Goal: Task Accomplishment & Management: Manage account settings

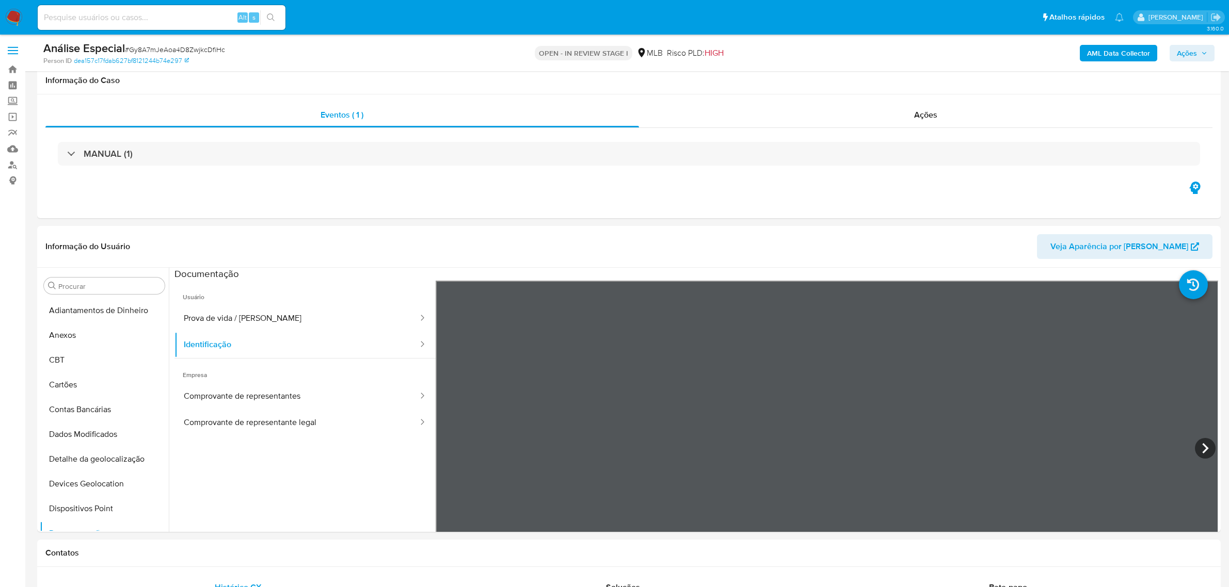
select select "10"
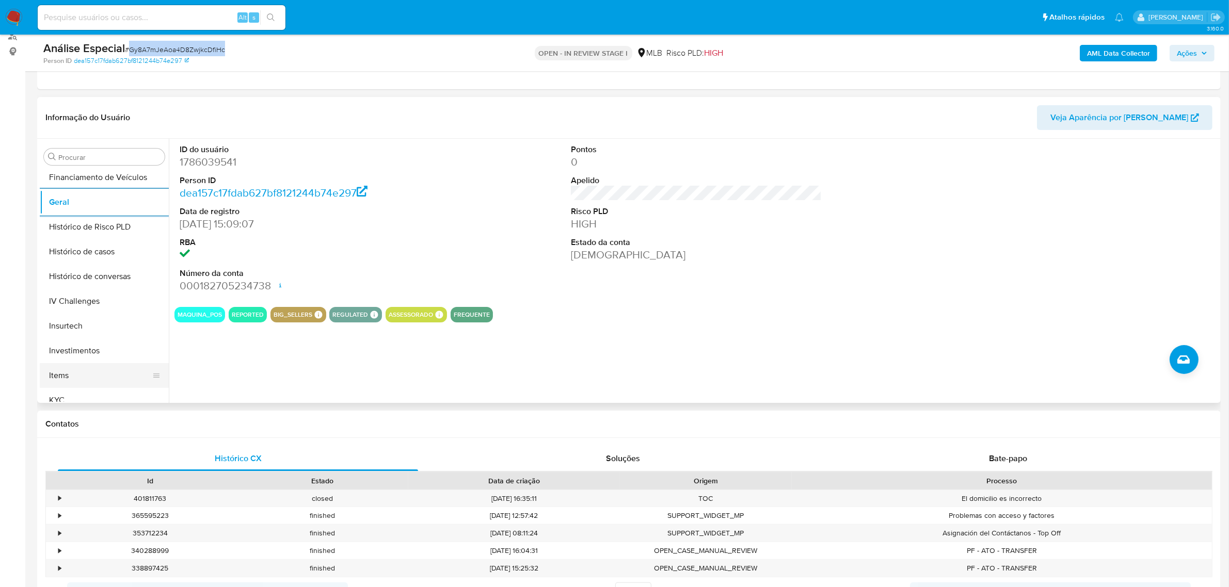
scroll to position [356, 0]
click at [65, 372] on button "KYC" at bounding box center [104, 370] width 129 height 25
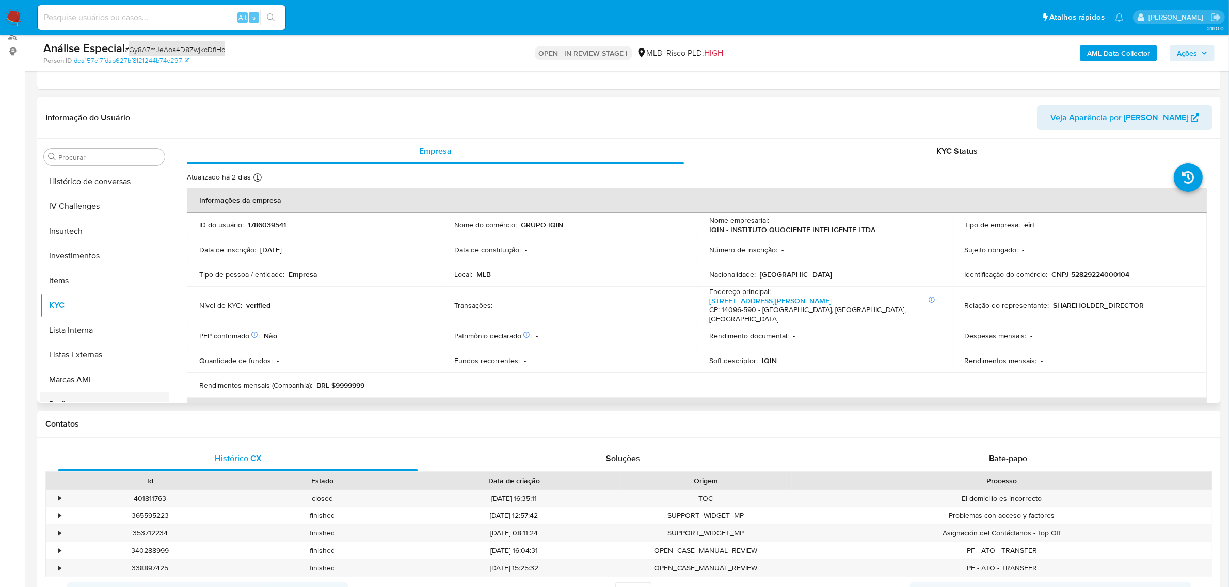
scroll to position [485, 0]
drag, startPoint x: 98, startPoint y: 392, endPoint x: 9, endPoint y: 396, distance: 88.8
click at [98, 392] on button "Restrições Novo Mundo" at bounding box center [104, 390] width 129 height 25
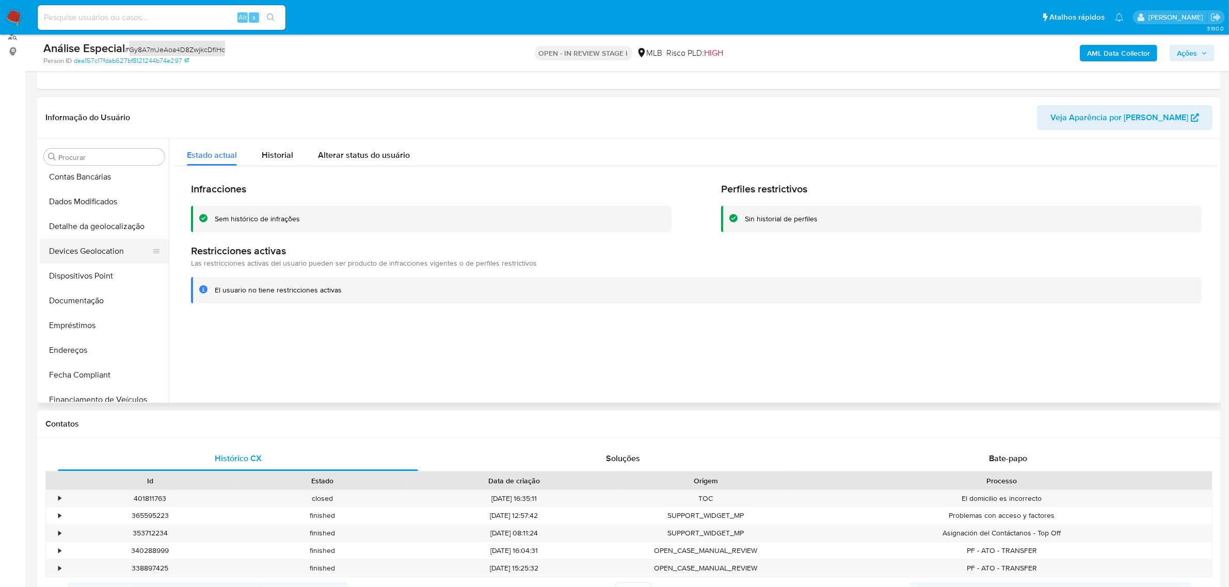
scroll to position [98, 0]
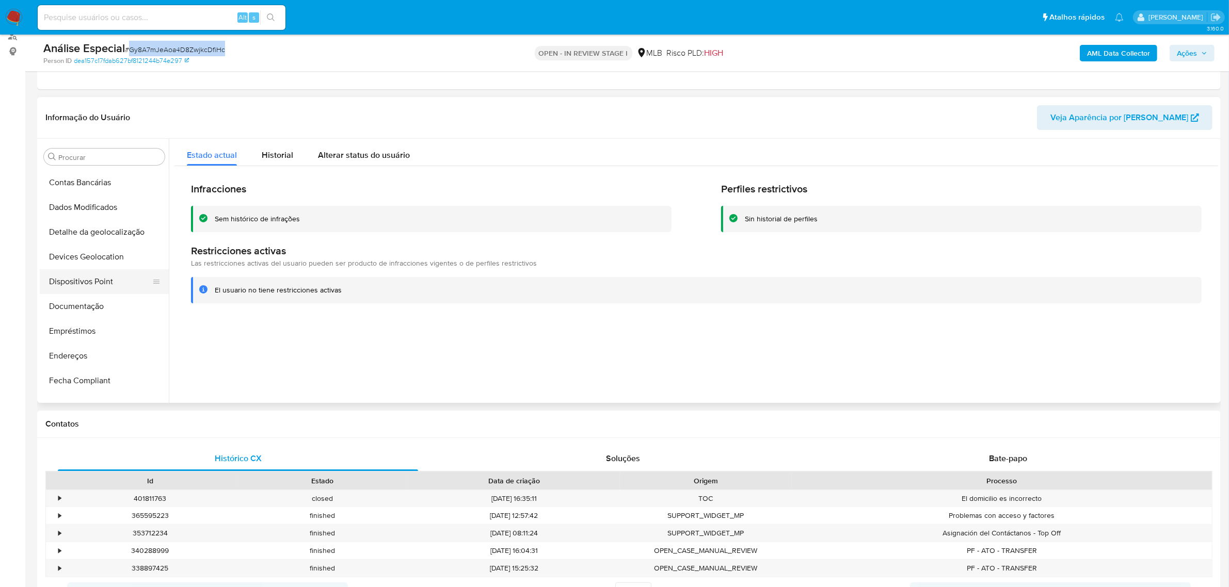
drag, startPoint x: 77, startPoint y: 274, endPoint x: 57, endPoint y: 280, distance: 20.9
click at [77, 274] on button "Dispositivos Point" at bounding box center [100, 281] width 121 height 25
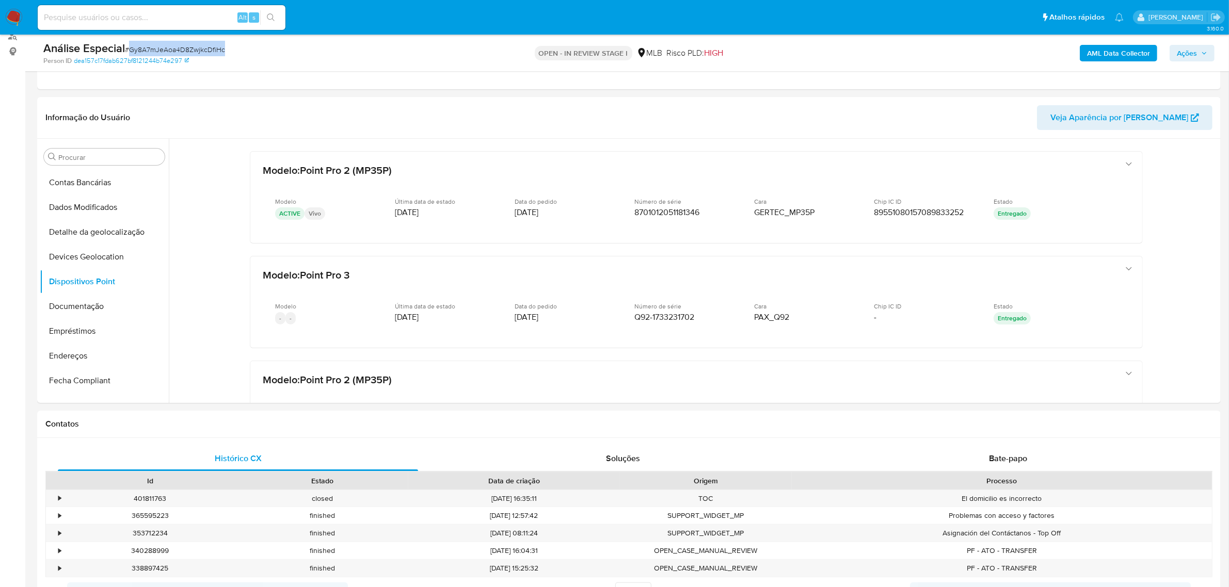
drag, startPoint x: 85, startPoint y: 306, endPoint x: 24, endPoint y: 314, distance: 61.4
click at [85, 305] on button "Documentação" at bounding box center [104, 306] width 129 height 25
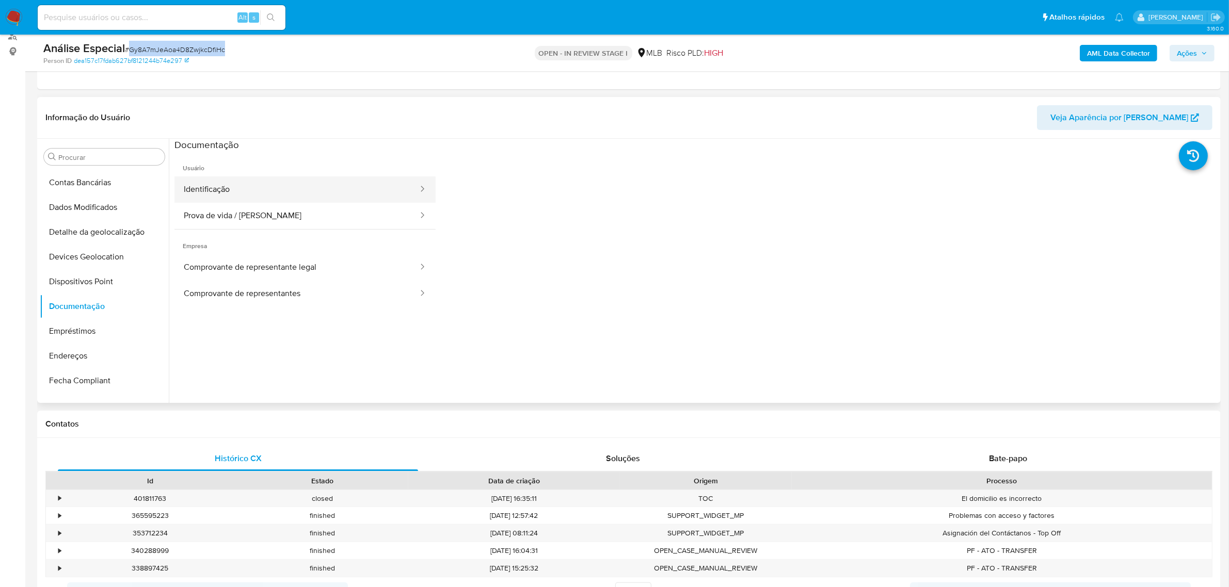
click at [290, 196] on button "Identificação" at bounding box center [296, 189] width 245 height 26
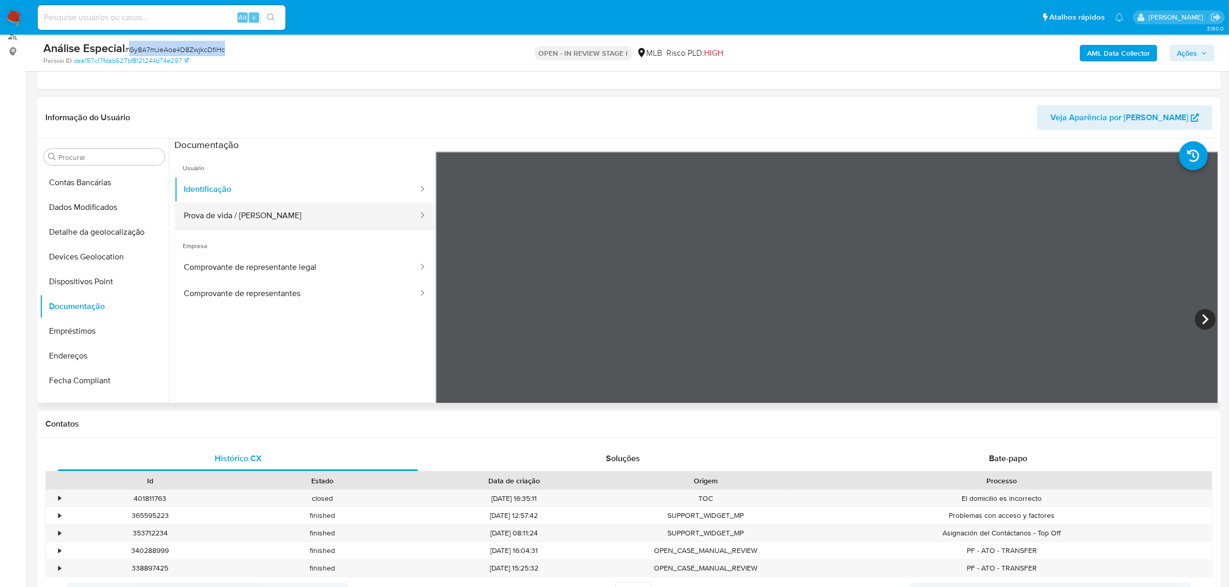
click at [318, 225] on button "Prova de vida / Selfie" at bounding box center [296, 216] width 245 height 26
click at [92, 327] on button "Empréstimos" at bounding box center [100, 331] width 121 height 25
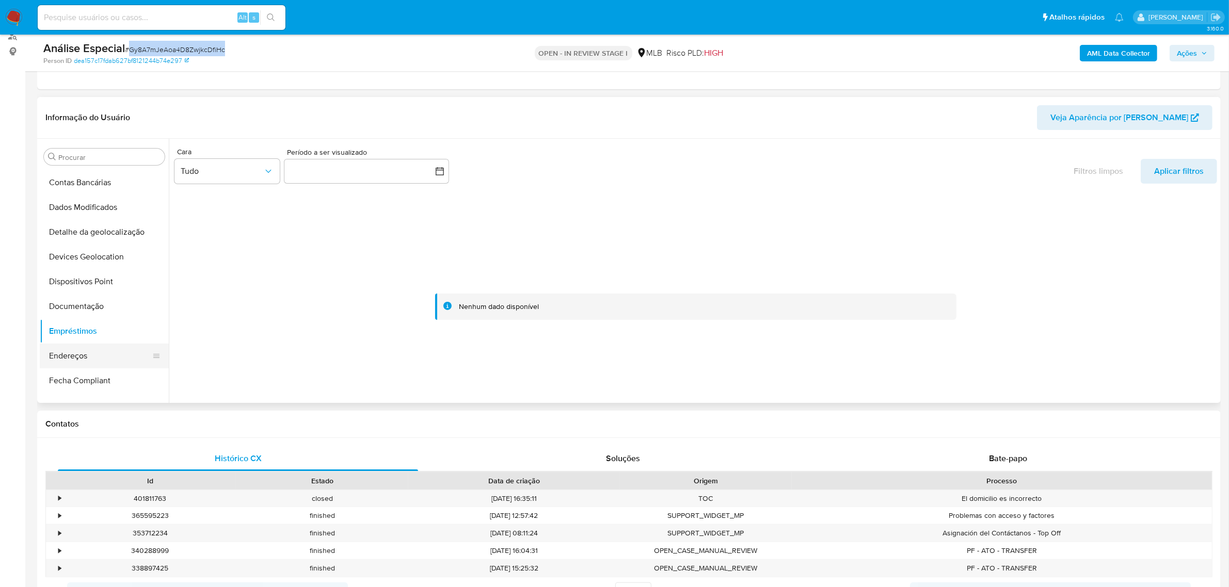
click at [96, 364] on button "Endereços" at bounding box center [100, 356] width 121 height 25
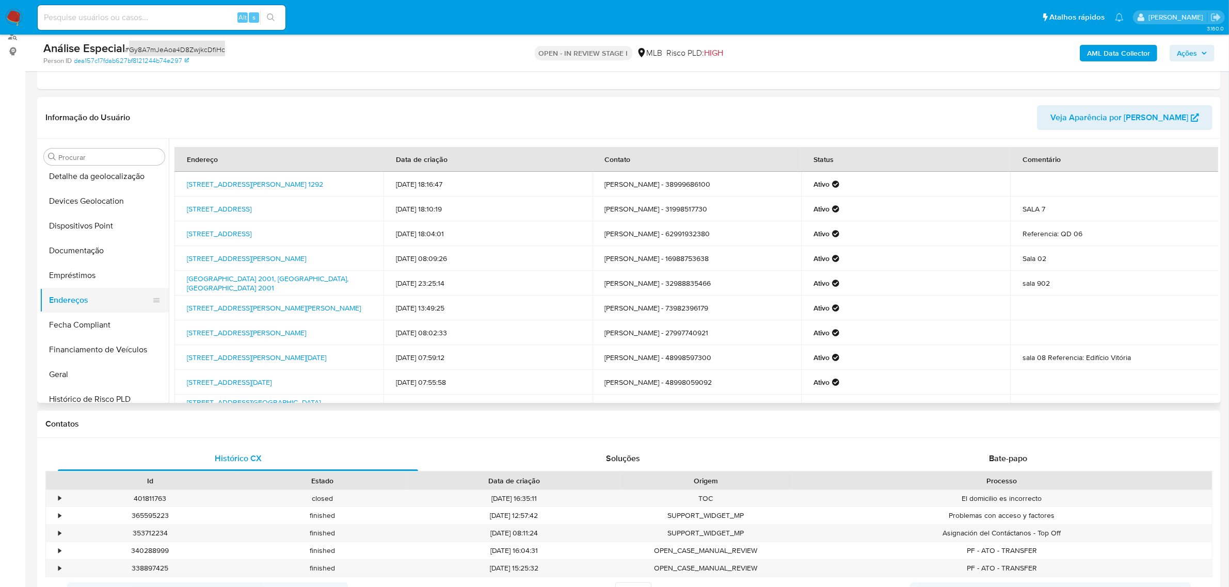
scroll to position [292, 0]
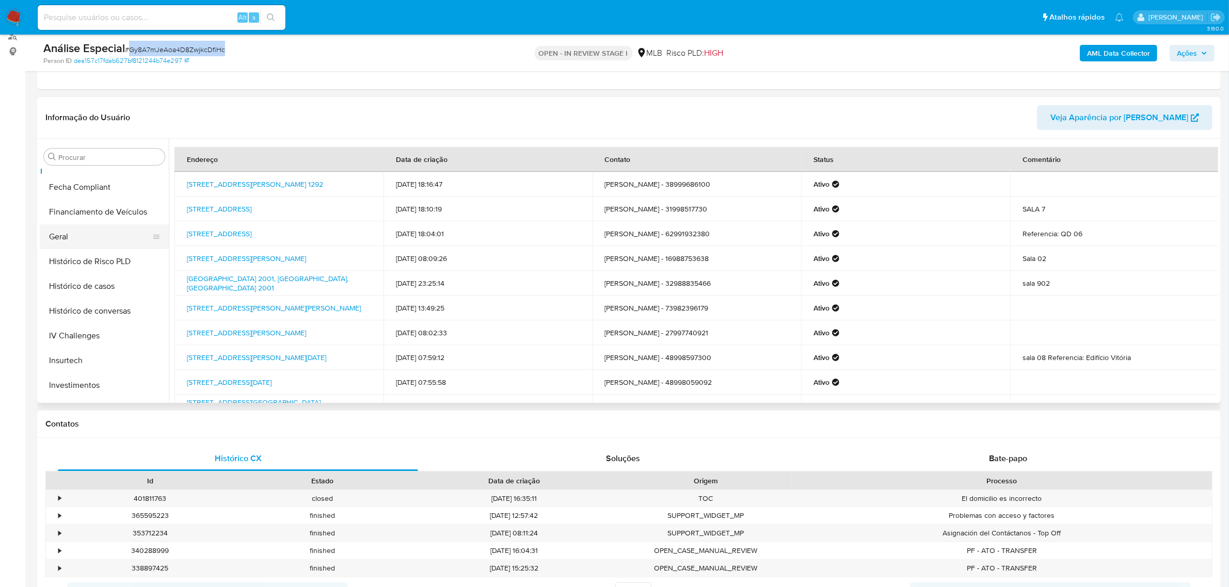
click at [109, 243] on button "Geral" at bounding box center [100, 236] width 121 height 25
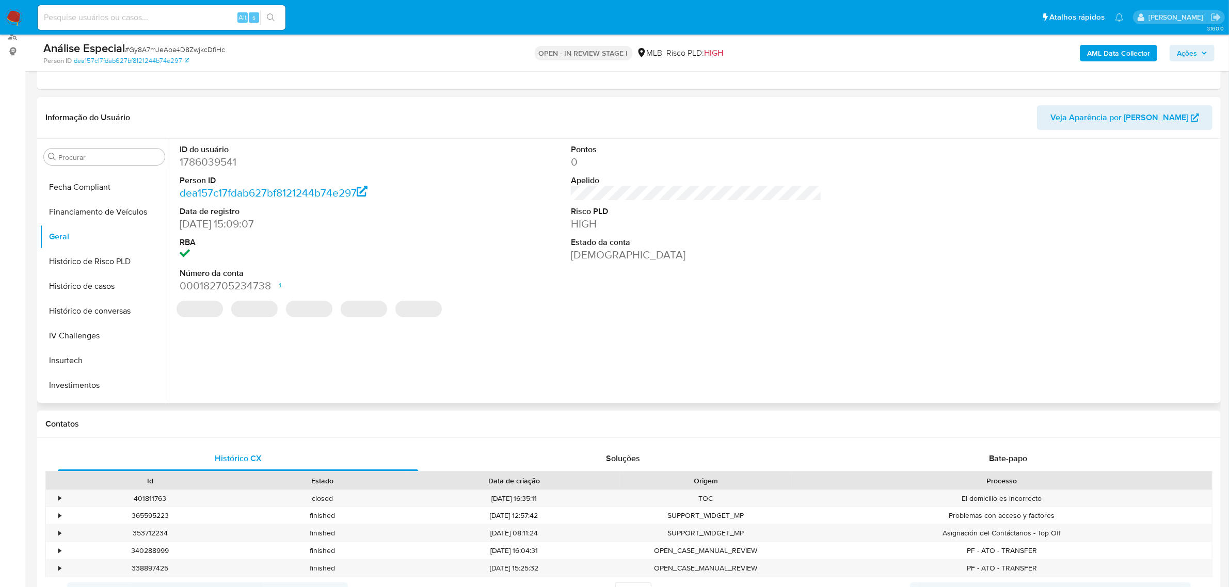
click at [208, 163] on dd "1786039541" at bounding box center [305, 162] width 251 height 14
copy dd "1786039541"
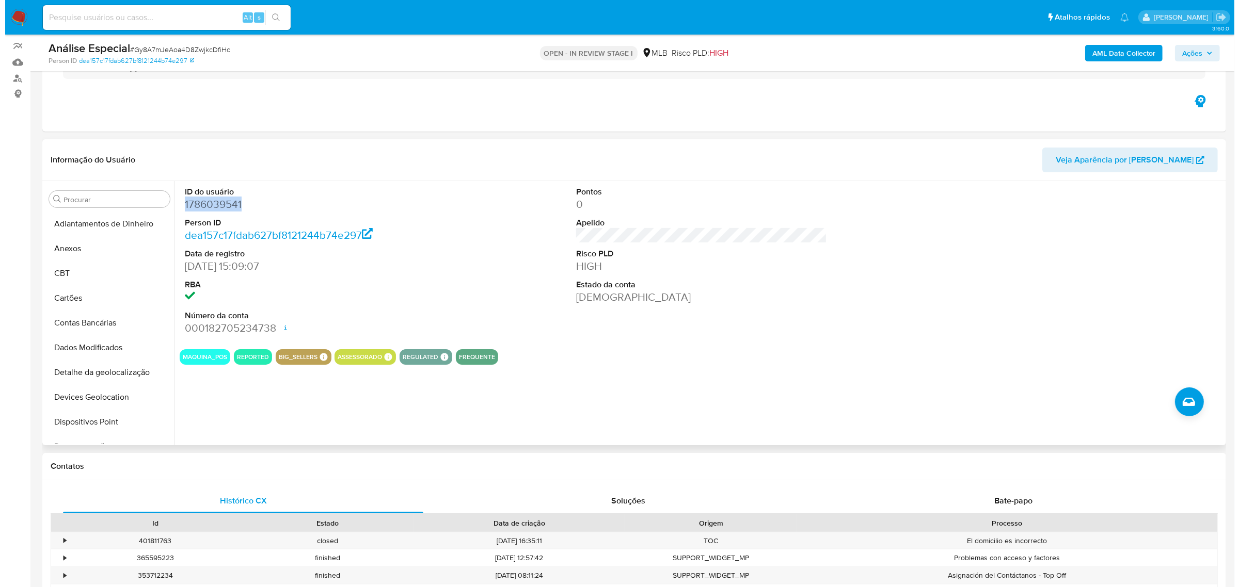
scroll to position [65, 0]
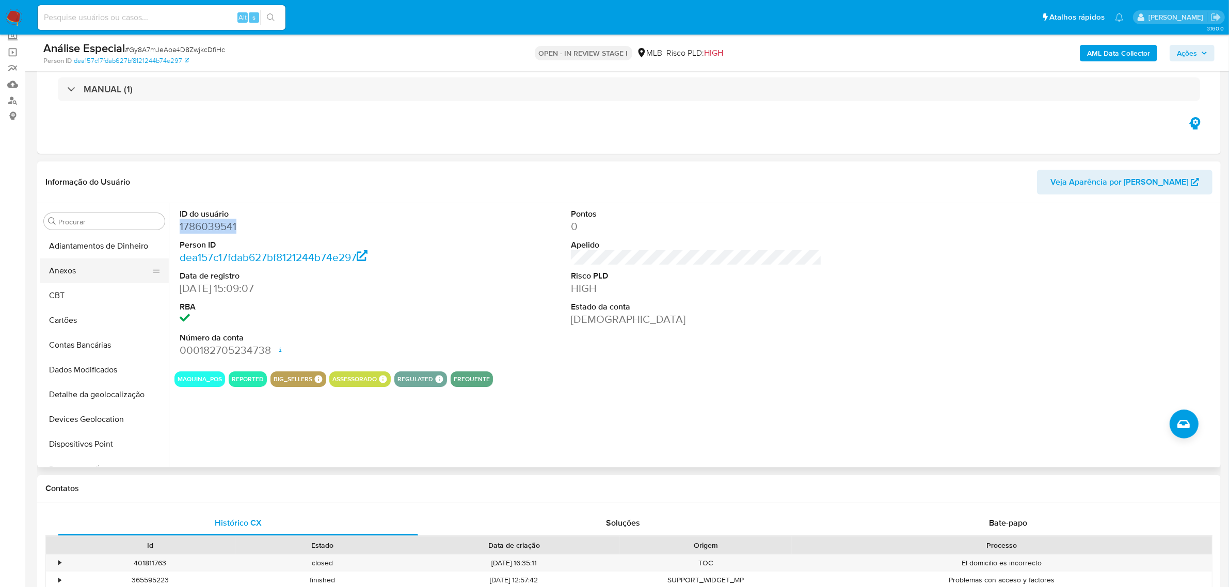
click at [79, 274] on button "Anexos" at bounding box center [100, 271] width 121 height 25
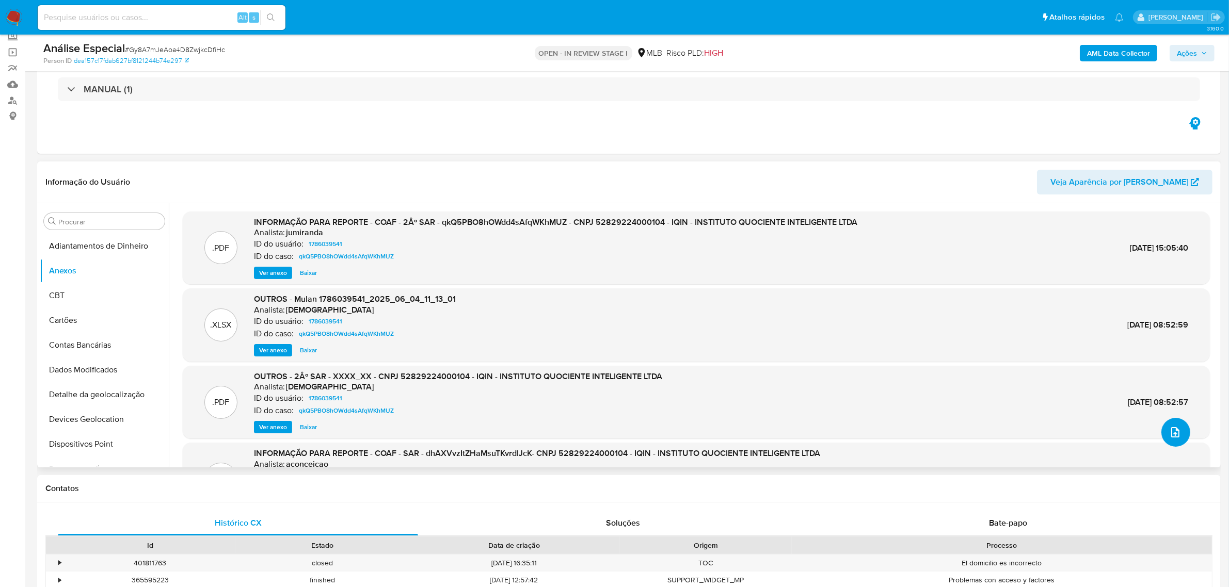
click at [1175, 441] on button "upload-file" at bounding box center [1175, 432] width 29 height 29
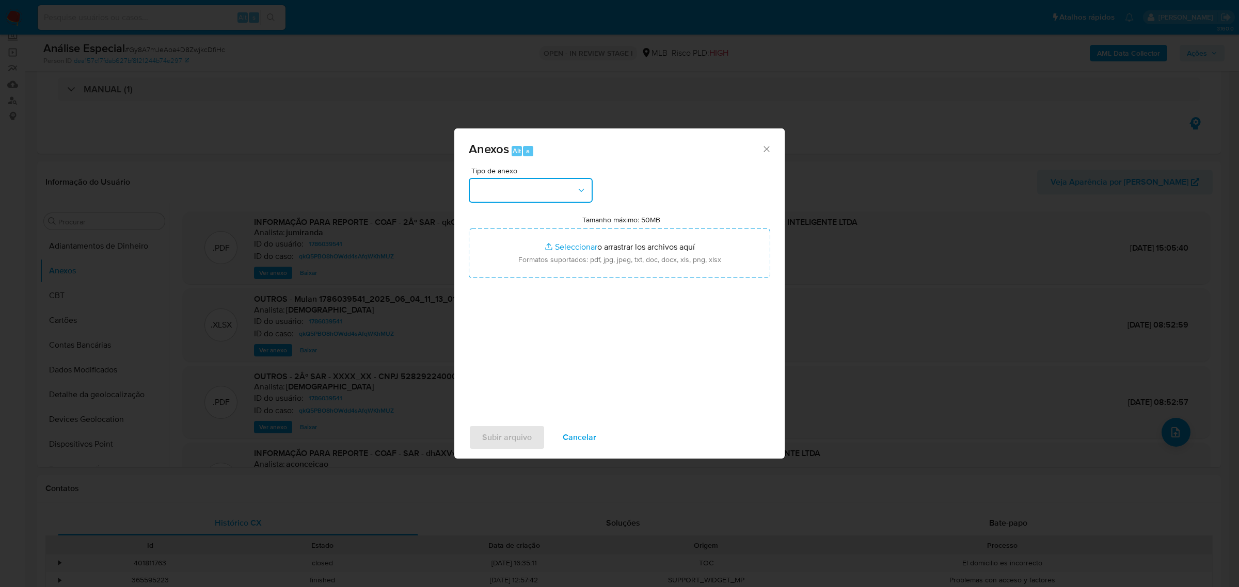
click at [517, 197] on button "button" at bounding box center [531, 190] width 124 height 25
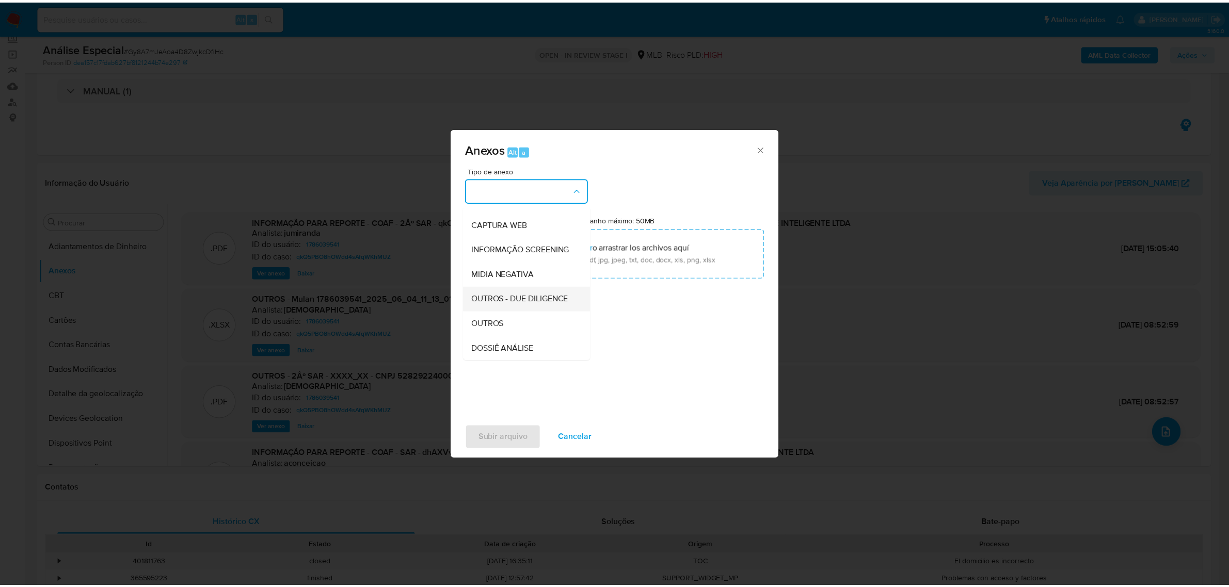
scroll to position [158, 0]
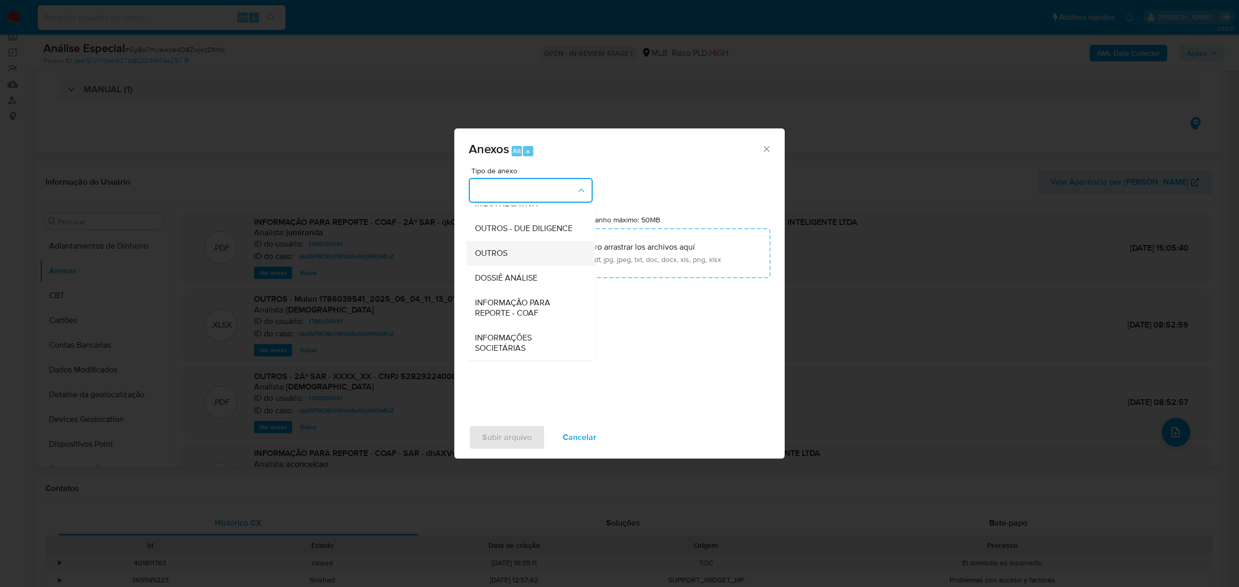
click at [513, 256] on div "OUTROS" at bounding box center [527, 252] width 105 height 25
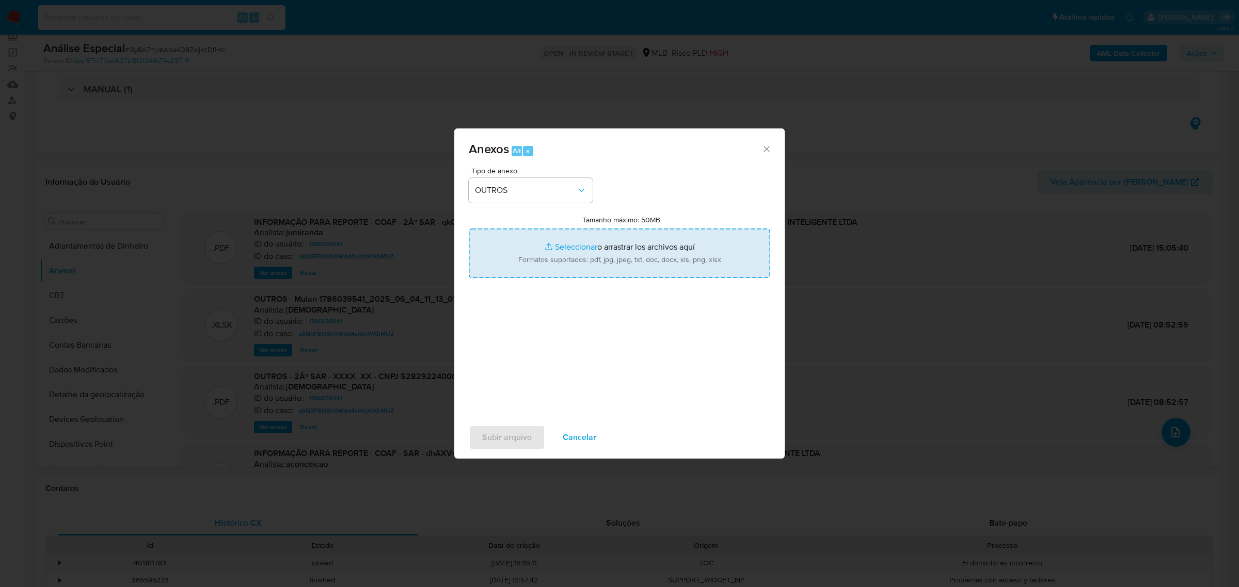
type input "C:\fakepath\Mulan 1786039541_2025_09_18_14_10_20 IQIN - INSTITUTO QUOCIENTE INT…"
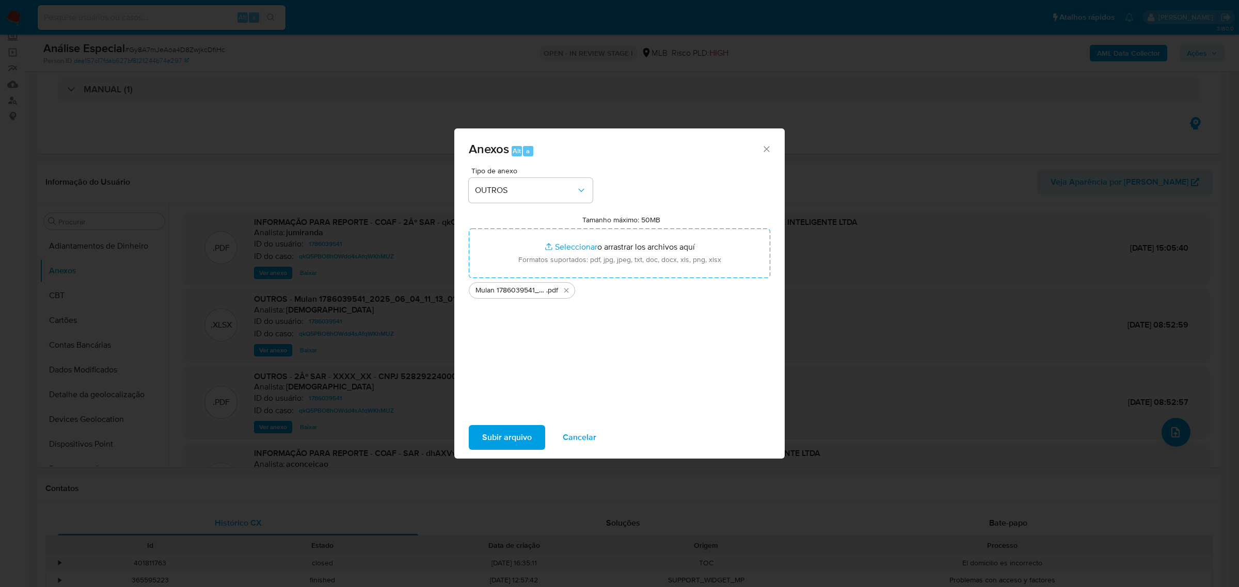
click at [486, 432] on span "Subir arquivo" at bounding box center [507, 437] width 50 height 23
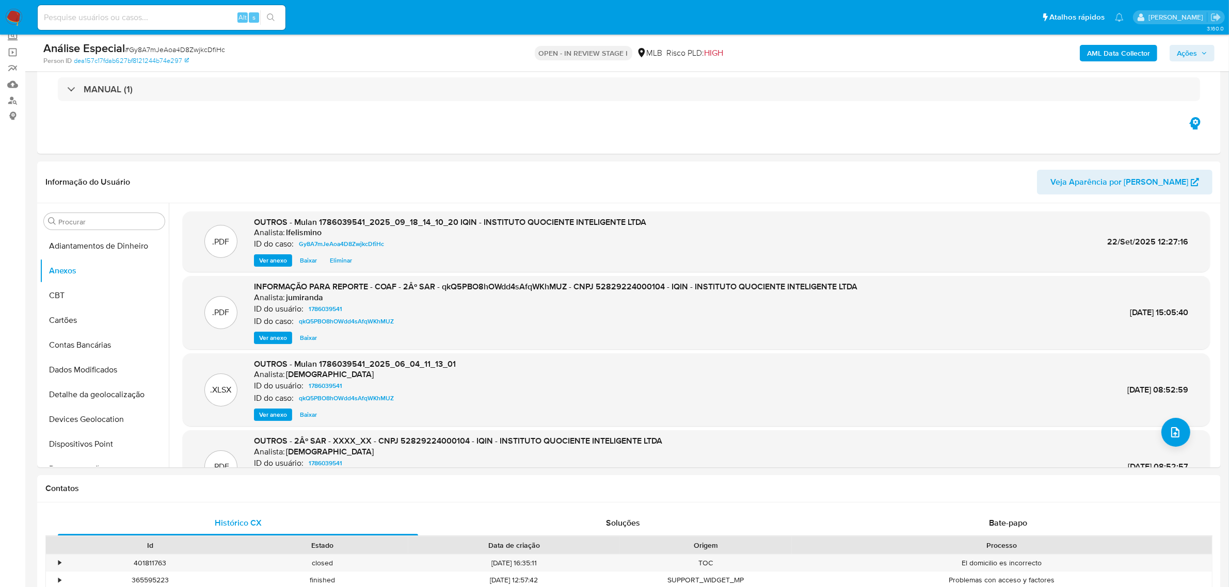
click at [1090, 52] on b "AML Data Collector" at bounding box center [1118, 53] width 63 height 17
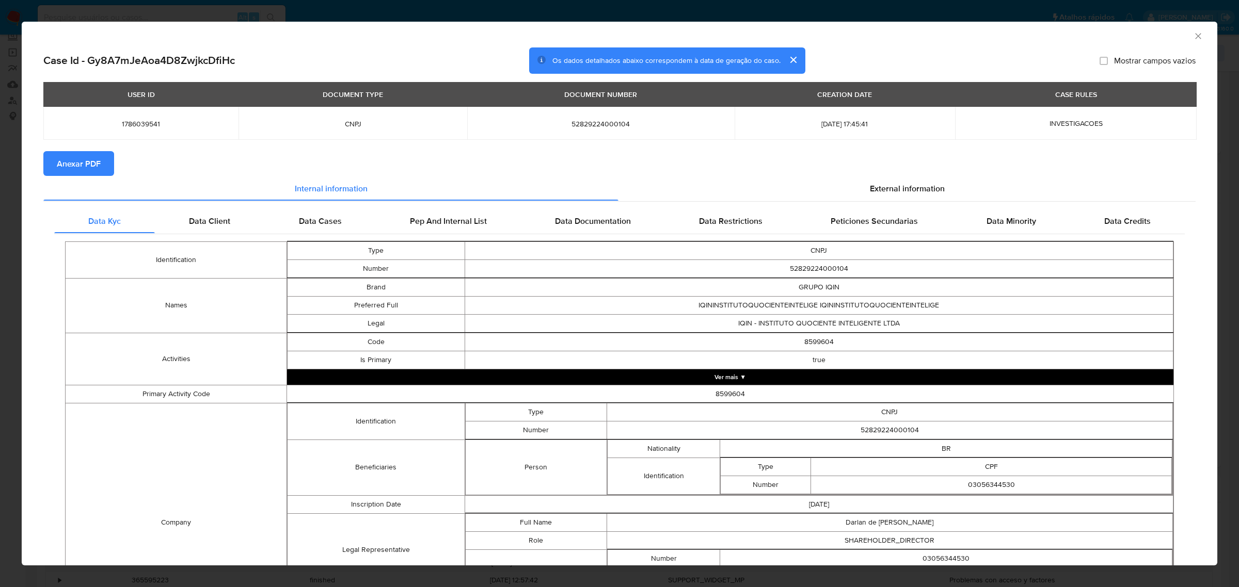
click at [79, 164] on span "Anexar PDF" at bounding box center [79, 163] width 44 height 23
click at [632, 19] on div "AML Data Collector Case Id - Gy8A7mJeAoa4D8ZwjkcDfiHc Os dados detalhados abaix…" at bounding box center [619, 293] width 1239 height 587
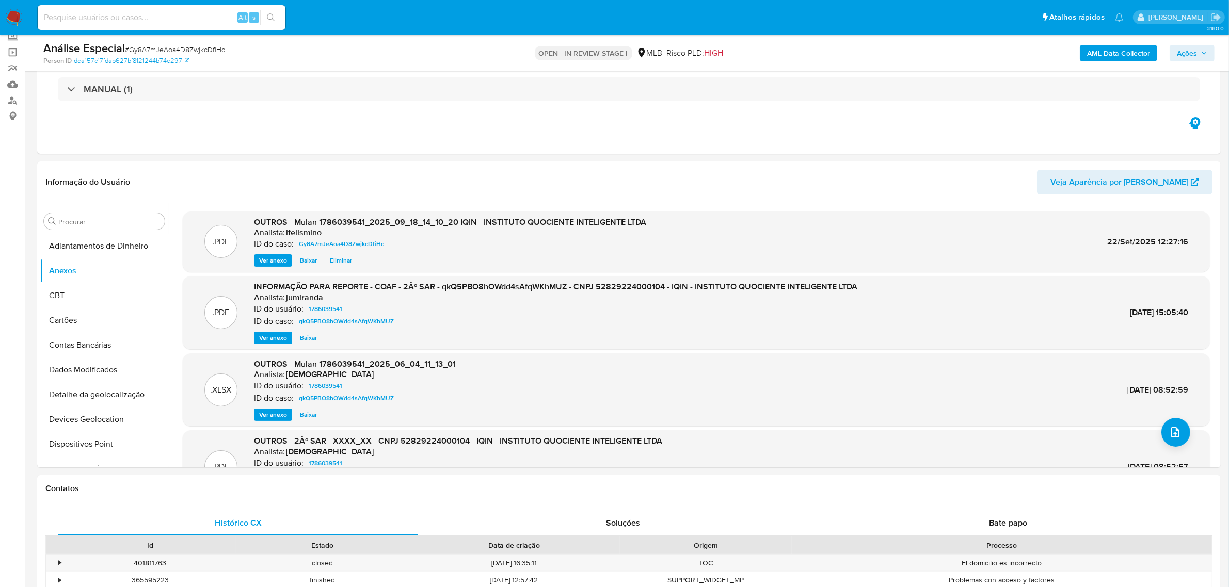
click at [143, 45] on span "# Gy8A7mJeAoa4D8ZwjkcDfiHc" at bounding box center [175, 49] width 100 height 10
copy span "Gy8A7mJeAoa4D8ZwjkcDfiHc"
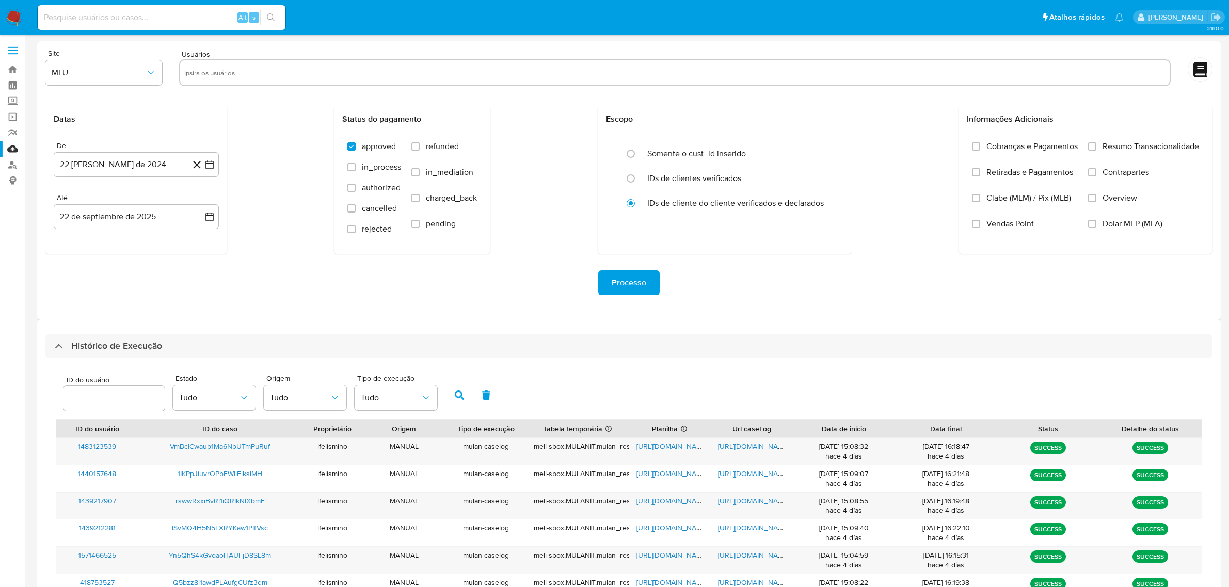
select select "50"
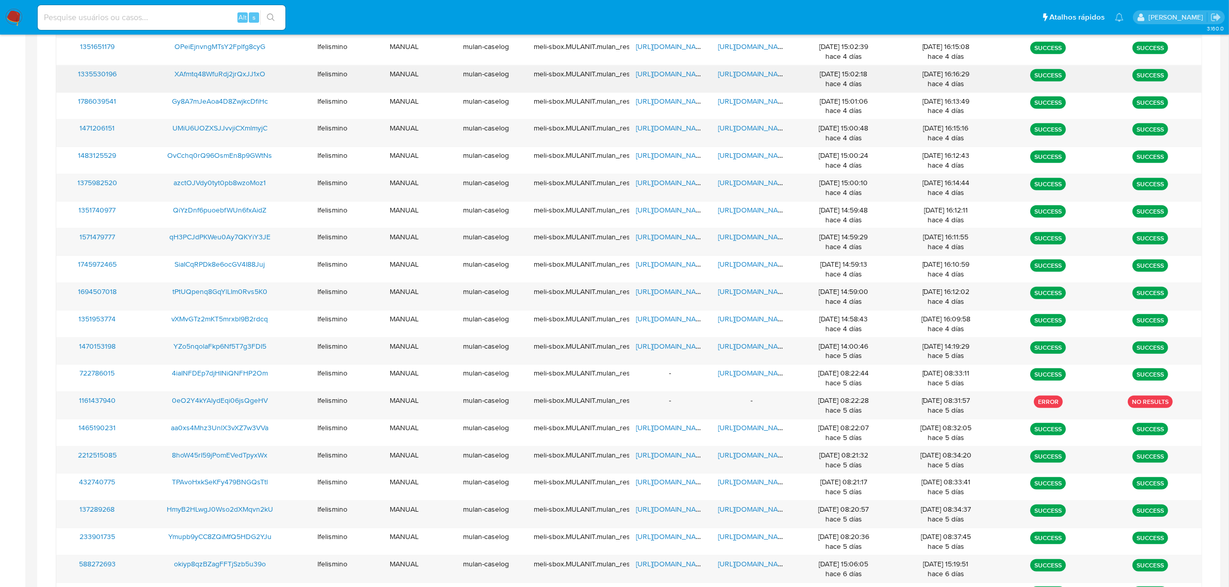
click at [744, 76] on span "https://docs.google.com/document/d/1jnT5BXLJ0u7uTiIHK6Wd5ajuv7KEiGRuHzscVSrjdWU…" at bounding box center [753, 74] width 71 height 10
click at [654, 82] on div "https://docs.google.com/spreadsheets/d/1fepzq3SdbhUpKQcgFNtMWhDVh7C5h10fky5Z1t6…" at bounding box center [670, 79] width 82 height 27
click at [657, 75] on span "https://docs.google.com/spreadsheets/d/1fepzq3SdbhUpKQcgFNtMWhDVh7C5h10fky5Z1t6…" at bounding box center [671, 74] width 71 height 10
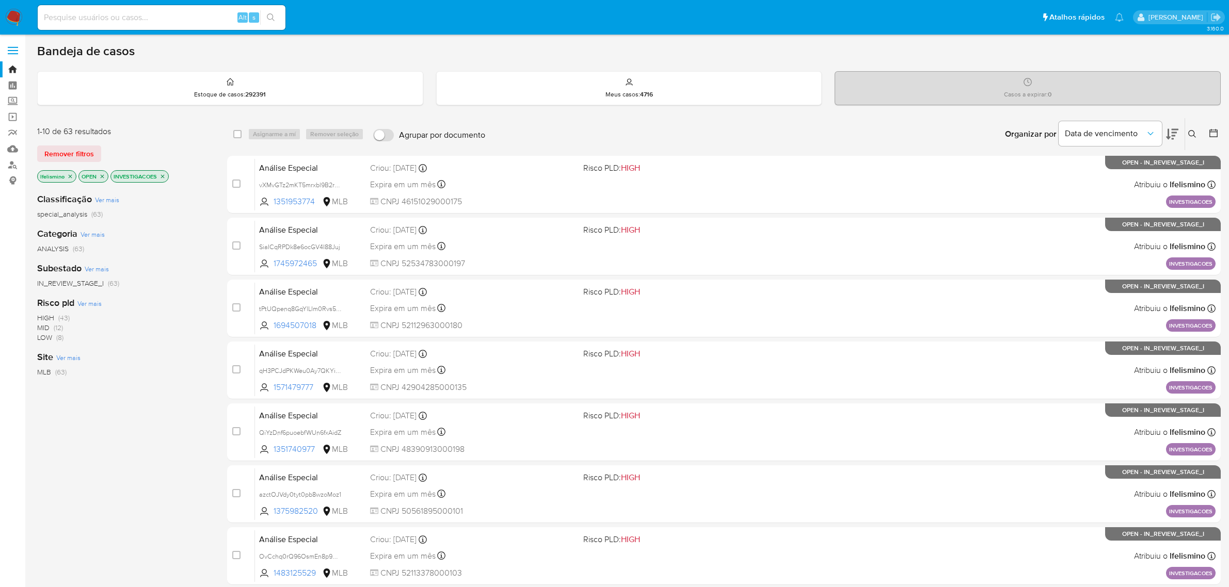
scroll to position [264, 0]
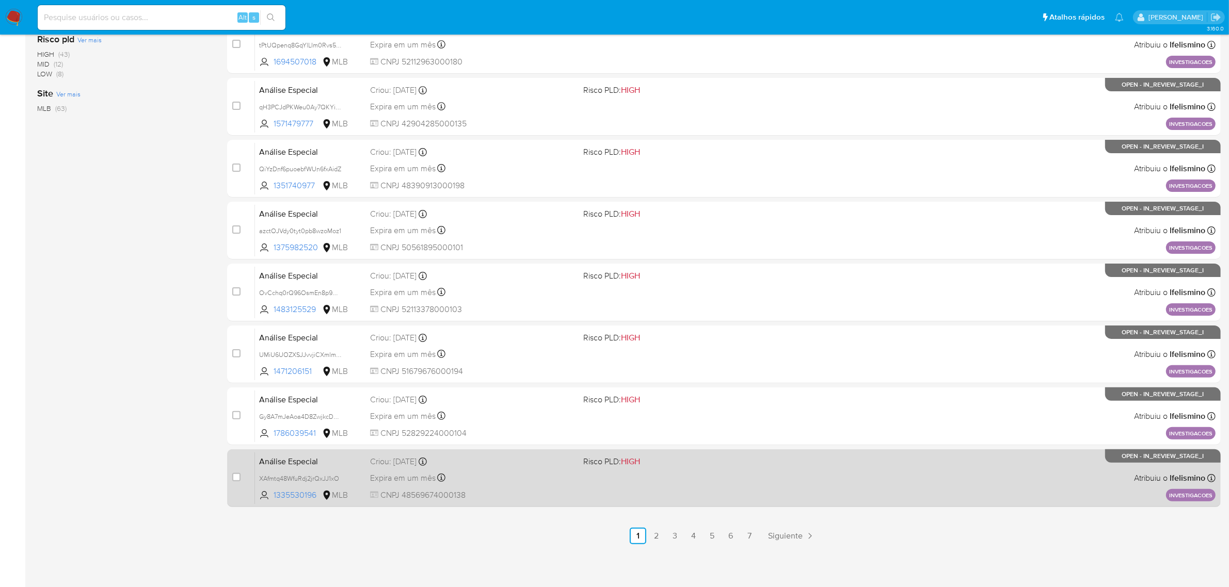
click at [534, 485] on div "Análise Especial XAfmtq48WfuRdj2jrQxJJ1xO 1335530196 MLB Risco PLD: HIGH Criou:…" at bounding box center [735, 478] width 960 height 52
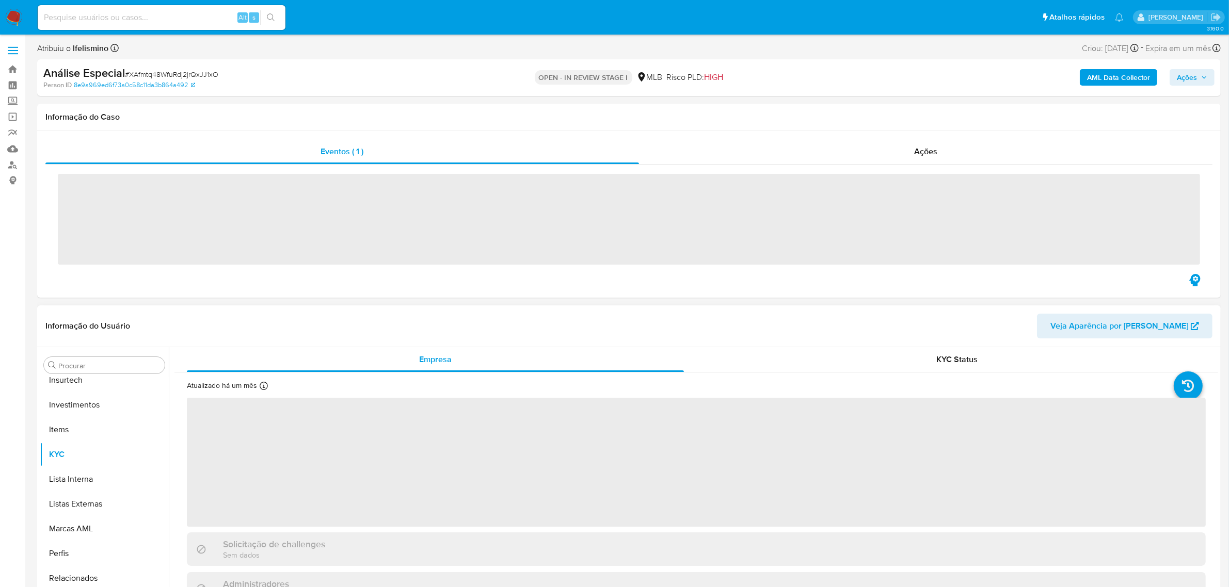
scroll to position [485, 0]
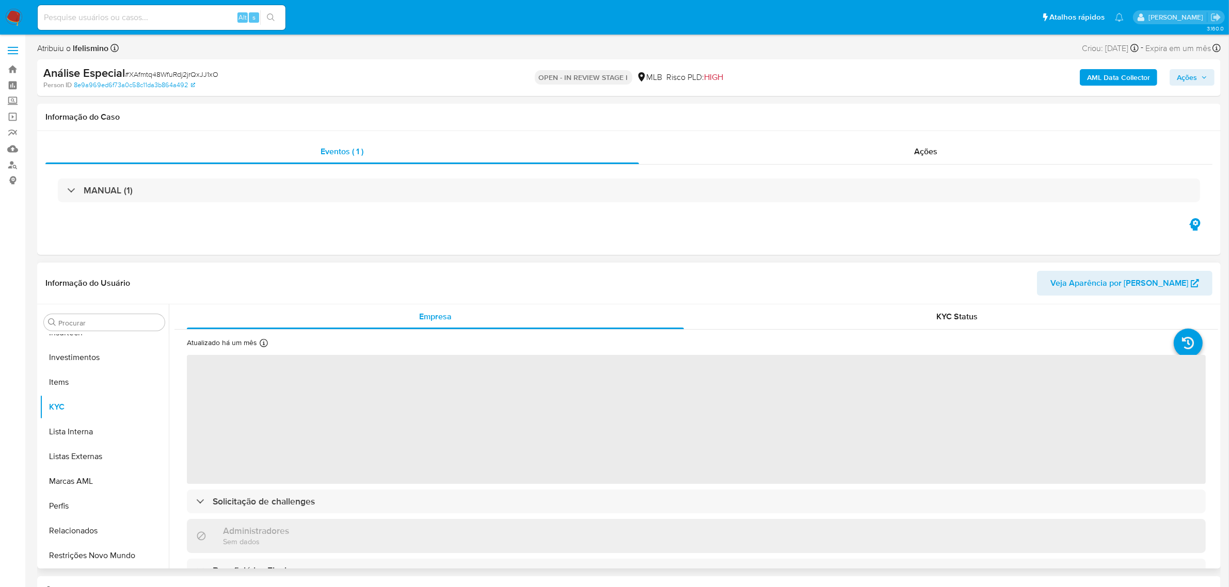
select select "10"
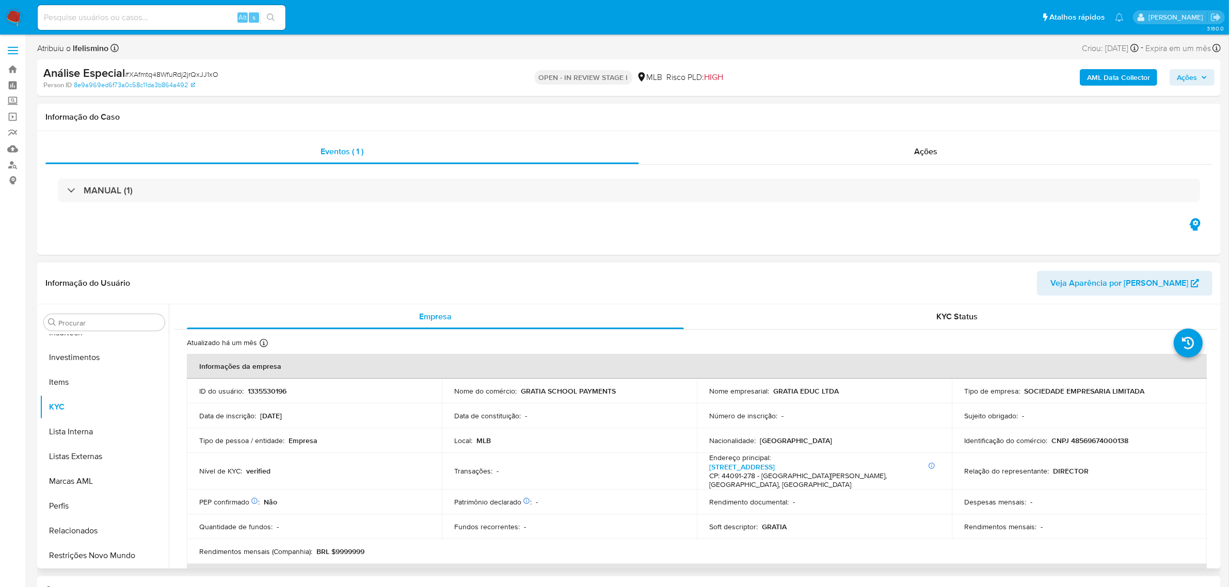
click at [195, 70] on span "# XAfmtq48WfuRdj2jrQxJJ1xO" at bounding box center [171, 74] width 93 height 10
copy span "XAfmtq48WfuRdj2jrQxJJ1xO"
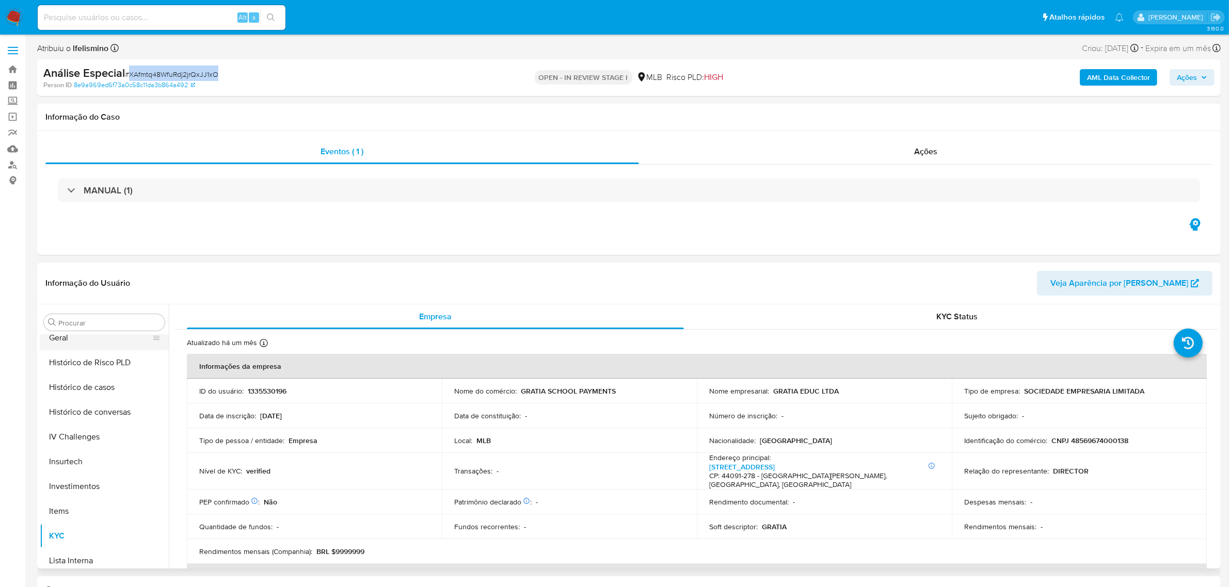
click at [109, 341] on button "Geral" at bounding box center [100, 338] width 121 height 25
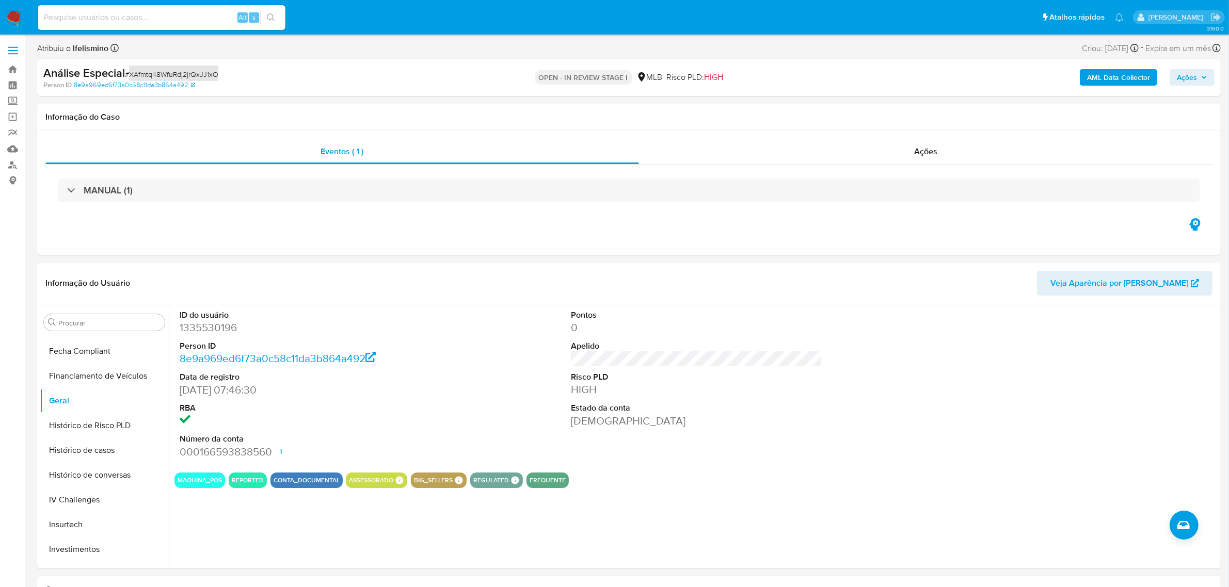
scroll to position [163, 0]
drag, startPoint x: 127, startPoint y: 369, endPoint x: 122, endPoint y: 368, distance: 5.3
click at [127, 369] on button "Devices Geolocation" at bounding box center [100, 358] width 121 height 25
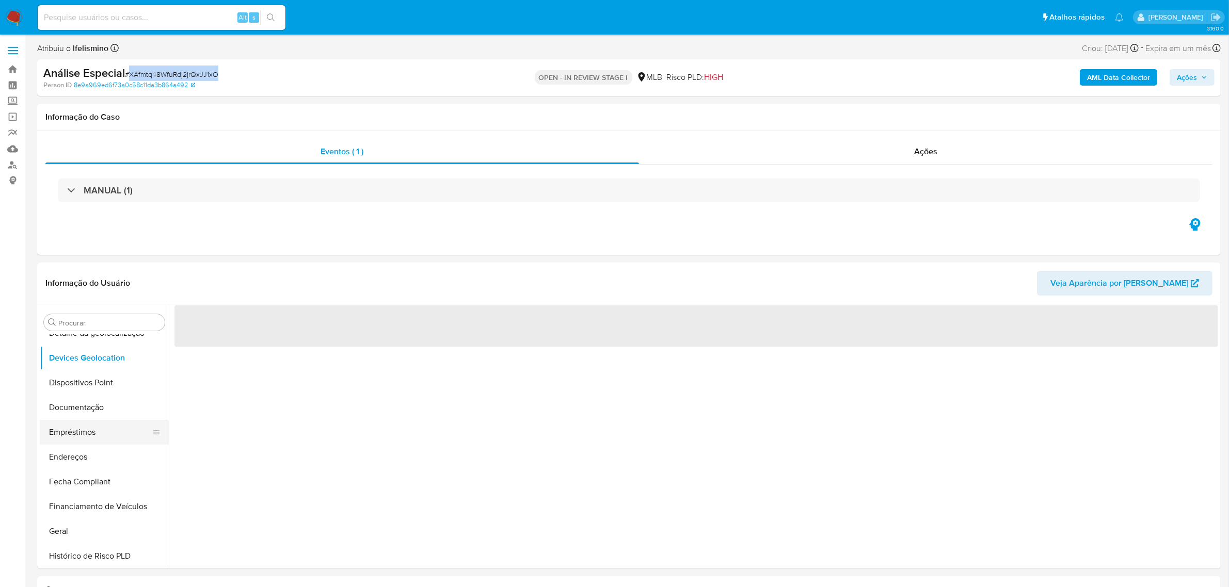
click at [86, 431] on button "Empréstimos" at bounding box center [100, 432] width 121 height 25
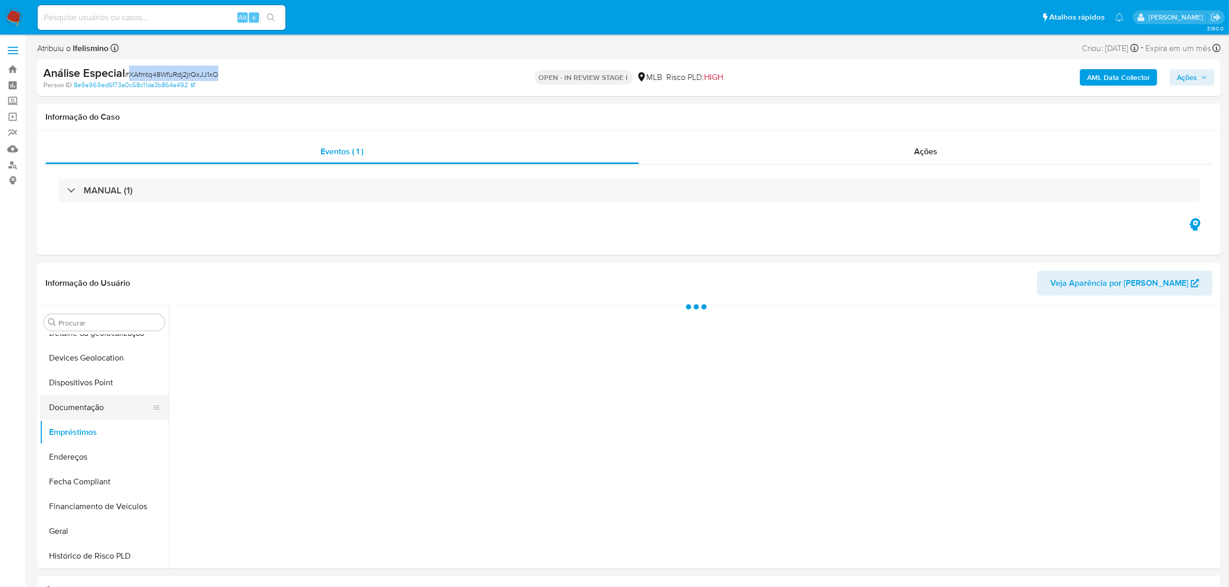
click at [93, 413] on button "Documentação" at bounding box center [100, 407] width 121 height 25
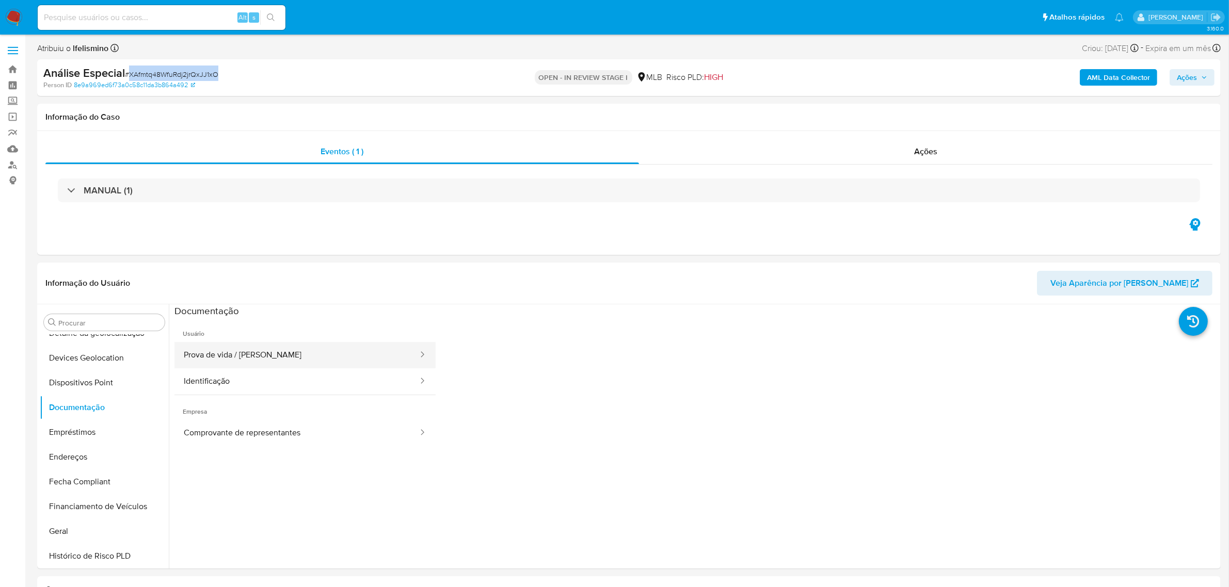
click at [274, 359] on button "Prova de vida / Selfie" at bounding box center [296, 355] width 245 height 26
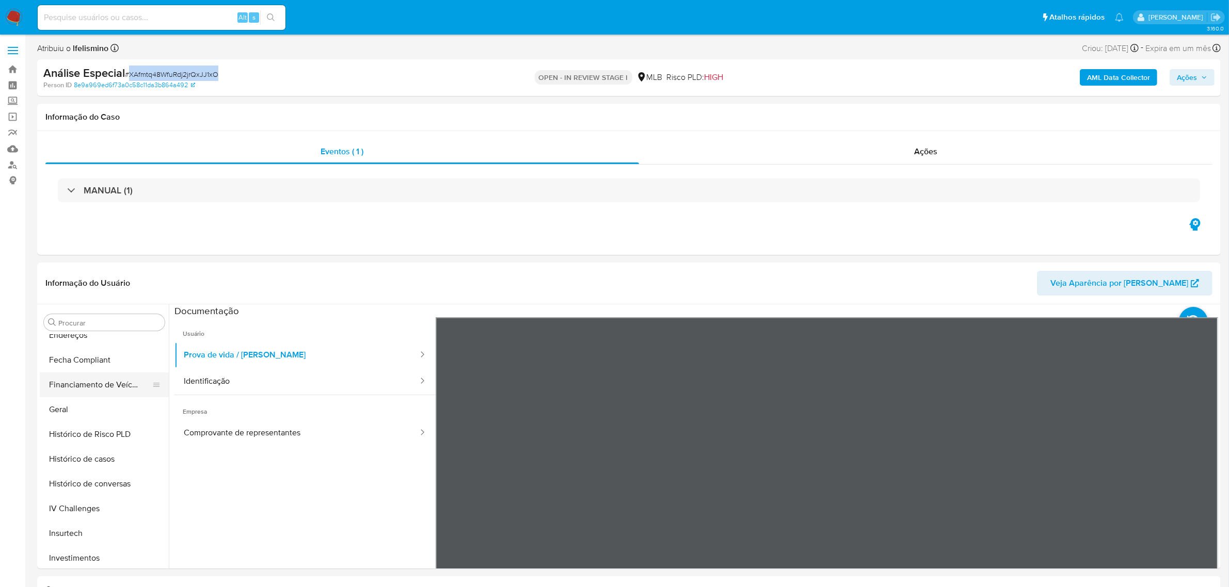
scroll to position [356, 0]
click at [272, 383] on button "Identificação" at bounding box center [296, 381] width 245 height 26
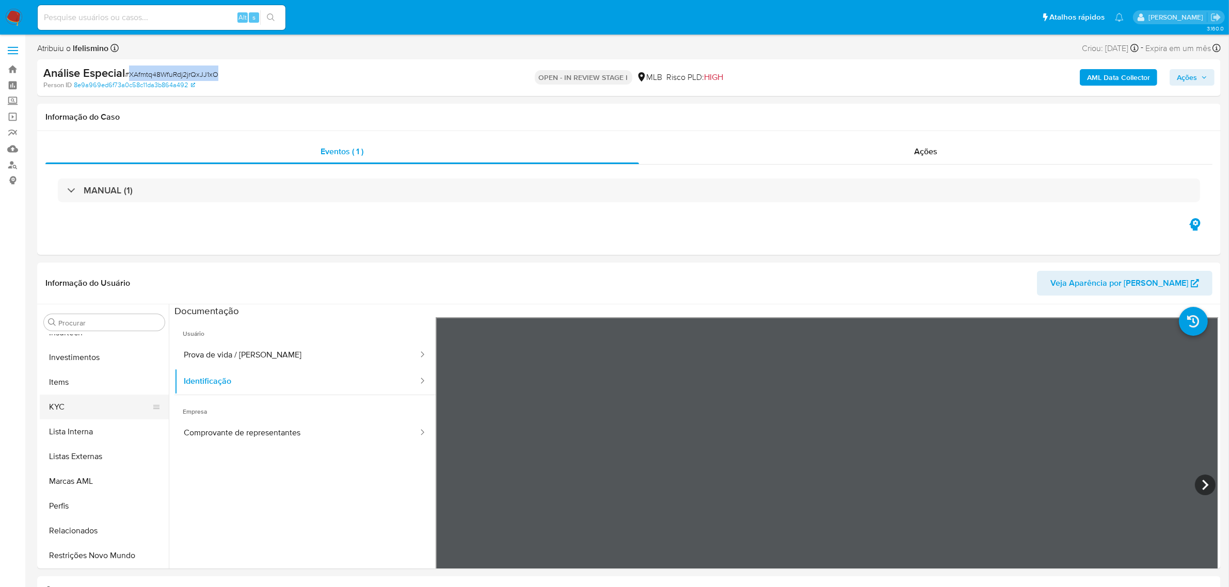
click at [112, 417] on button "KYC" at bounding box center [100, 407] width 121 height 25
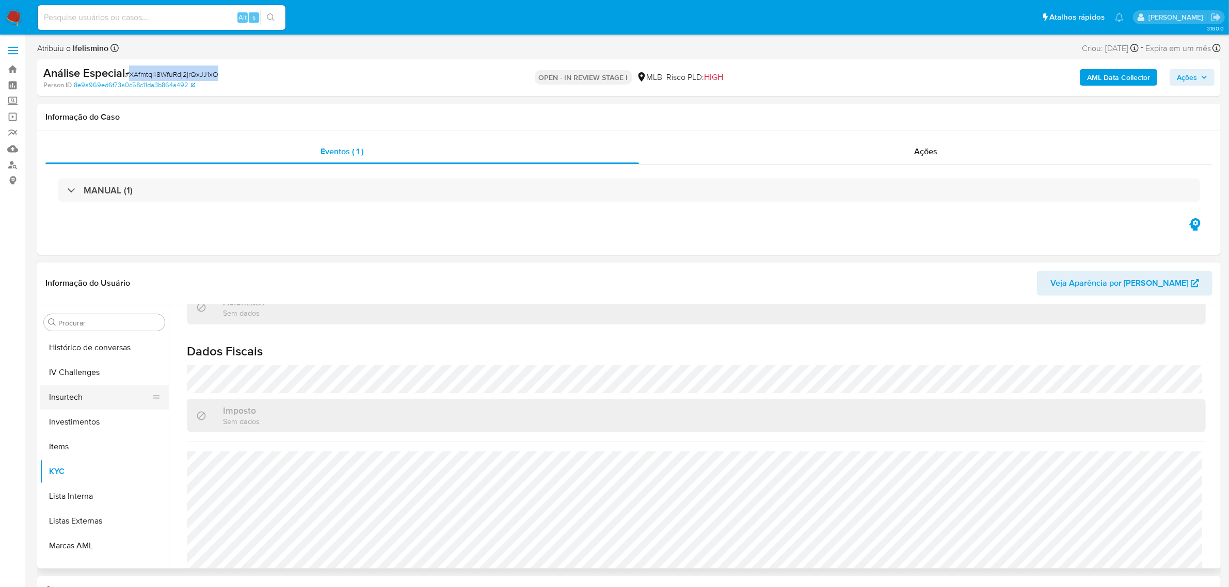
scroll to position [356, 0]
click at [107, 339] on button "Geral" at bounding box center [100, 338] width 121 height 25
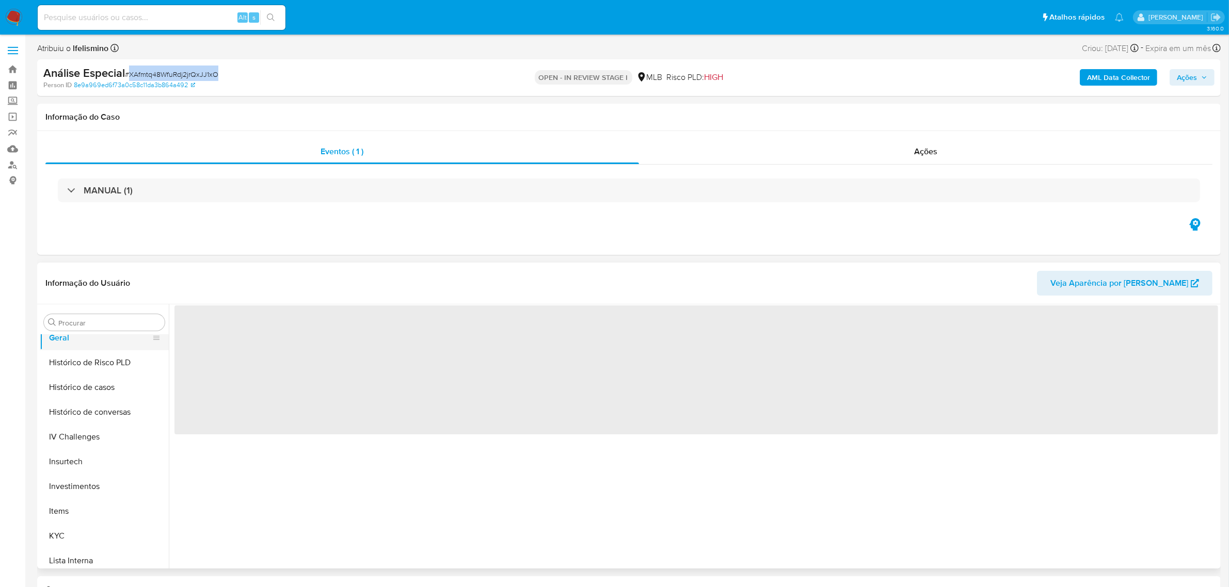
scroll to position [0, 0]
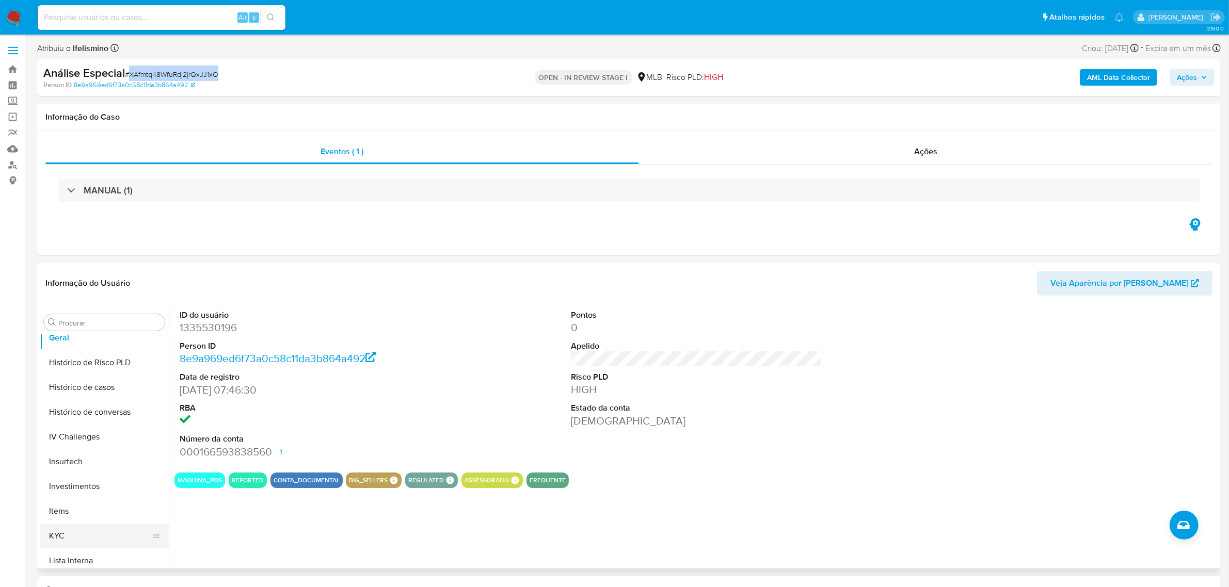
click at [58, 533] on button "KYC" at bounding box center [100, 536] width 121 height 25
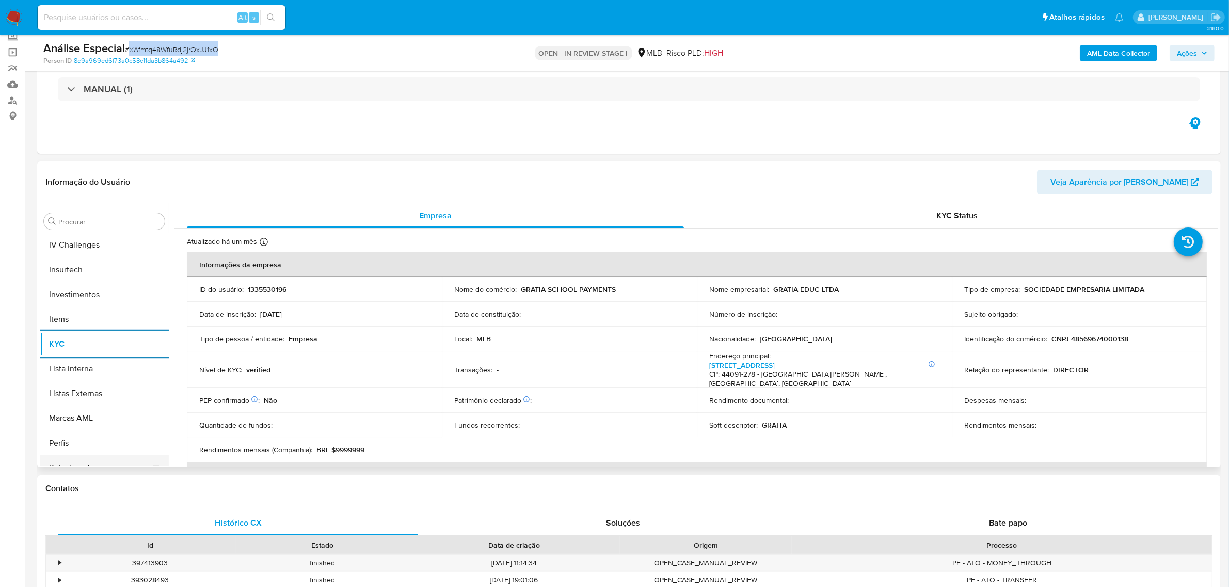
scroll to position [485, 0]
click at [106, 457] on button "Restrições Novo Mundo" at bounding box center [100, 454] width 121 height 25
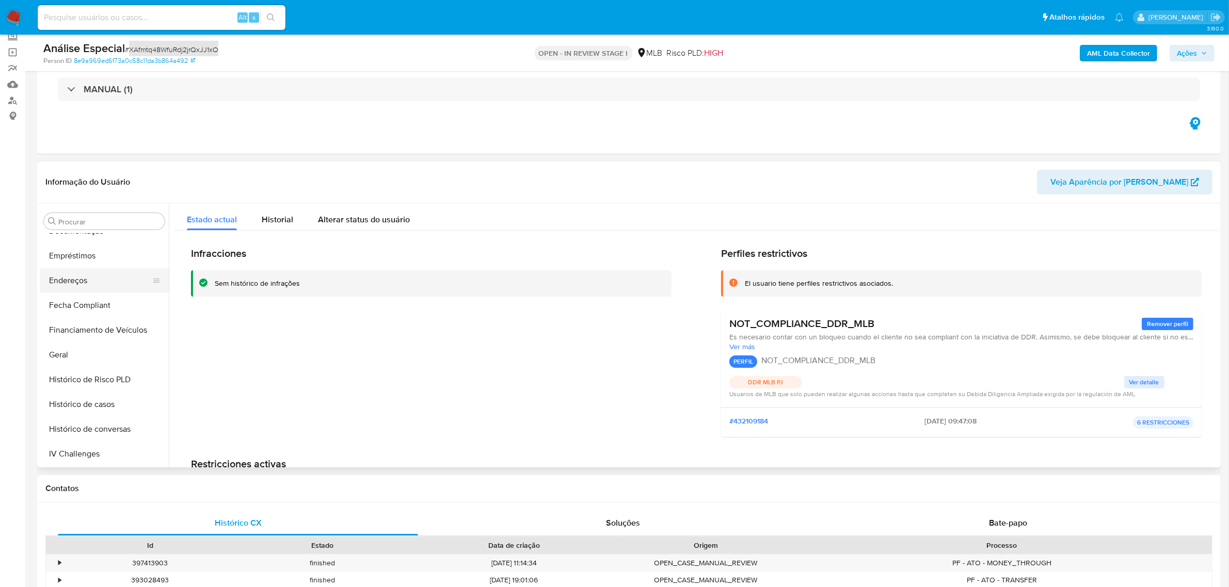
scroll to position [227, 0]
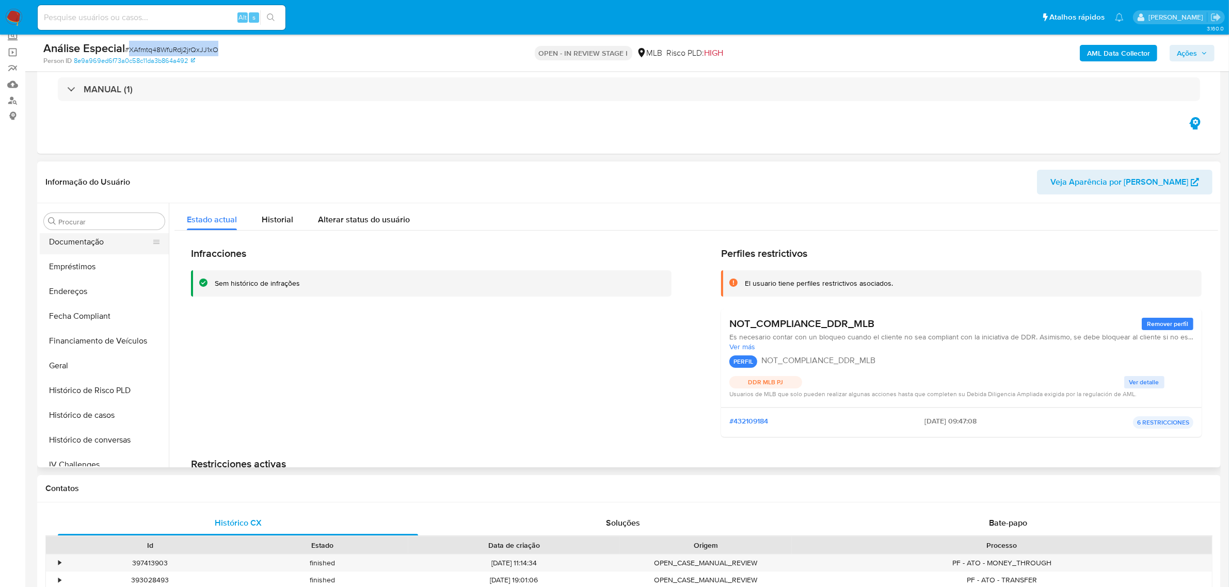
click at [109, 244] on button "Documentação" at bounding box center [100, 242] width 121 height 25
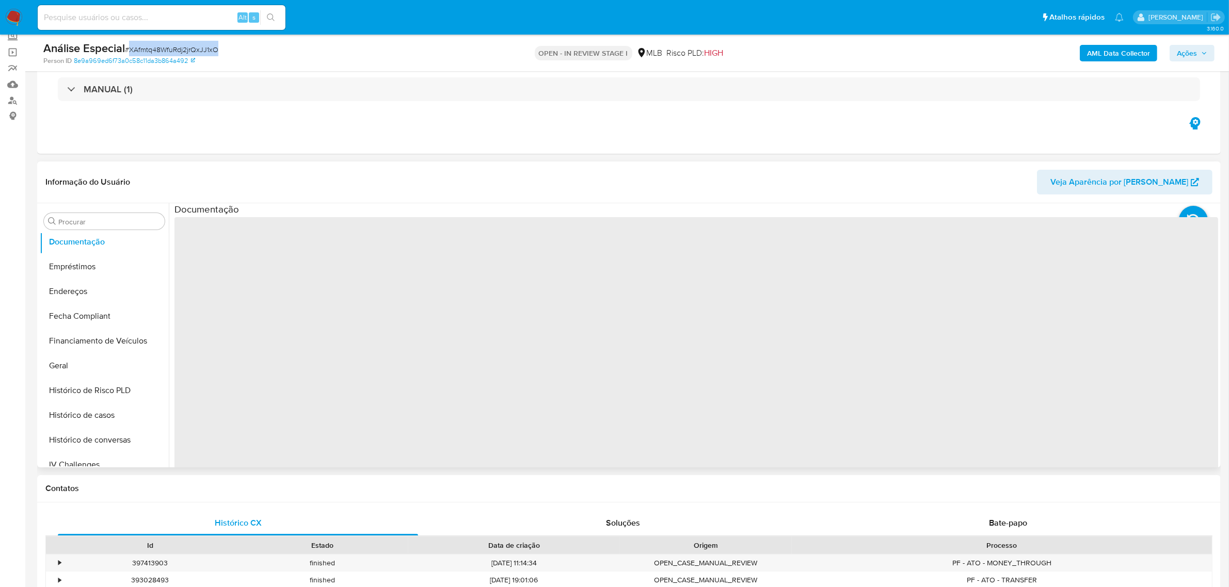
click at [222, 248] on span "‌" at bounding box center [695, 382] width 1043 height 330
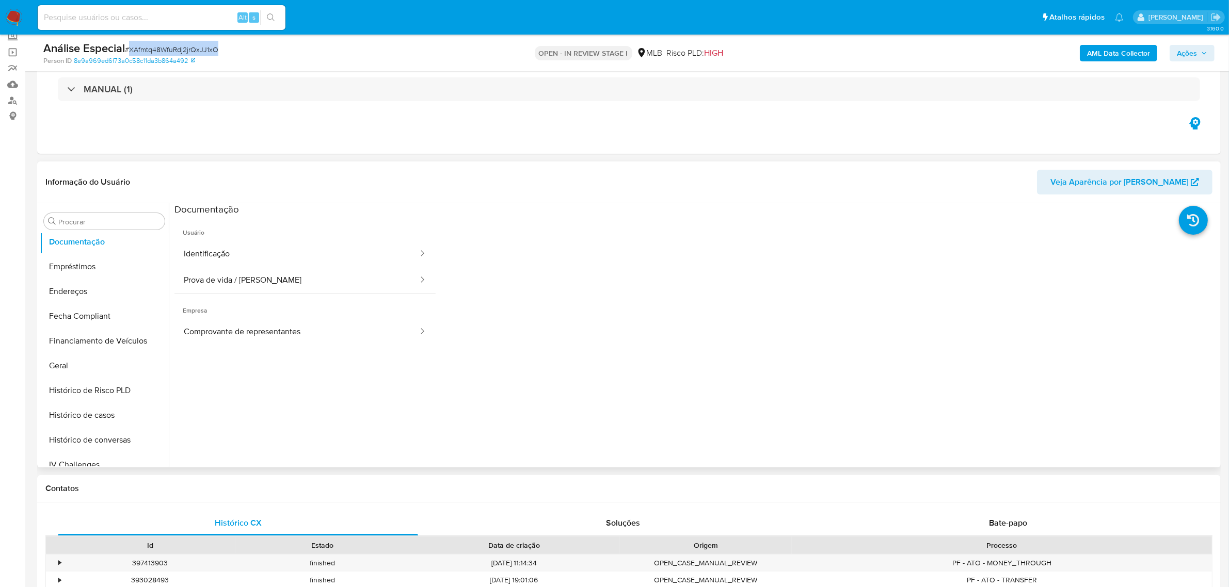
click at [222, 247] on button "Identificação" at bounding box center [296, 254] width 245 height 26
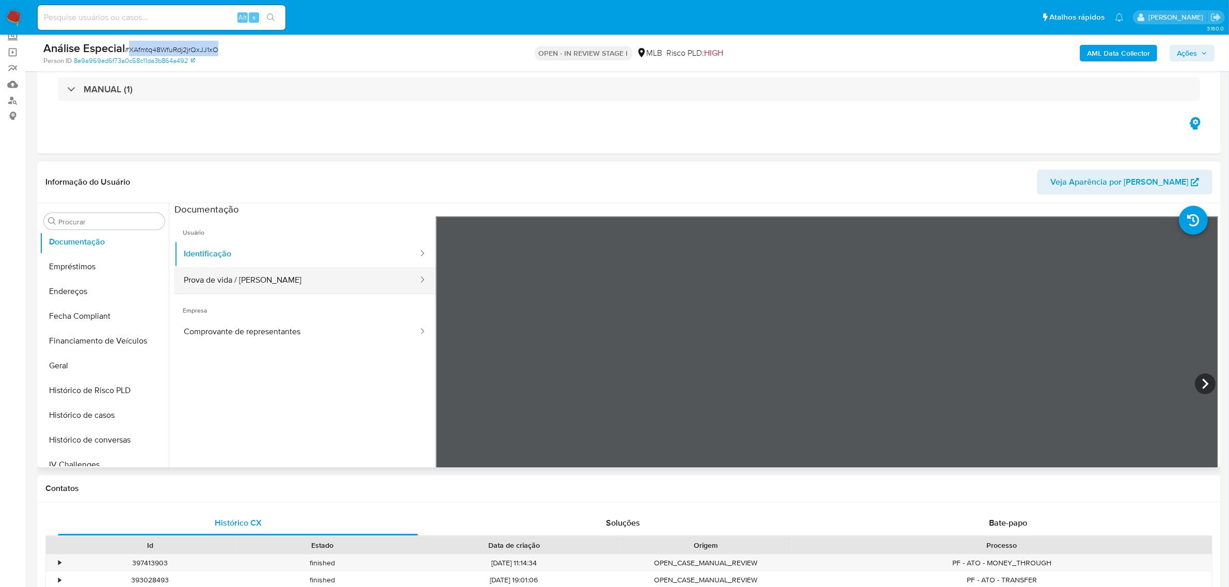
click at [344, 277] on button "Prova de vida / Selfie" at bounding box center [296, 280] width 245 height 26
click at [104, 292] on button "Endereços" at bounding box center [100, 291] width 121 height 25
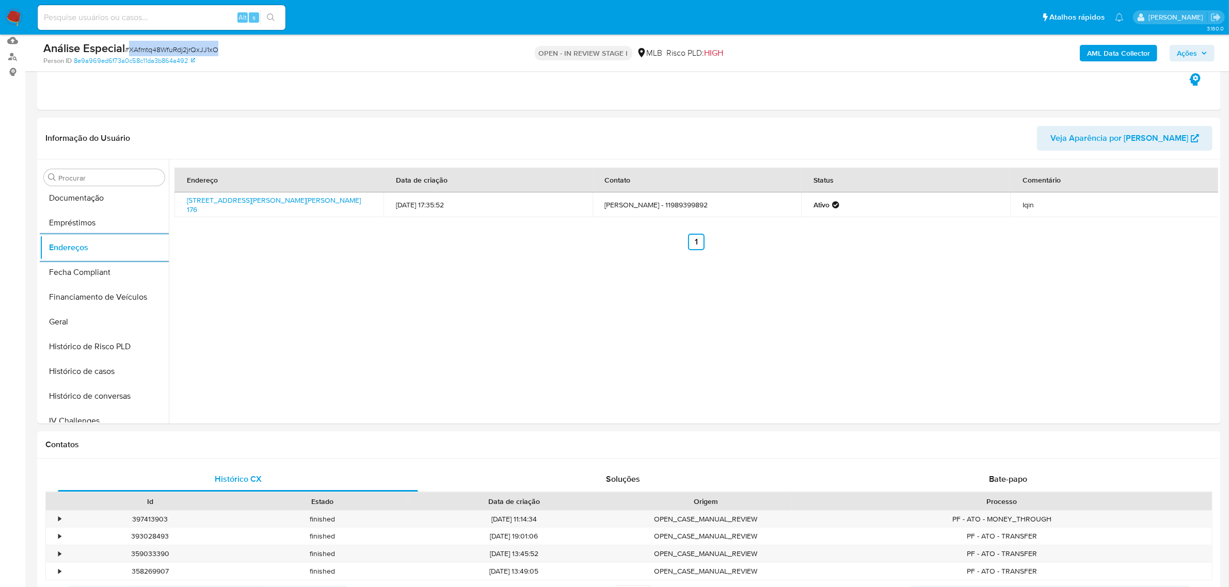
scroll to position [129, 0]
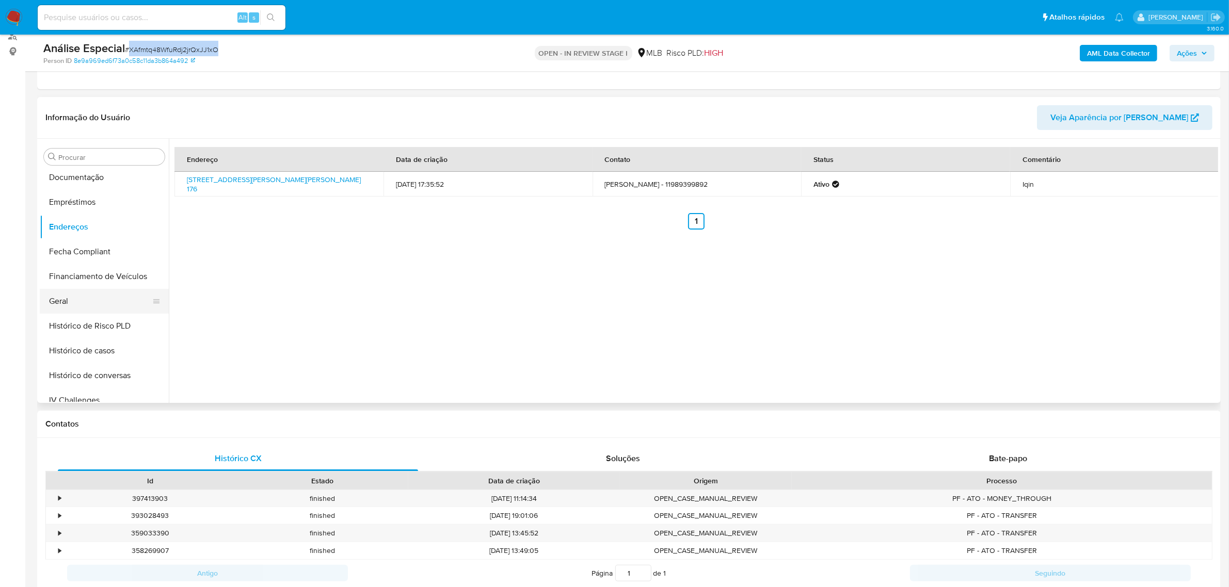
click at [95, 298] on button "Geral" at bounding box center [100, 301] width 121 height 25
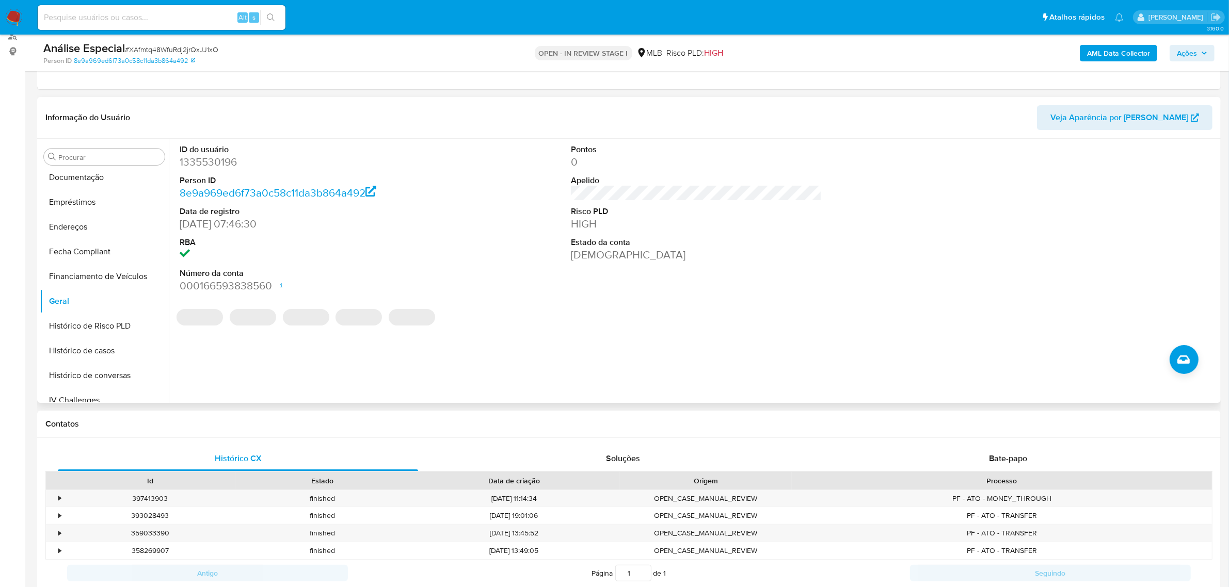
click at [203, 161] on dd "1335530196" at bounding box center [305, 162] width 251 height 14
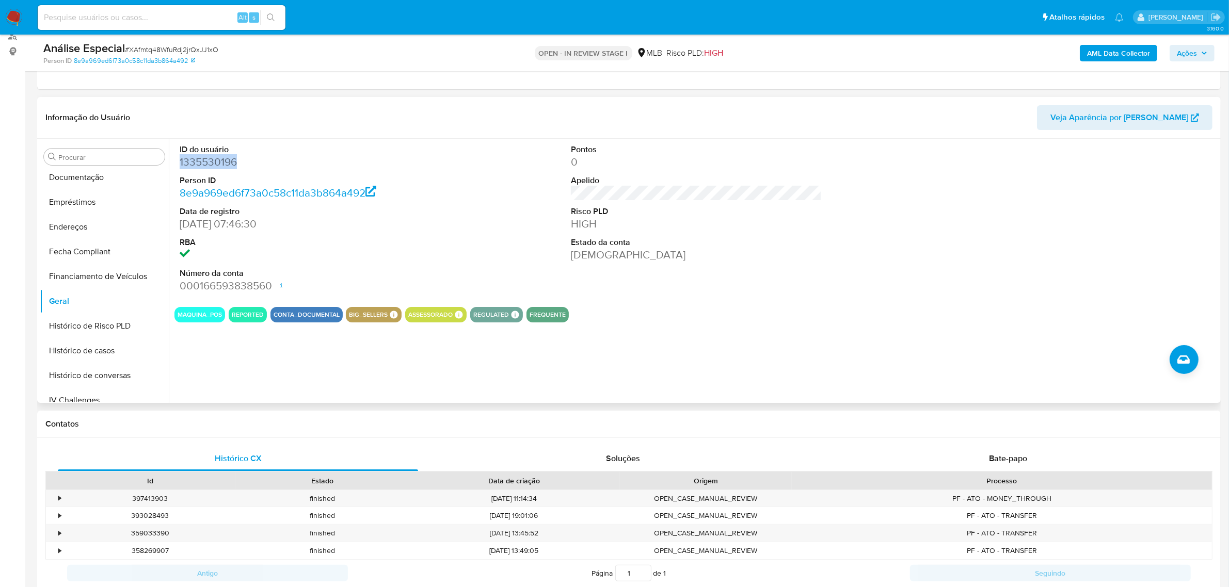
click at [203, 161] on dd "1335530196" at bounding box center [305, 162] width 251 height 14
copy dd "1335530196"
click at [88, 307] on button "KYC" at bounding box center [100, 306] width 121 height 25
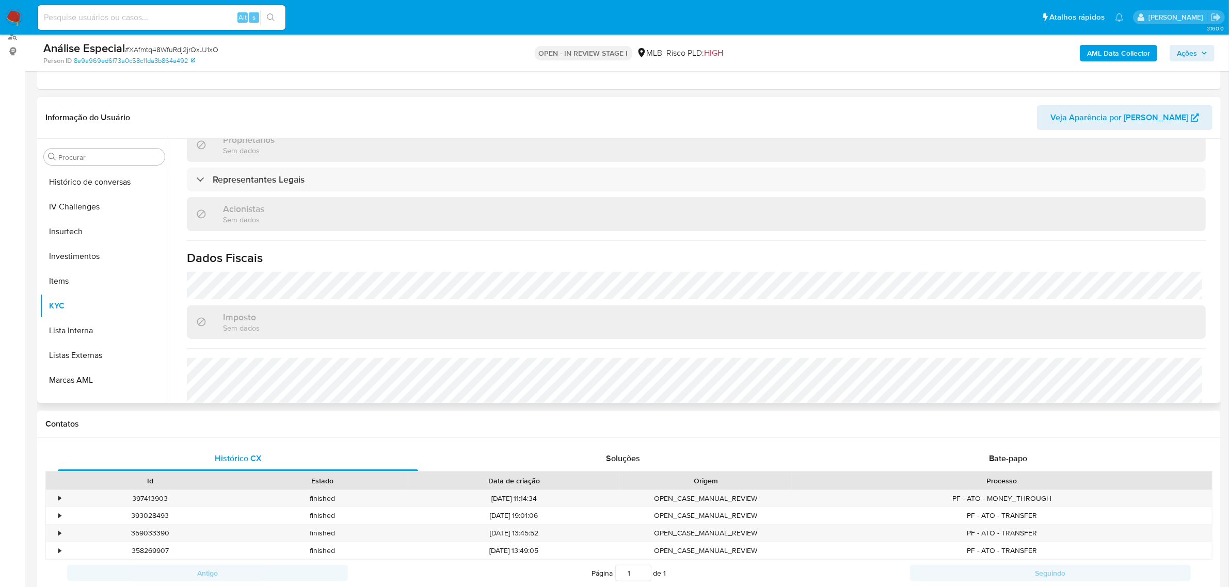
scroll to position [609, 0]
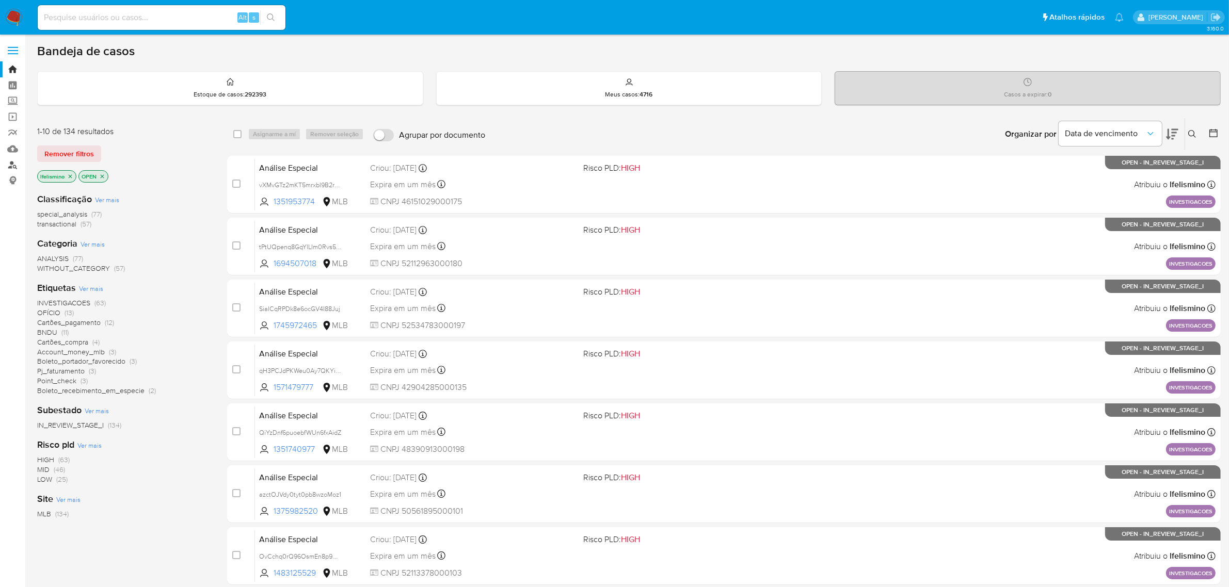
click at [16, 160] on link "Localizador de pessoas" at bounding box center [61, 165] width 123 height 16
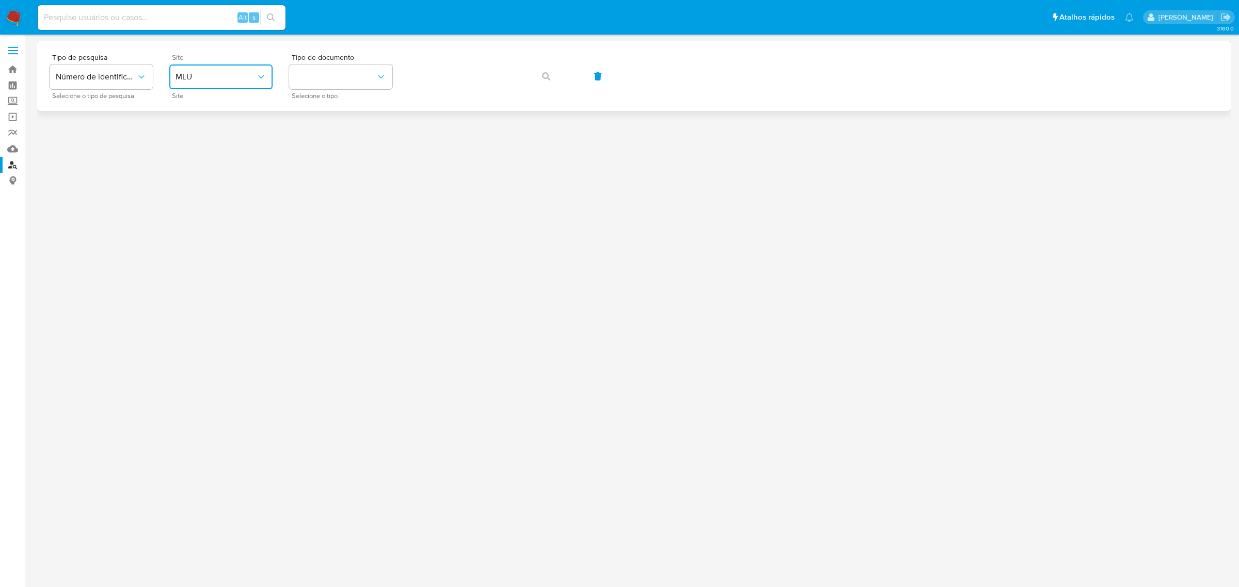
click at [254, 83] on button "MLU" at bounding box center [220, 77] width 103 height 25
drag, startPoint x: 230, startPoint y: 151, endPoint x: 302, endPoint y: 114, distance: 81.7
click at [230, 152] on div "MLB" at bounding box center [217, 154] width 85 height 25
drag, startPoint x: 332, startPoint y: 78, endPoint x: 333, endPoint y: 89, distance: 11.4
click at [333, 84] on button "identificationType" at bounding box center [340, 77] width 103 height 25
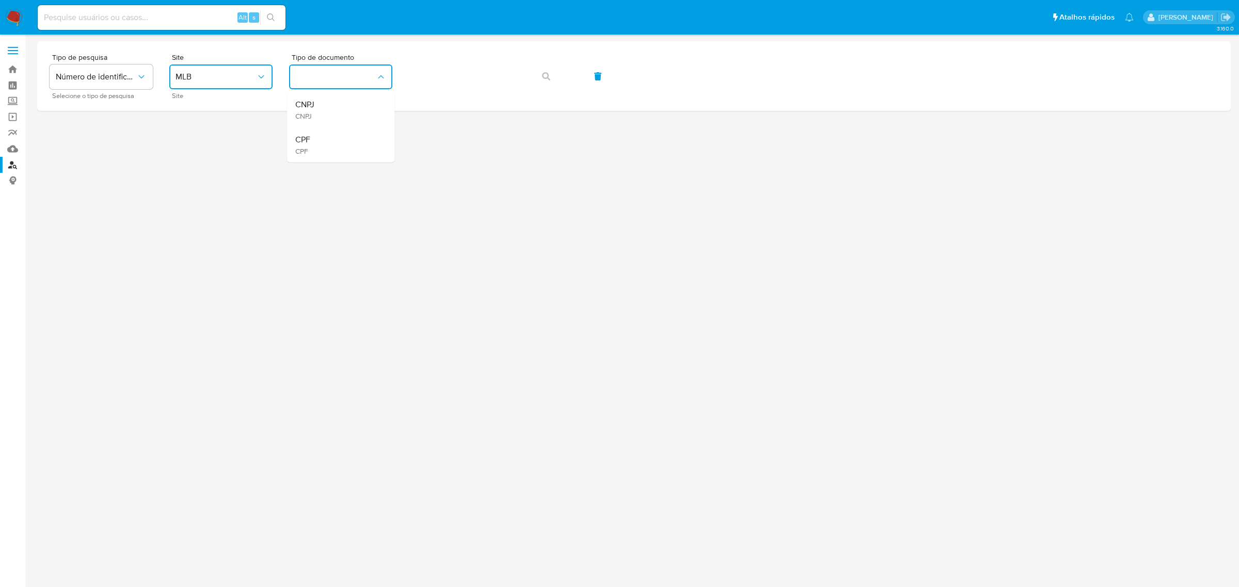
drag, startPoint x: 338, startPoint y: 147, endPoint x: 380, endPoint y: 119, distance: 50.2
click at [339, 146] on div "CPF CPF" at bounding box center [337, 144] width 85 height 35
click at [552, 73] on button "button" at bounding box center [545, 76] width 35 height 25
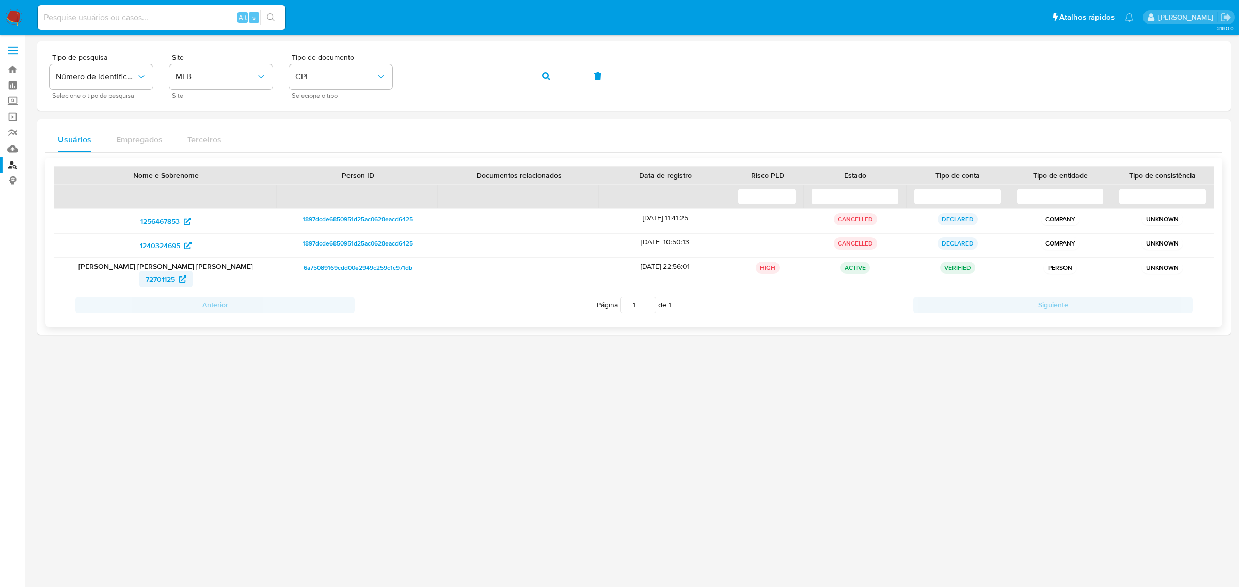
click at [151, 282] on span "72701125" at bounding box center [160, 279] width 29 height 17
click at [547, 78] on icon "button" at bounding box center [546, 76] width 8 height 8
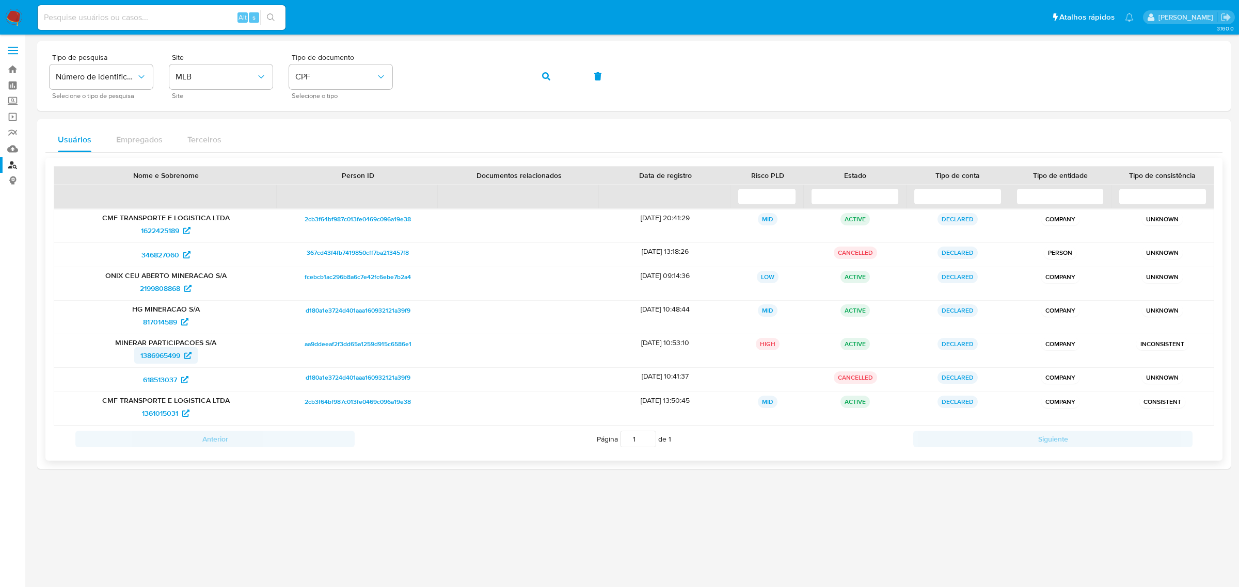
click at [164, 359] on span "1386965499" at bounding box center [160, 355] width 40 height 17
click at [529, 71] on button "button" at bounding box center [545, 76] width 35 height 25
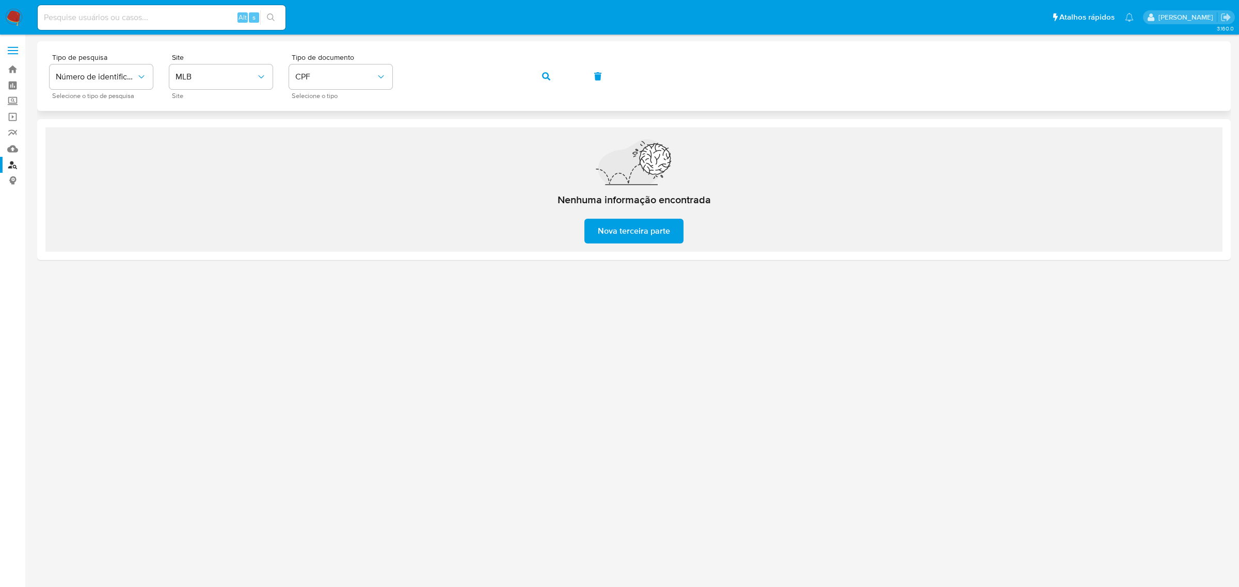
click at [558, 76] on button "button" at bounding box center [545, 76] width 35 height 25
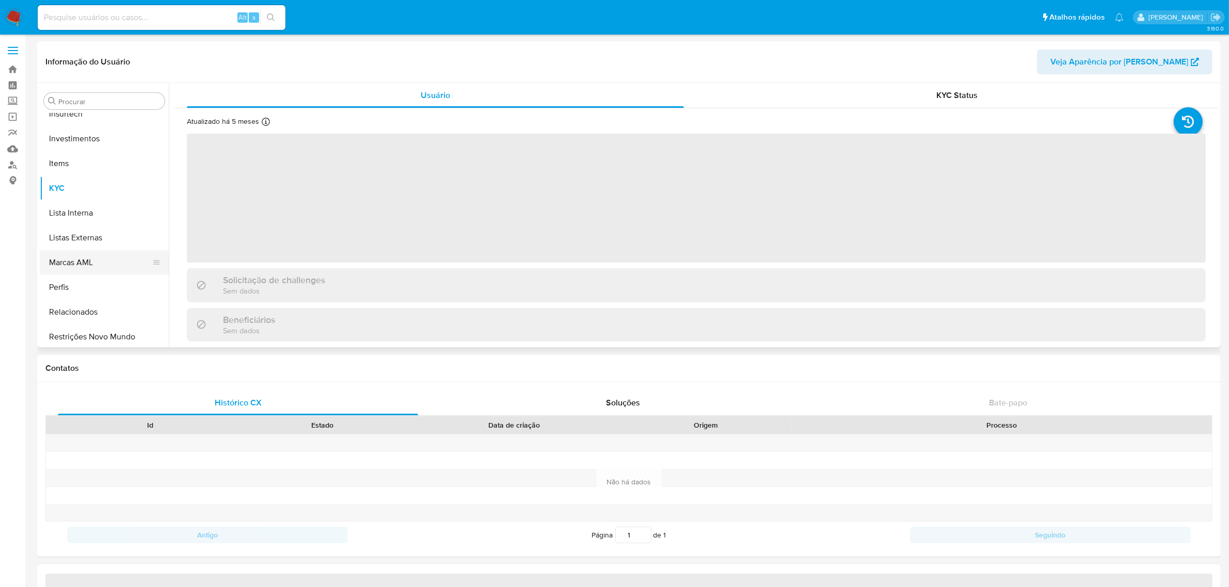
scroll to position [485, 0]
select select "10"
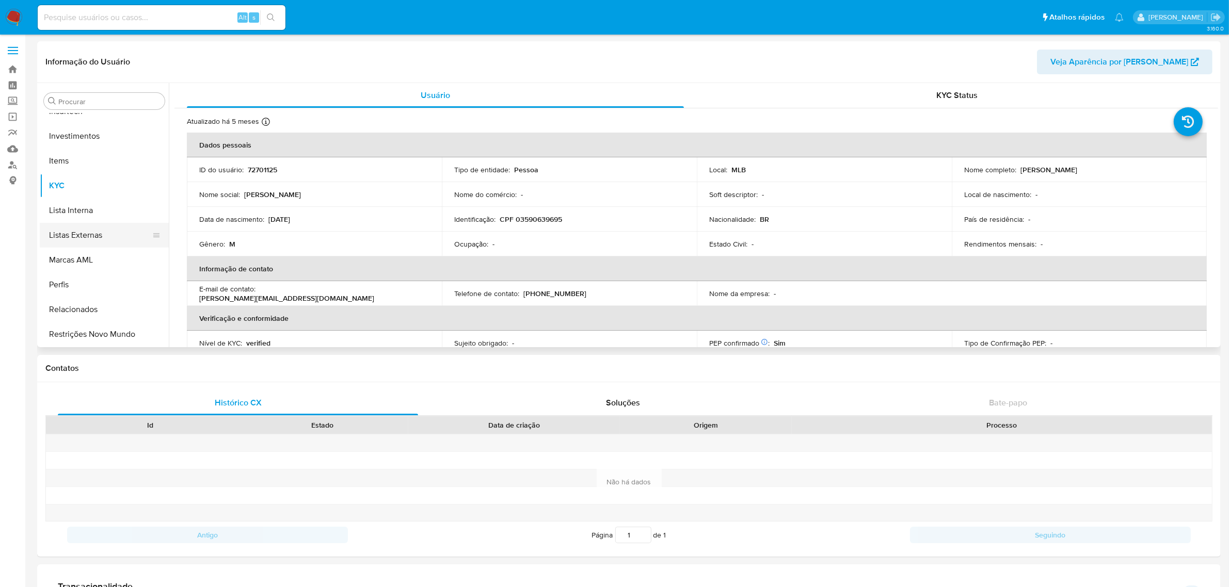
scroll to position [227, 0]
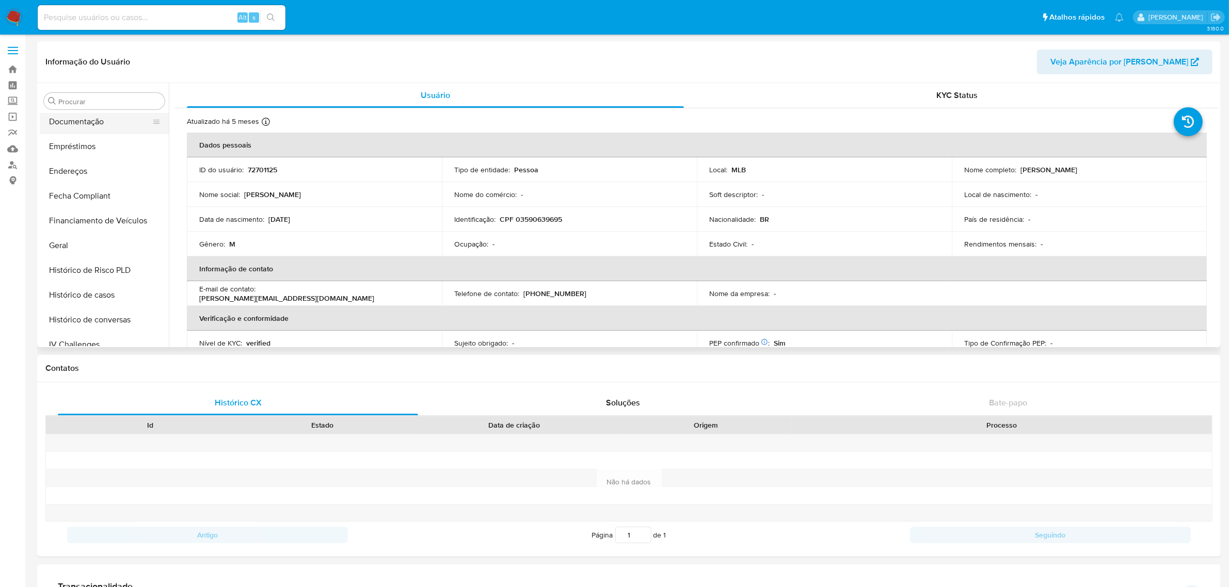
click at [112, 126] on button "Documentação" at bounding box center [100, 121] width 121 height 25
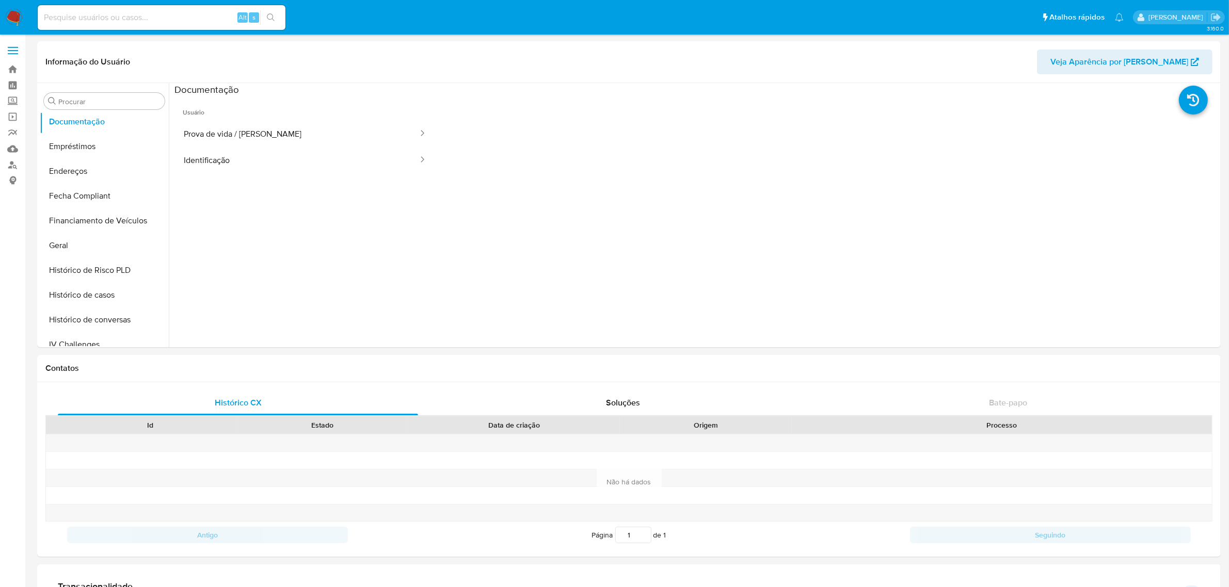
click at [256, 153] on button "Identificação" at bounding box center [296, 160] width 245 height 26
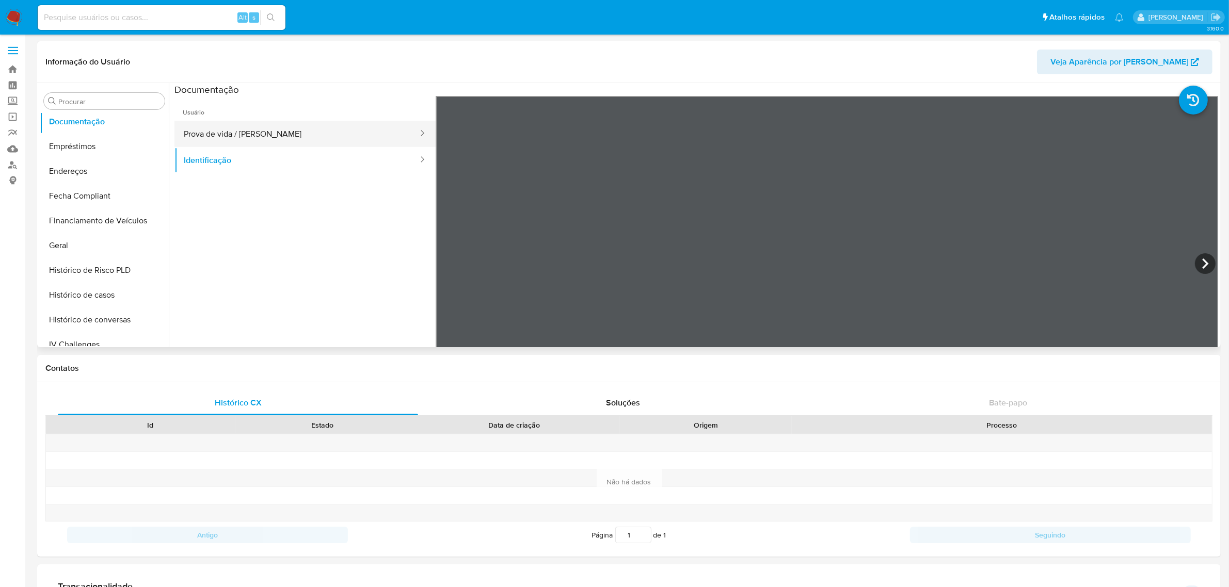
click at [294, 135] on button "Prova de vida / Selfie" at bounding box center [296, 134] width 245 height 26
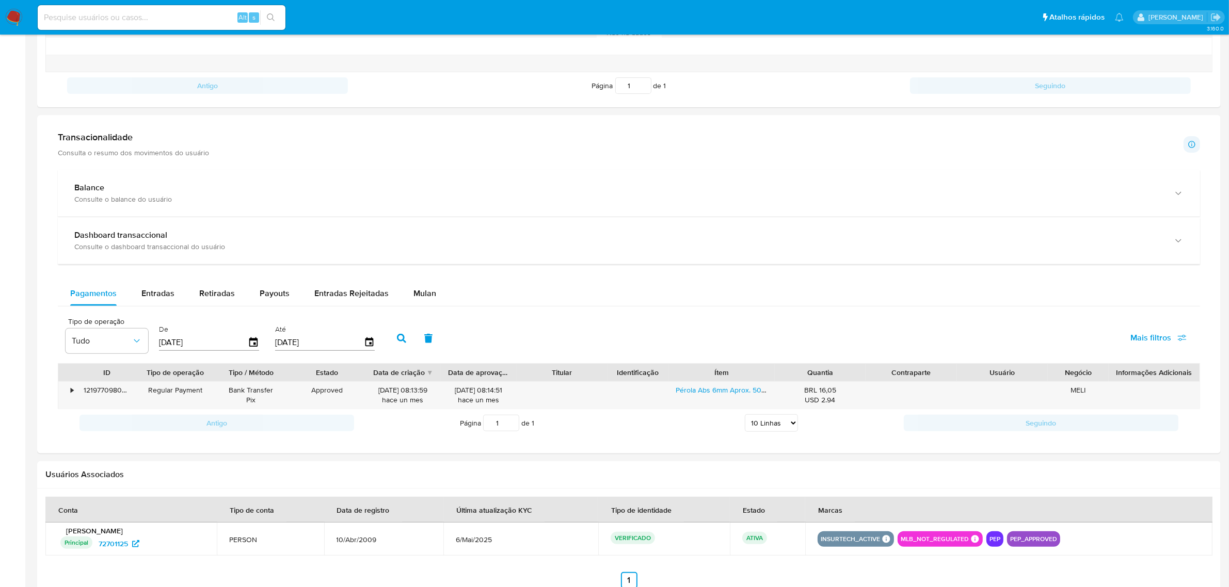
scroll to position [511, 0]
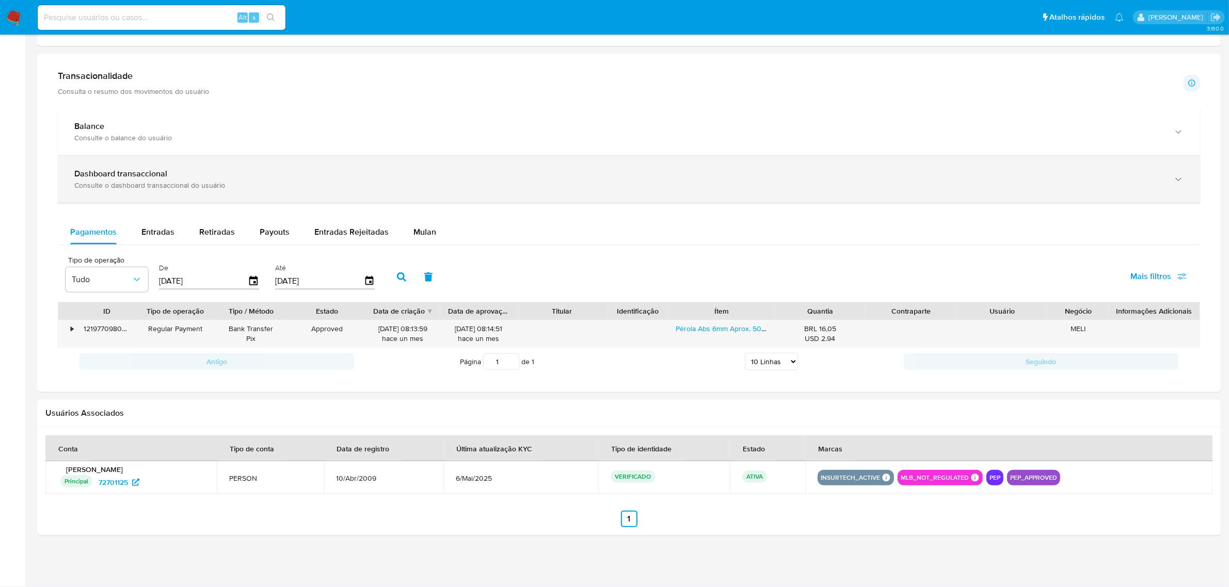
click at [133, 182] on div "Consulte o dashboard transaccional do usuário" at bounding box center [618, 185] width 1088 height 9
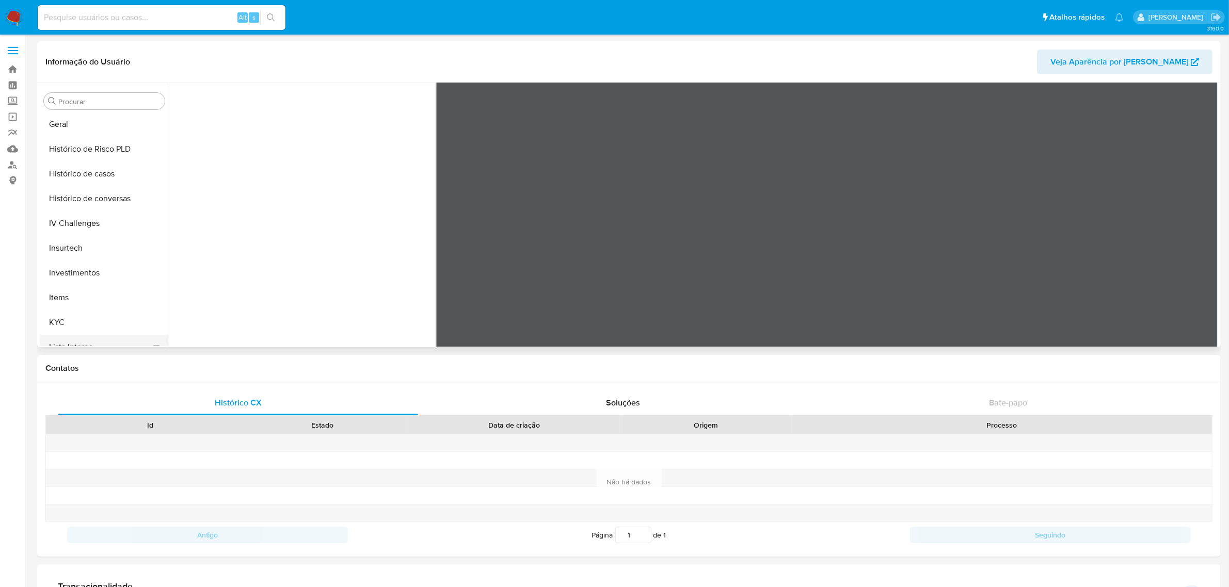
scroll to position [485, 0]
click at [121, 331] on button "Restrições Novo Mundo" at bounding box center [100, 334] width 121 height 25
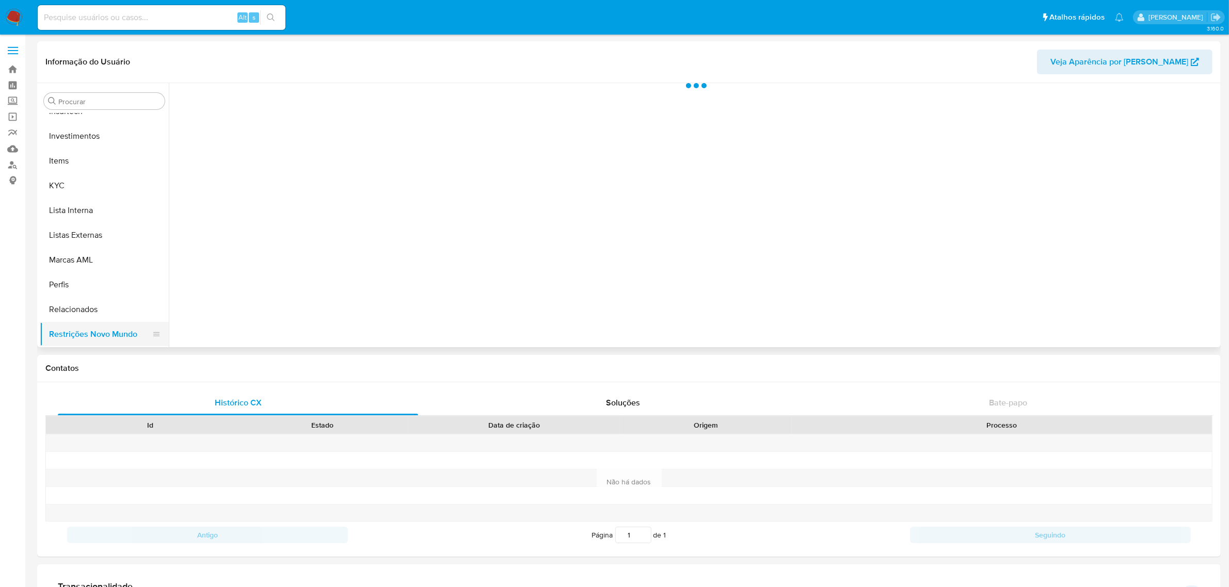
scroll to position [0, 0]
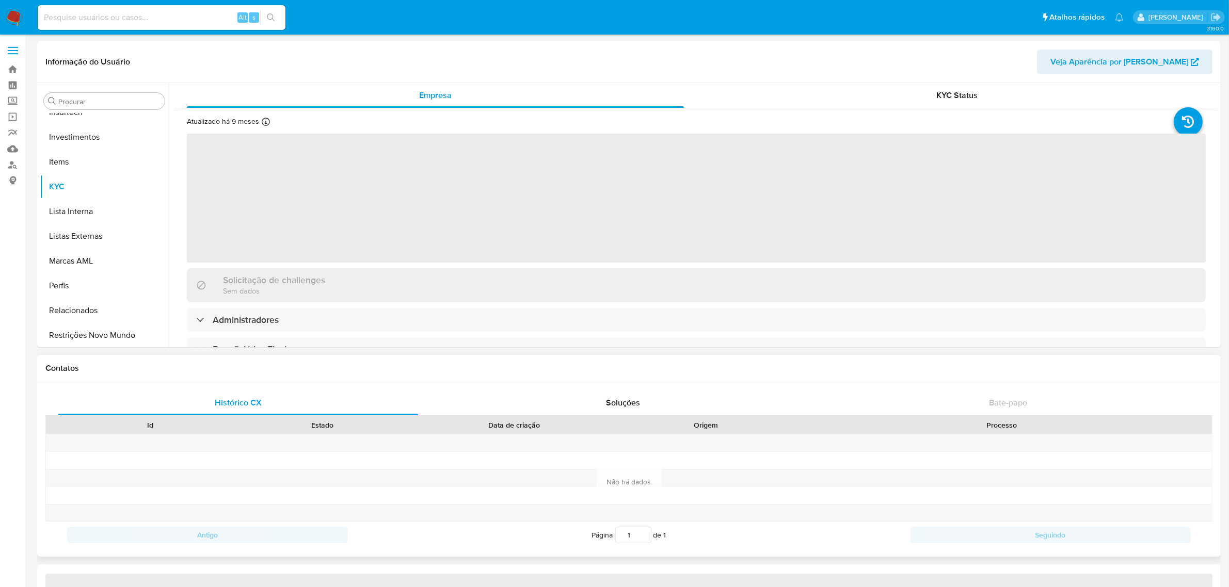
scroll to position [485, 0]
select select "10"
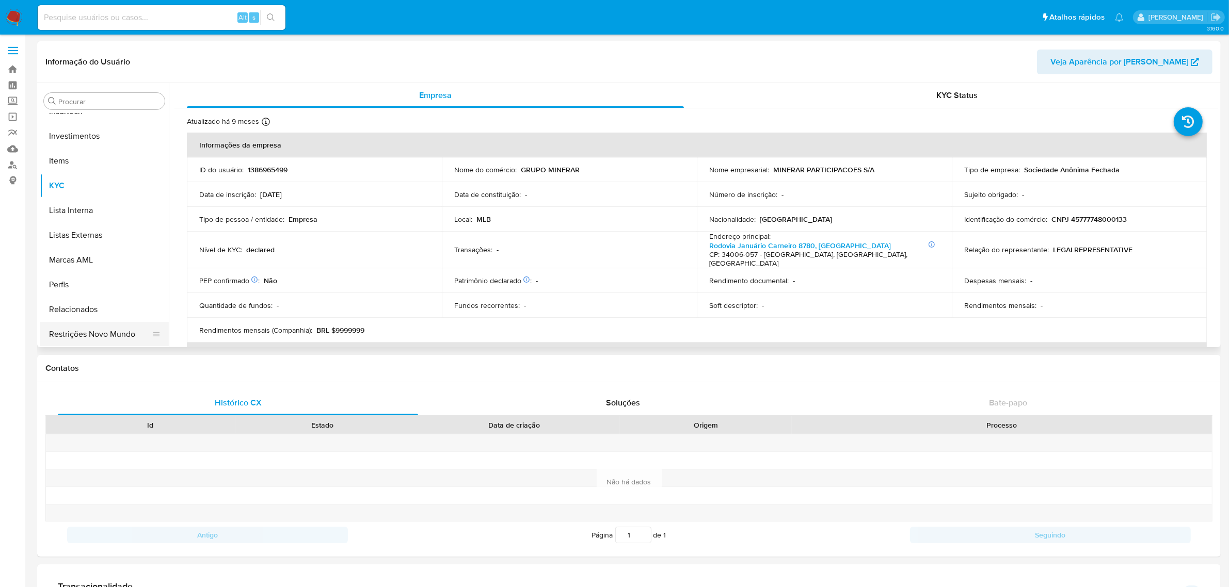
click at [126, 343] on button "Restrições Novo Mundo" at bounding box center [100, 334] width 121 height 25
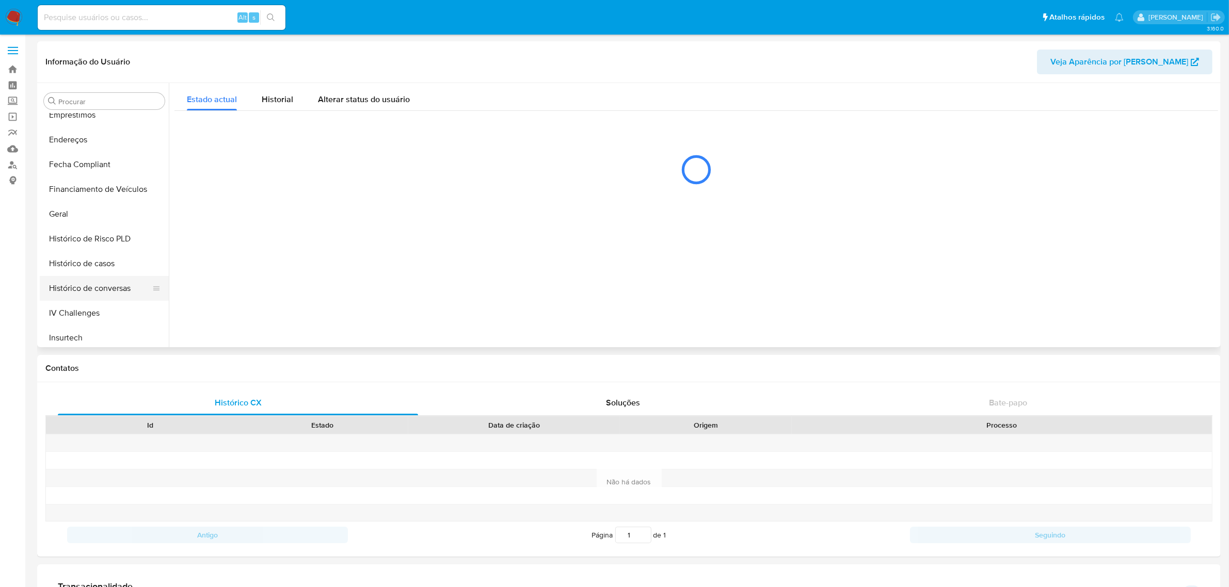
scroll to position [227, 0]
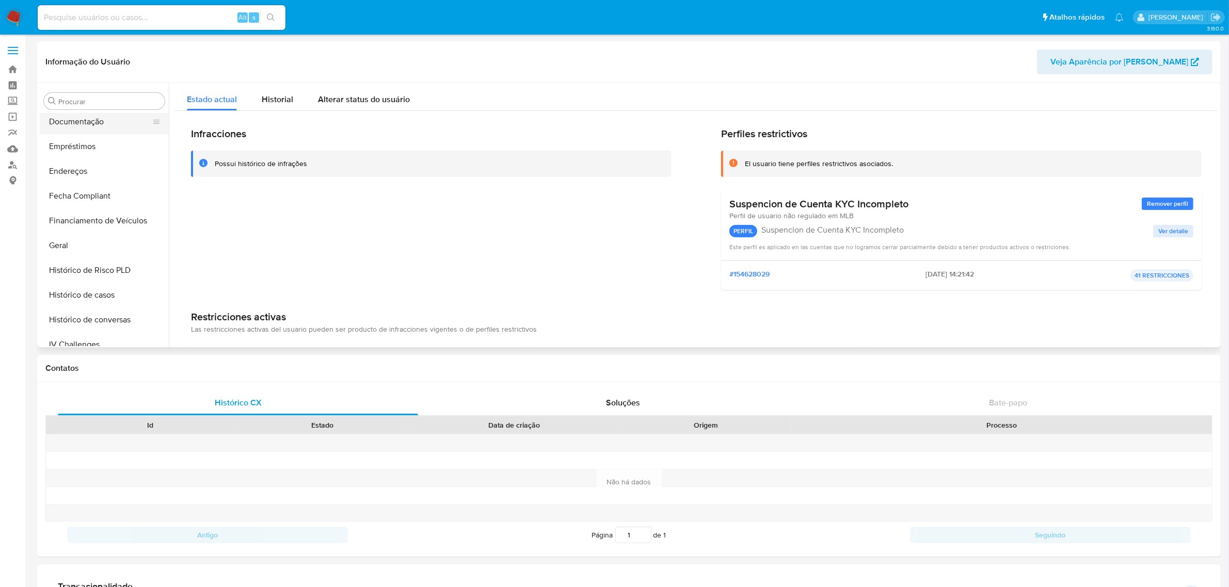
click at [97, 124] on button "Documentação" at bounding box center [100, 121] width 121 height 25
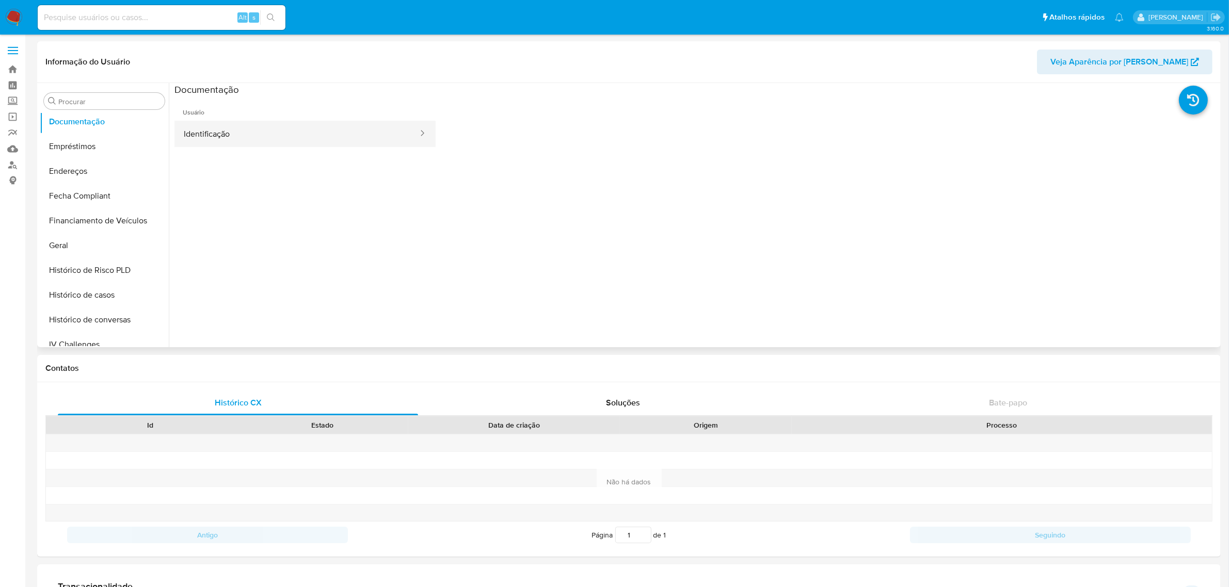
click at [216, 125] on button "Identificação" at bounding box center [296, 134] width 245 height 26
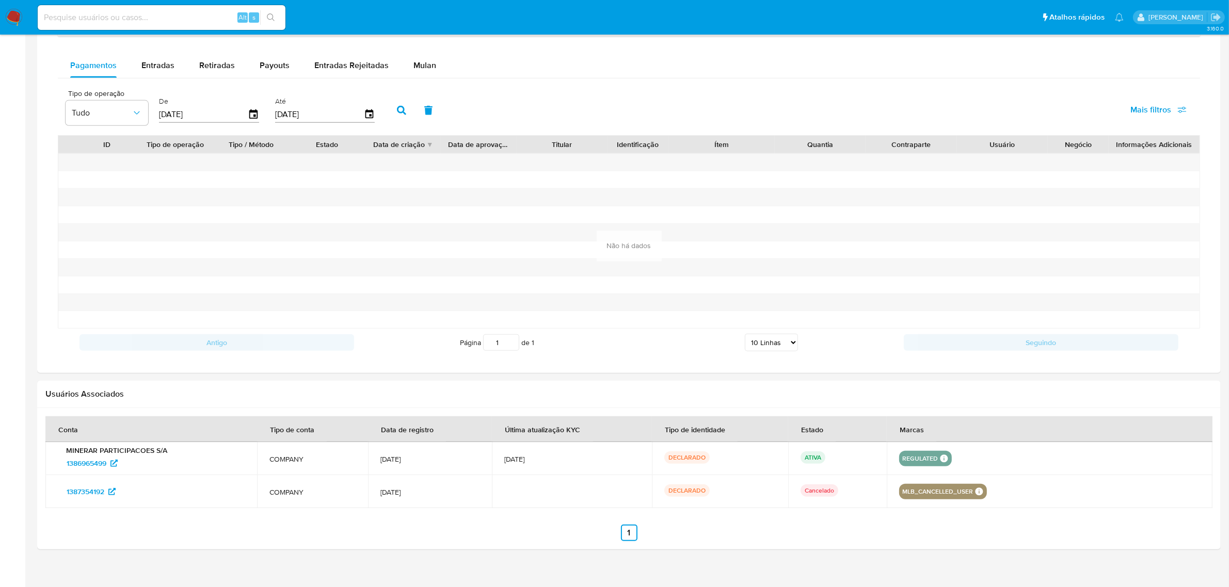
scroll to position [629, 0]
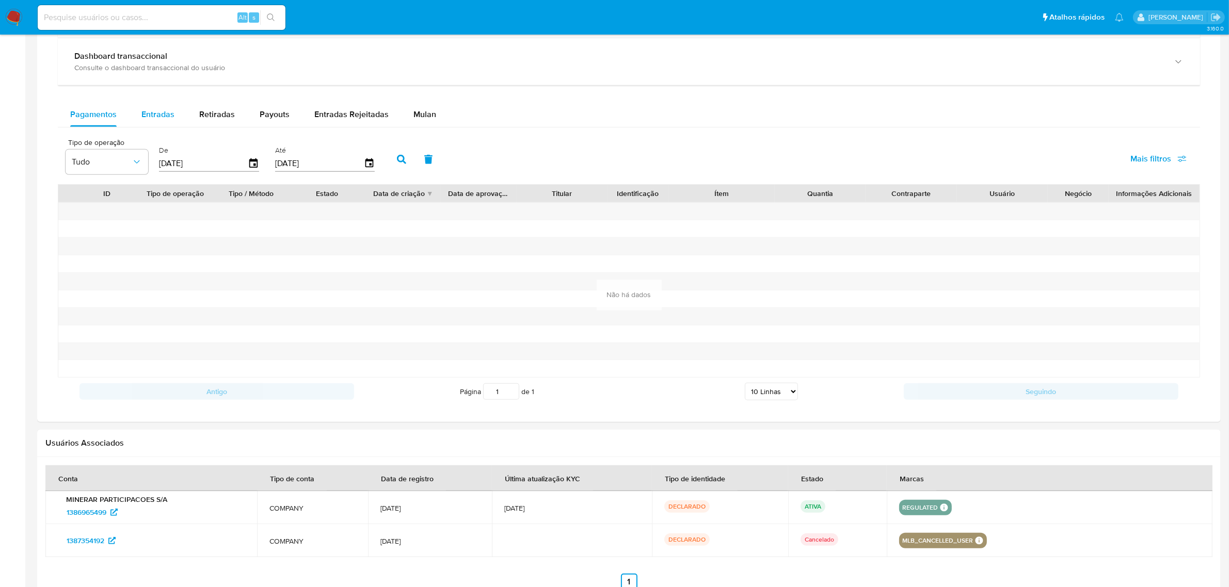
click at [158, 124] on div "Entradas" at bounding box center [157, 114] width 33 height 25
select select "10"
click at [210, 122] on div "Retiradas" at bounding box center [217, 114] width 36 height 25
select select "10"
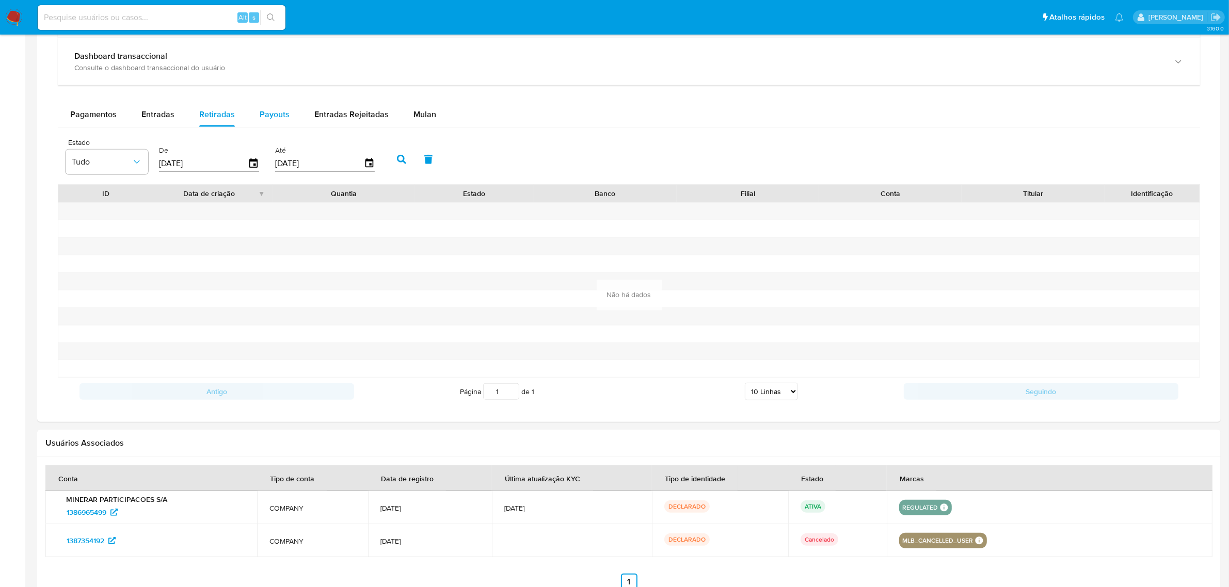
drag, startPoint x: 261, startPoint y: 119, endPoint x: 292, endPoint y: 117, distance: 31.5
click at [263, 117] on span "Payouts" at bounding box center [275, 114] width 30 height 12
select select "10"
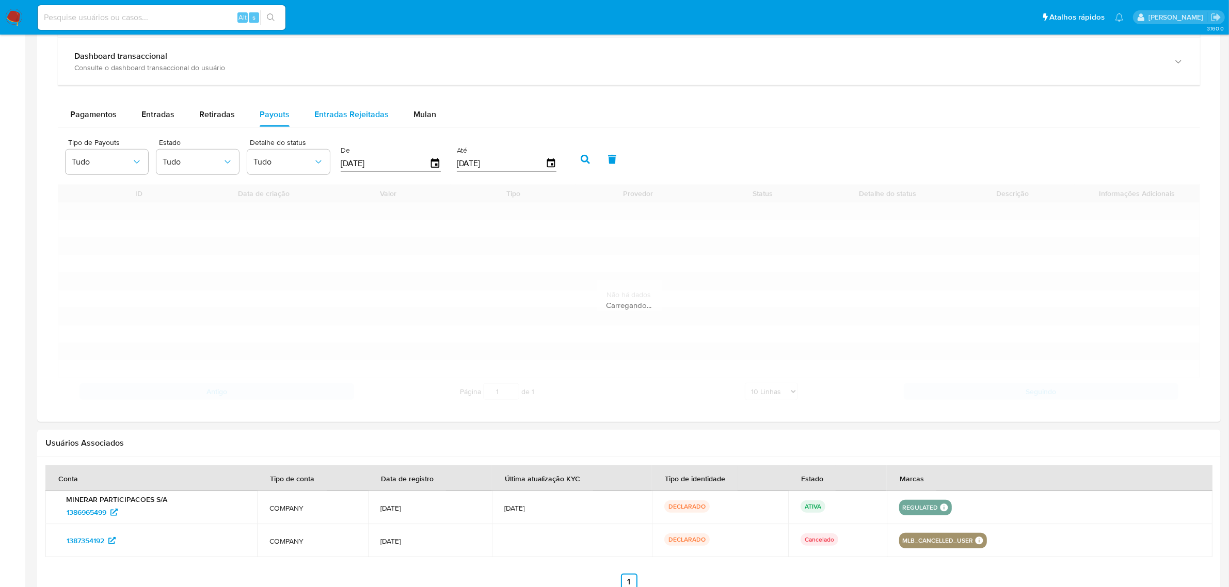
click at [324, 114] on span "Entradas Rejeitadas" at bounding box center [351, 114] width 74 height 12
select select "10"
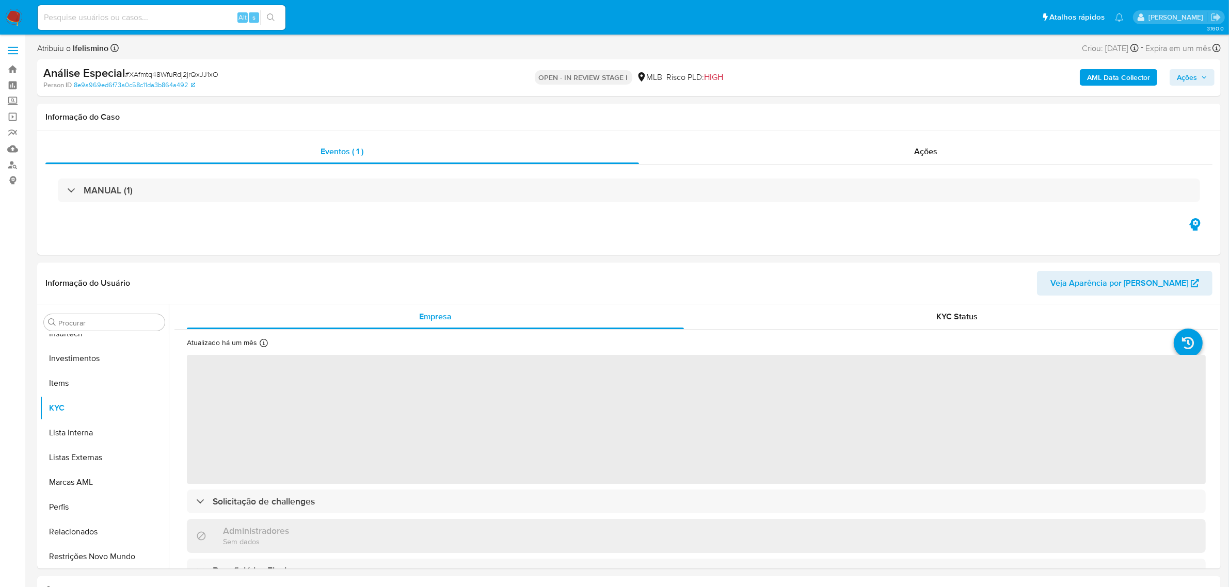
scroll to position [485, 0]
select select "10"
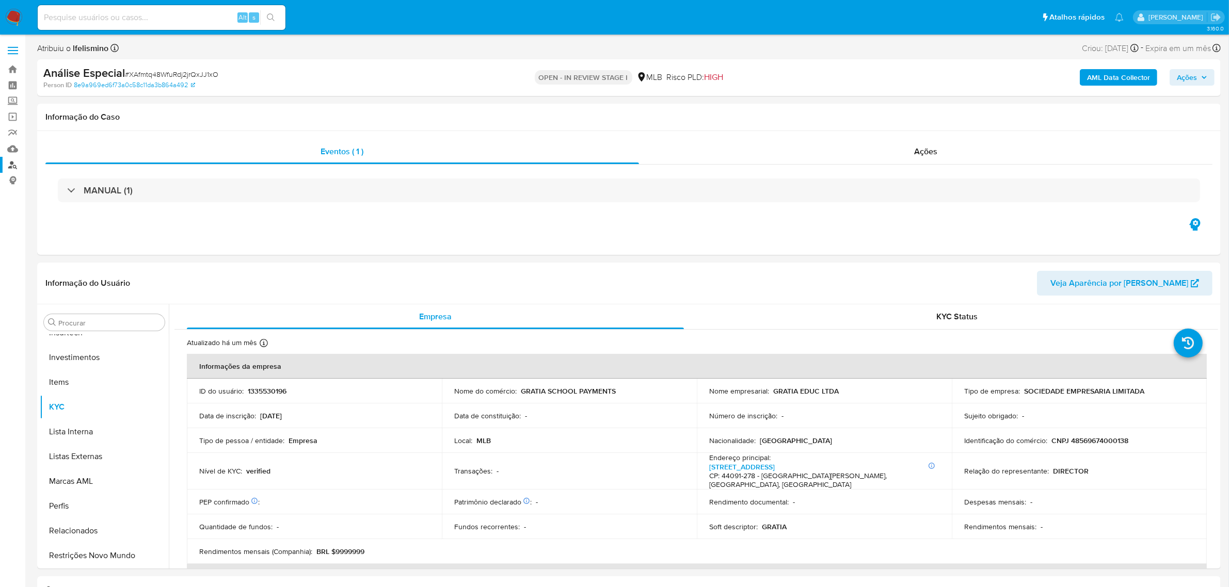
click at [7, 163] on link "Localizador de pessoas" at bounding box center [61, 165] width 123 height 16
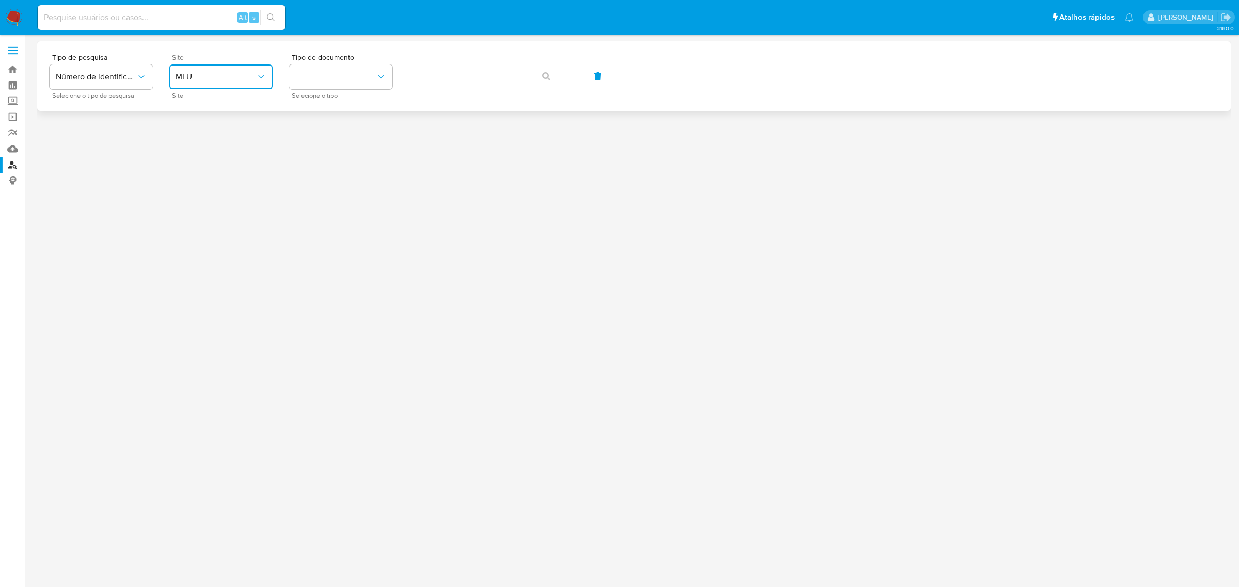
click at [213, 81] on span "MLU" at bounding box center [215, 77] width 81 height 10
click at [200, 151] on div "MLB" at bounding box center [217, 154] width 85 height 25
click at [328, 73] on button "identificationType" at bounding box center [340, 77] width 103 height 25
click at [328, 143] on div "CPF CPF" at bounding box center [337, 144] width 85 height 35
click at [550, 83] on span "button" at bounding box center [546, 76] width 8 height 23
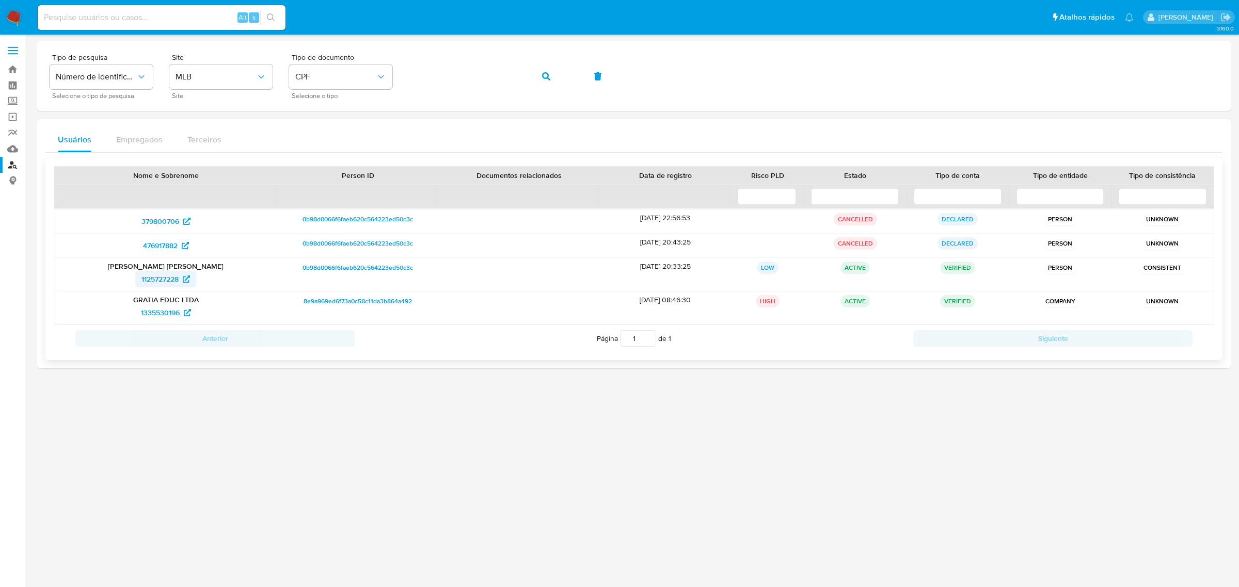
click at [177, 279] on span "1125727228" at bounding box center [159, 279] width 37 height 17
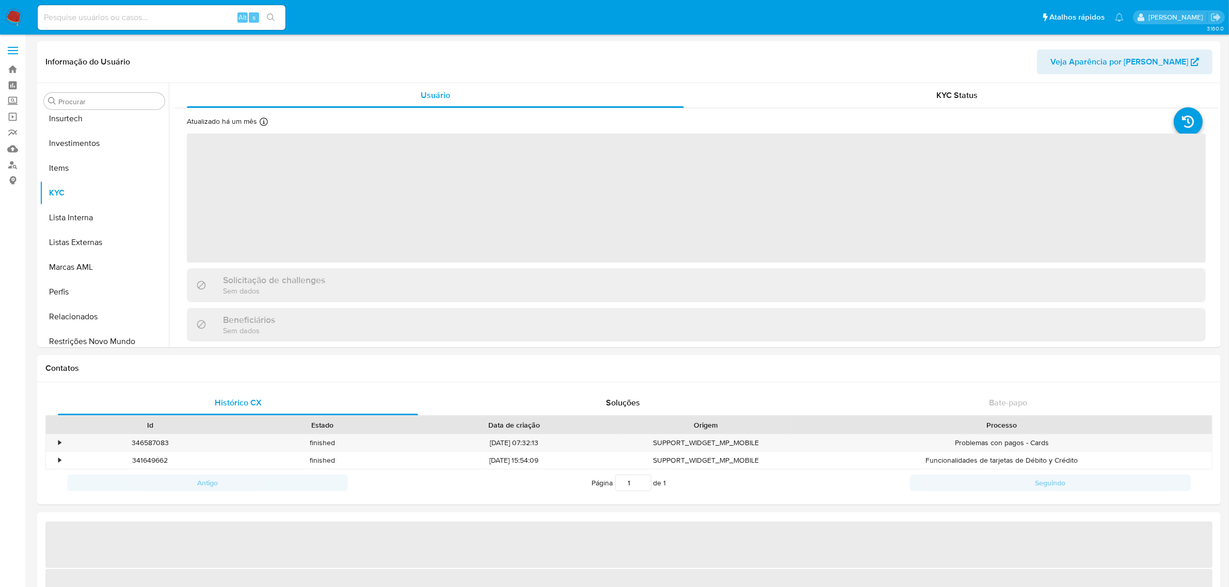
scroll to position [485, 0]
select select "10"
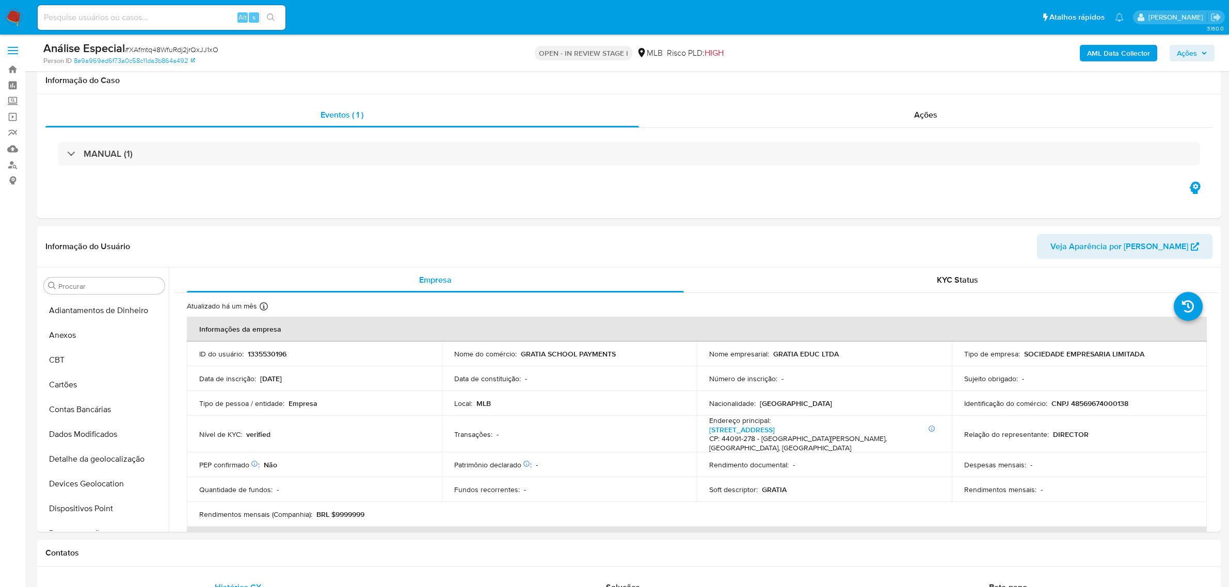
select select "10"
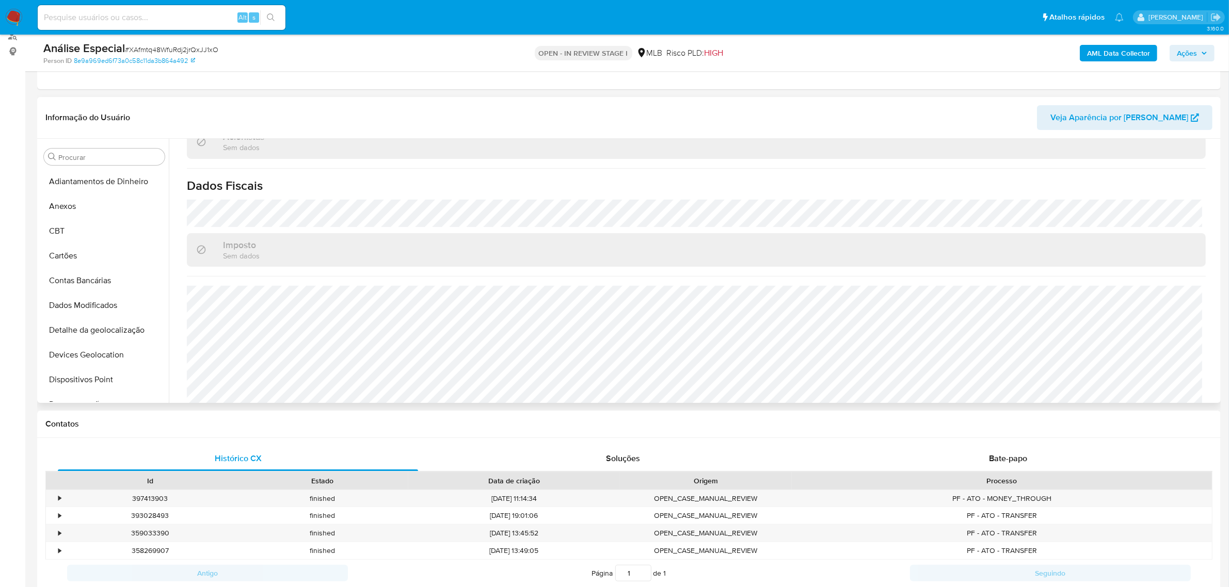
drag, startPoint x: 71, startPoint y: 205, endPoint x: 540, endPoint y: 274, distance: 474.2
click at [71, 204] on button "Anexos" at bounding box center [104, 206] width 129 height 25
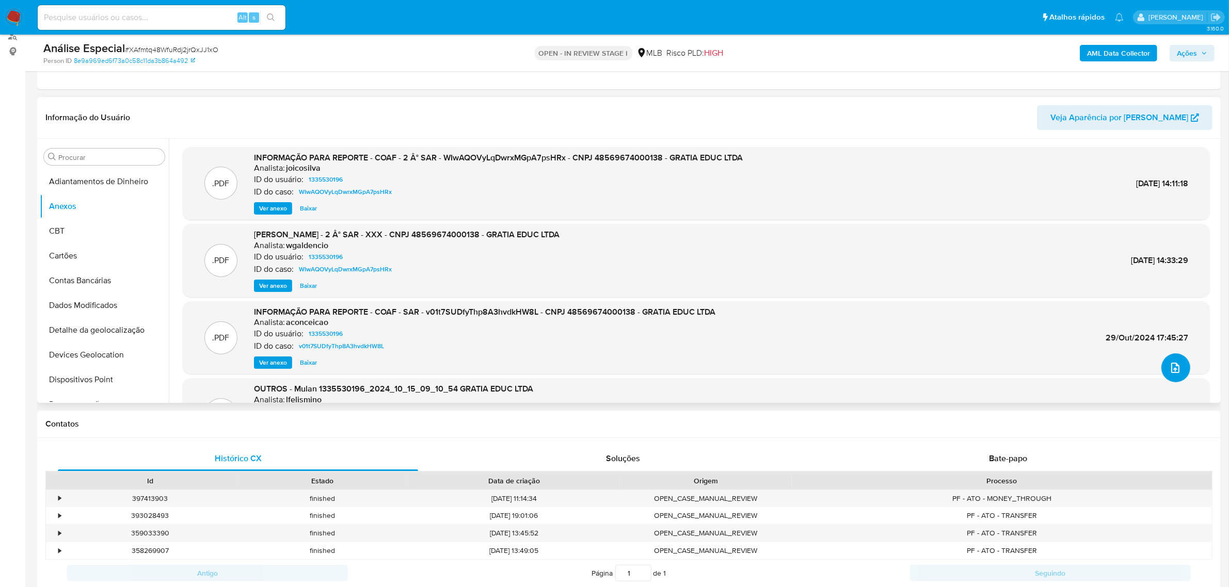
click at [1171, 372] on icon "upload-file" at bounding box center [1175, 368] width 8 height 10
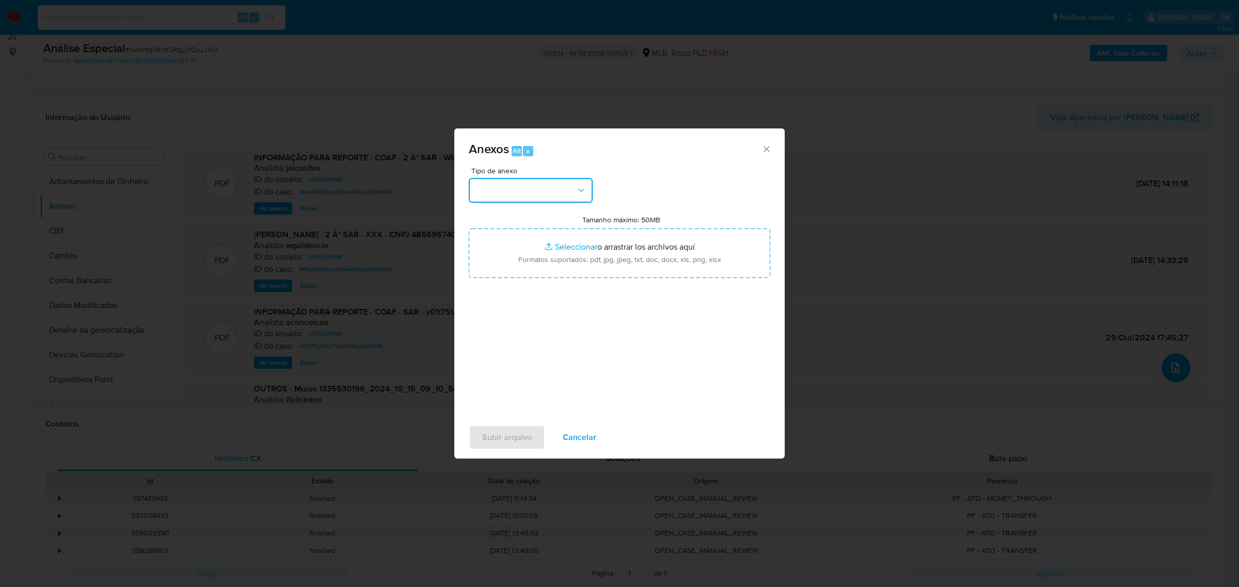
click at [539, 189] on button "button" at bounding box center [531, 190] width 124 height 25
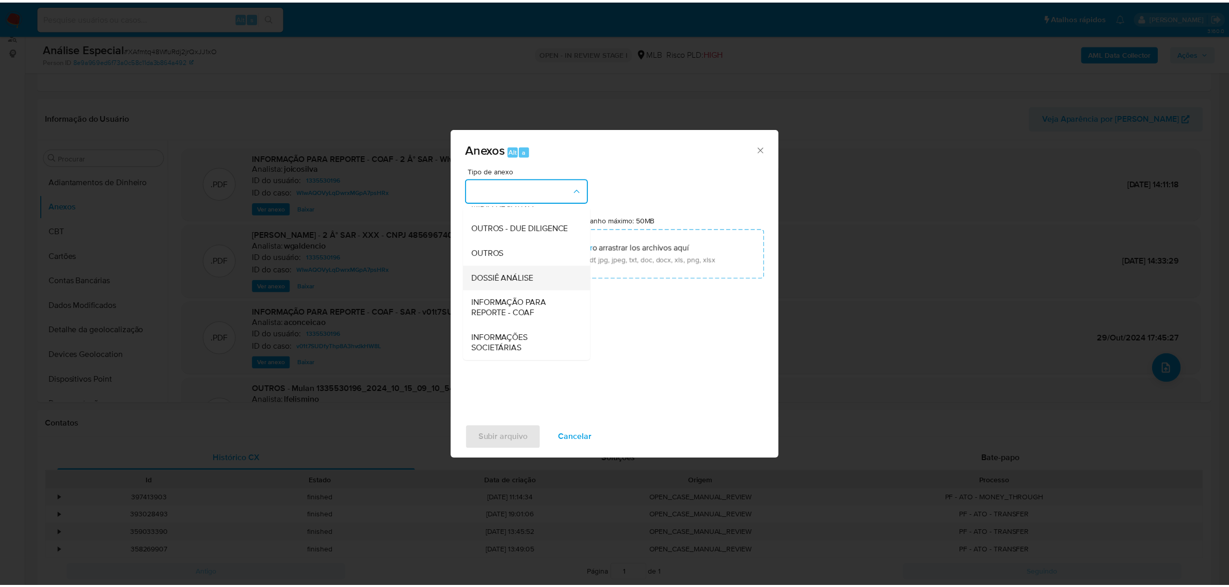
scroll to position [158, 0]
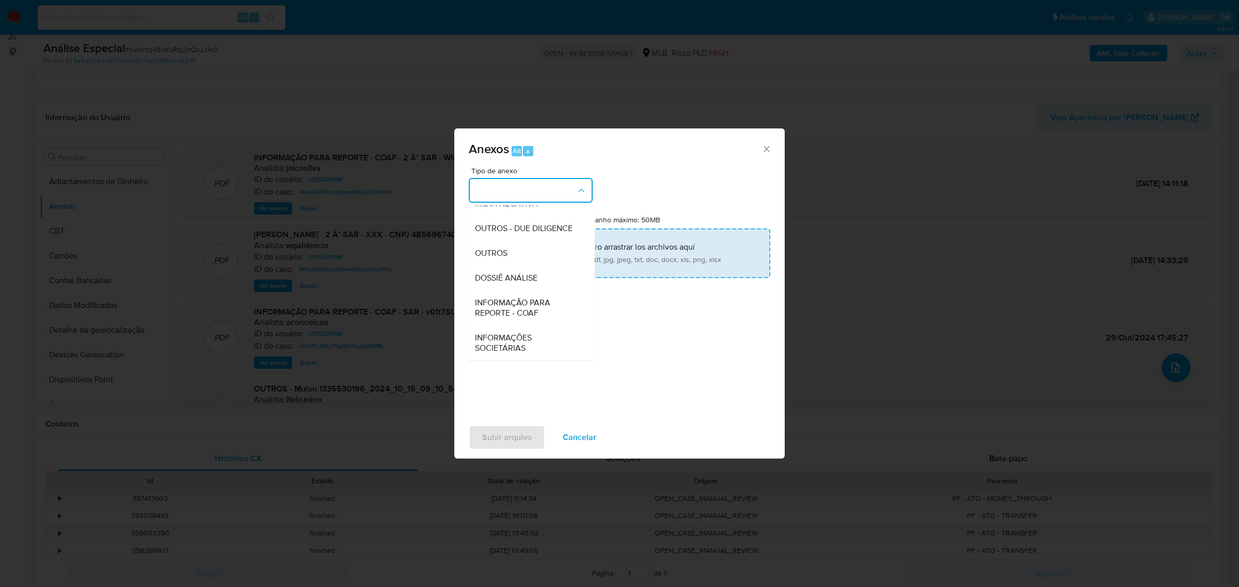
click at [517, 251] on div "OUTROS" at bounding box center [527, 252] width 105 height 25
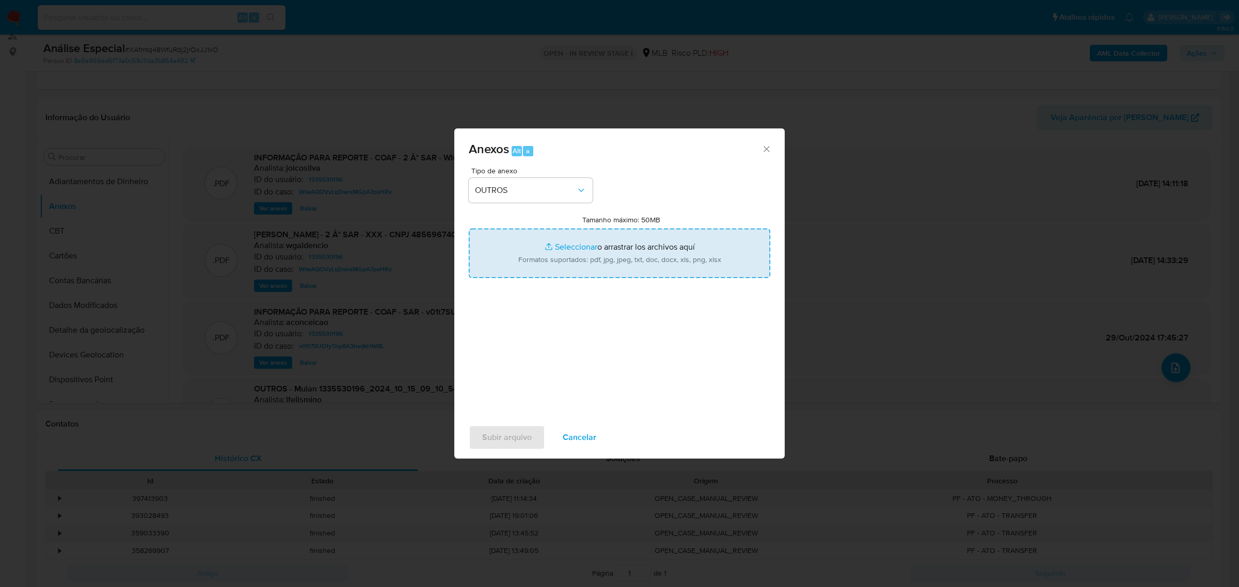
type input "C:\fakepath\Mulan 1335530196_2025_09_18_14_13_42 GRATIA EDUC LTDA.pdf"
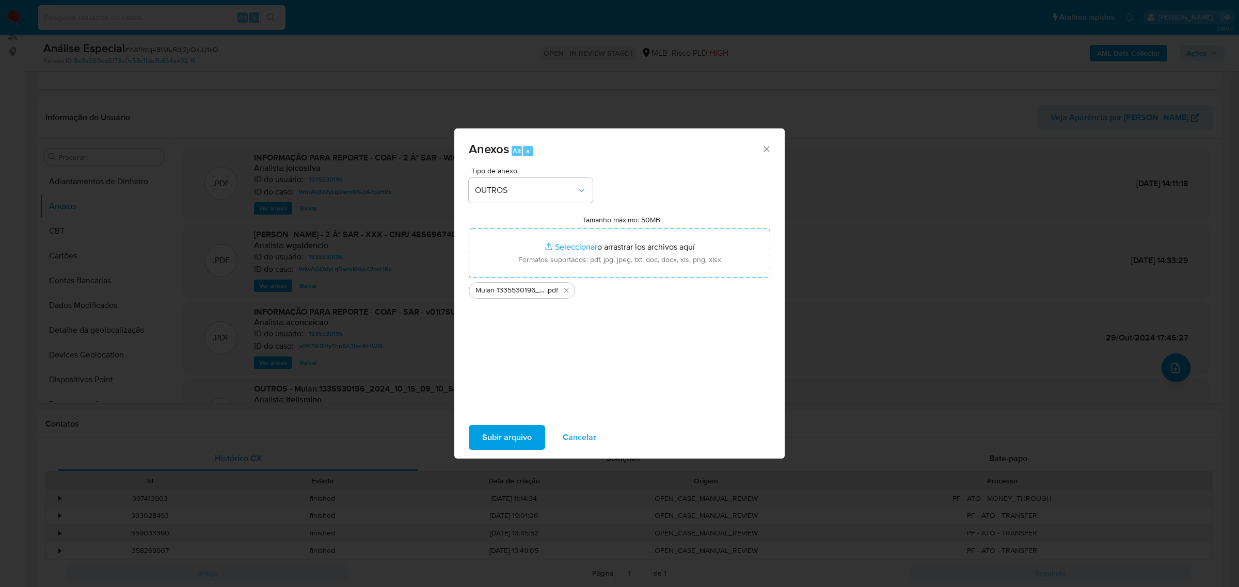
click at [513, 439] on span "Subir arquivo" at bounding box center [507, 437] width 50 height 23
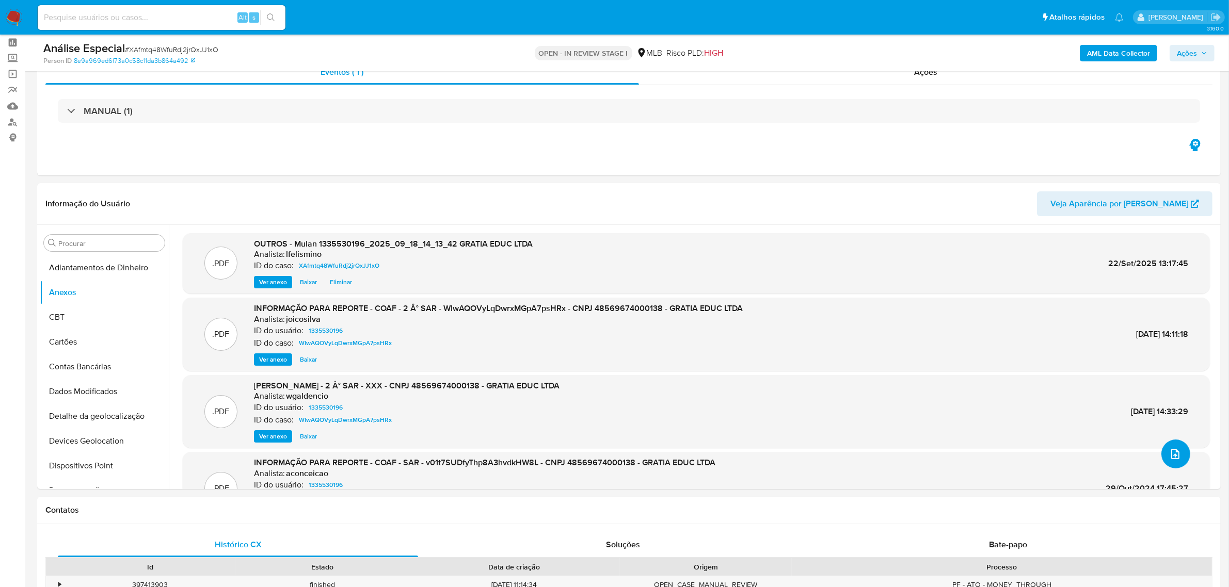
scroll to position [0, 0]
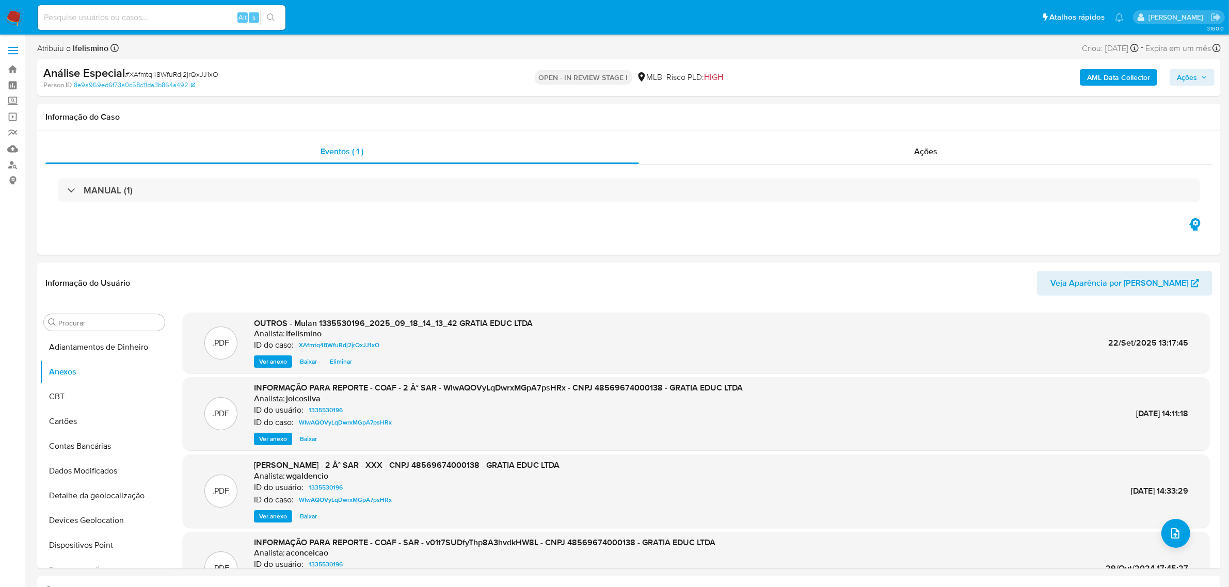
click at [1113, 78] on b "AML Data Collector" at bounding box center [1118, 77] width 63 height 17
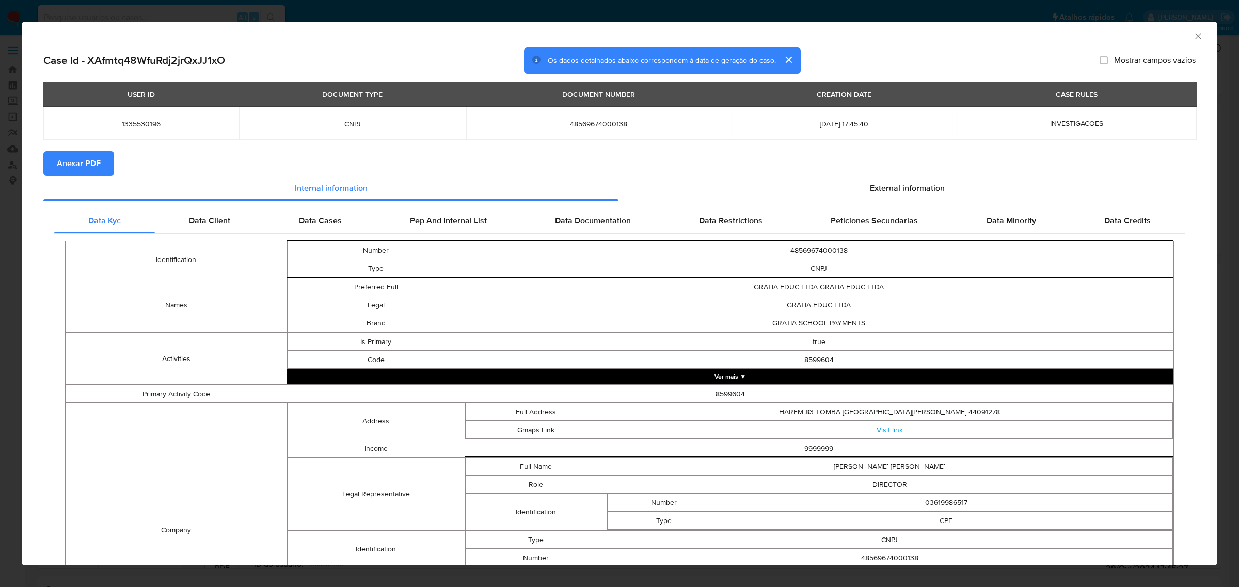
click at [91, 166] on span "Anexar PDF" at bounding box center [79, 163] width 44 height 23
click at [1193, 39] on icon "Fechar a janela" at bounding box center [1198, 36] width 10 height 10
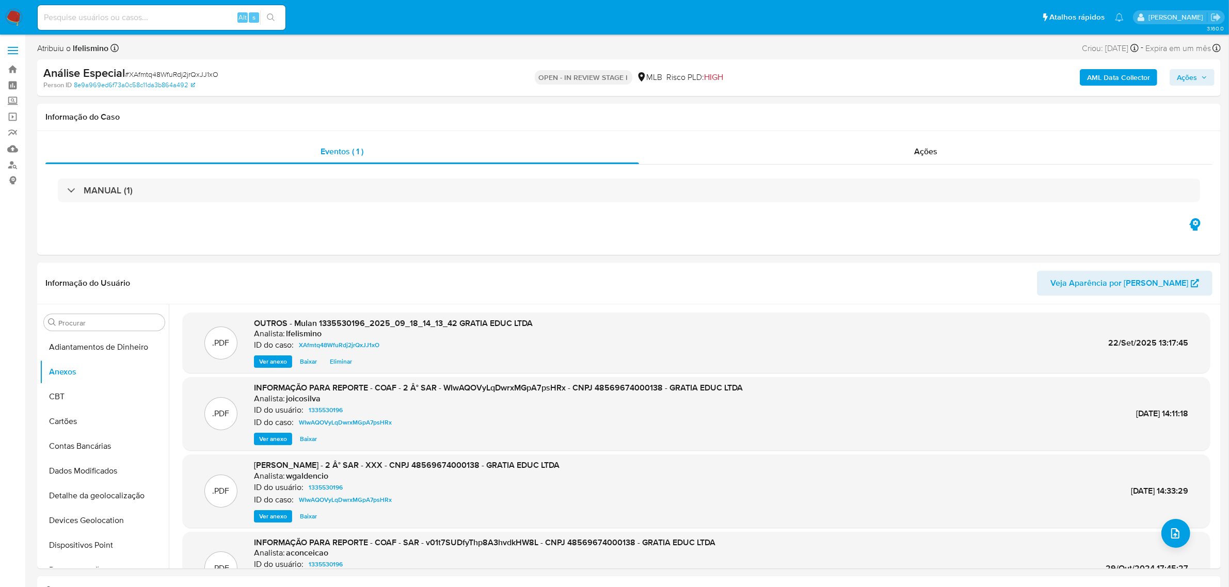
drag, startPoint x: 169, startPoint y: 17, endPoint x: 166, endPoint y: 22, distance: 6.5
click at [169, 17] on input at bounding box center [162, 17] width 248 height 13
paste input "409.810.988-35"
click at [271, 27] on div "409.810.988-35 Alt s" at bounding box center [162, 17] width 248 height 25
click at [189, 20] on input "409.810.988-35" at bounding box center [162, 17] width 248 height 13
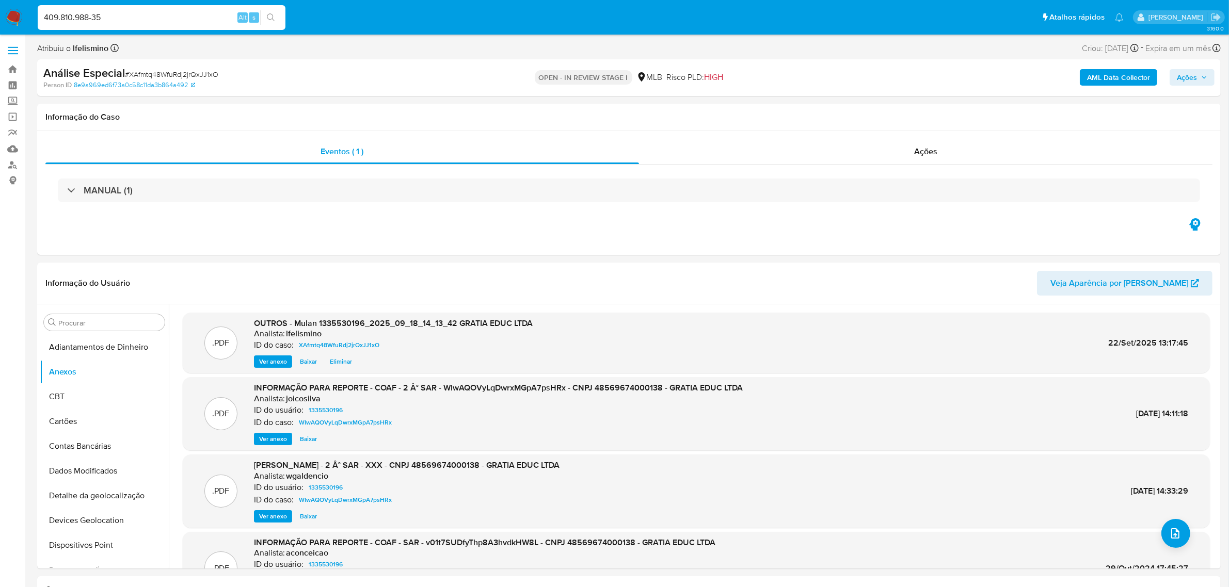
paste input "vXMvGTz2mKT5mrxbl9B2rdcq"
type input "vXMvGTz2mKT5mrxbl9B2rdcq"
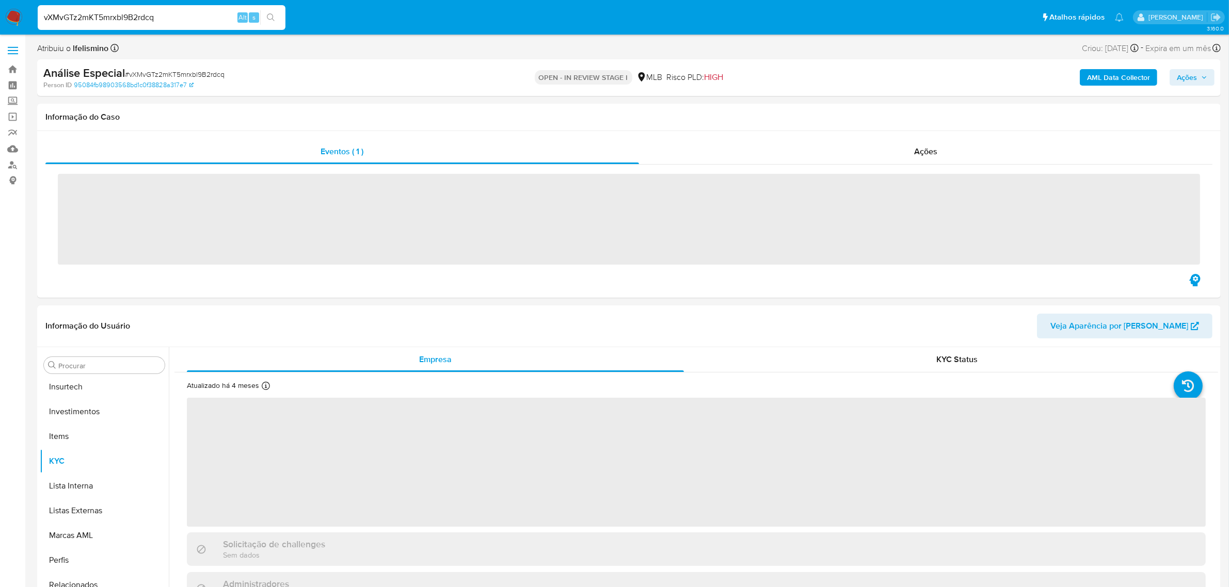
scroll to position [485, 0]
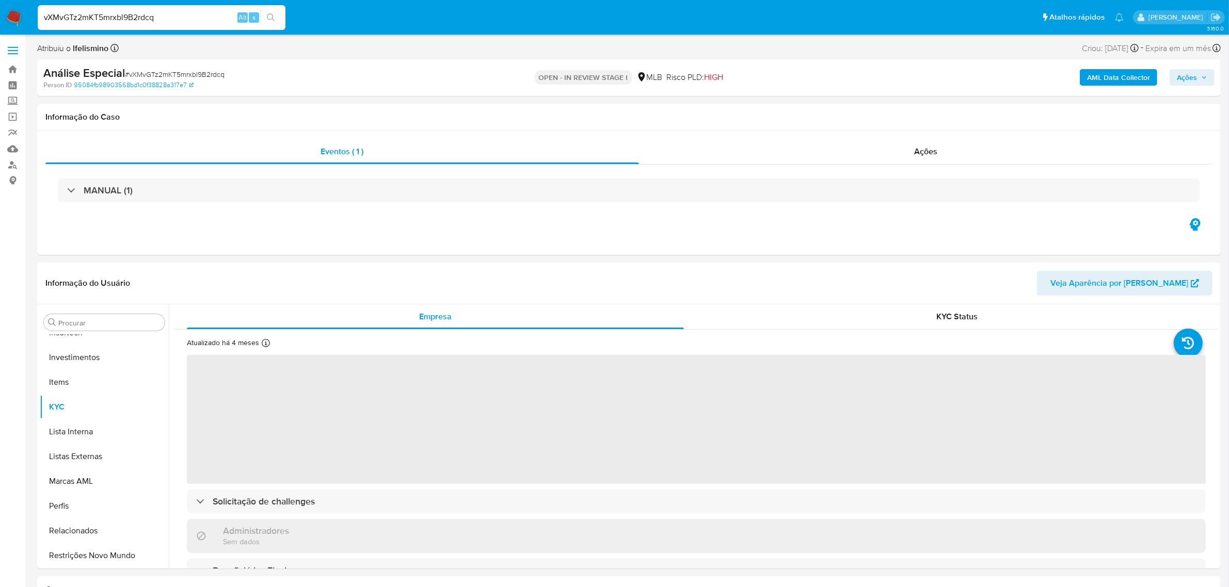
select select "10"
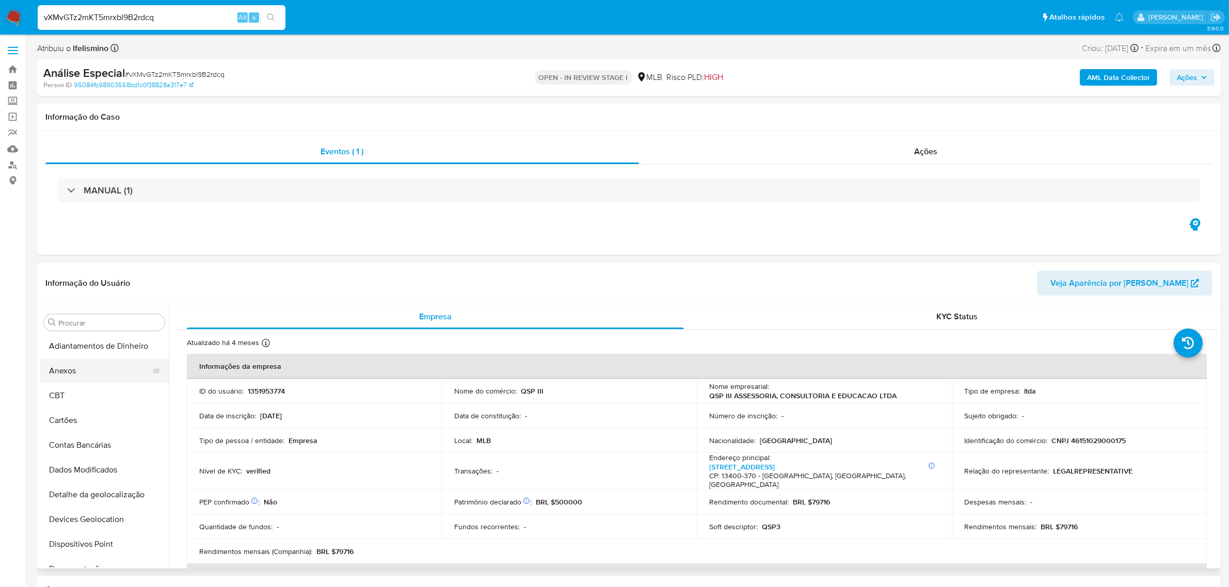
scroll to position [0, 0]
click at [112, 382] on button "Anexos" at bounding box center [100, 372] width 121 height 25
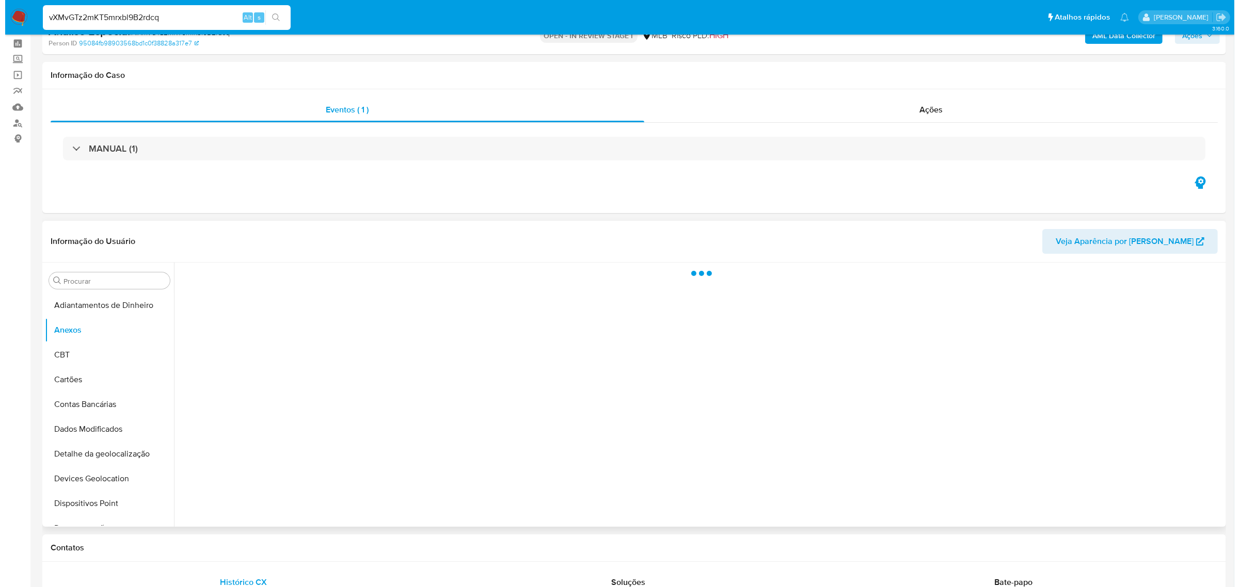
scroll to position [65, 0]
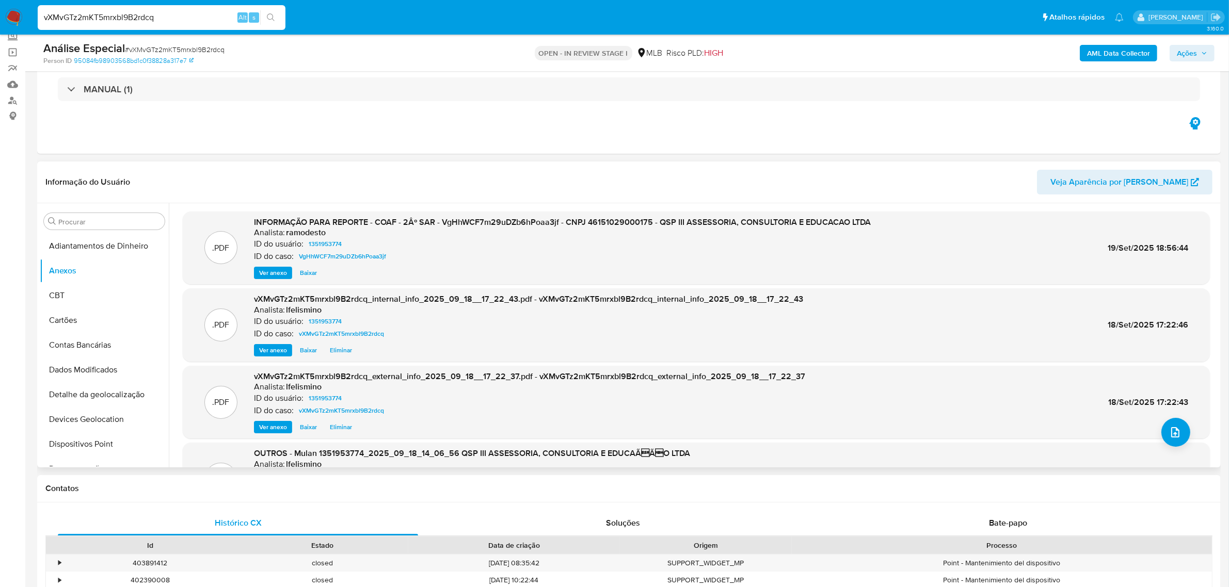
click at [1162, 420] on div ".PDF vXMvGTz2mKT5mrxbl9B2rdcq_external_info_2025_09_18__17_22_37.pdf - vXMvGTz2…" at bounding box center [696, 402] width 1017 height 63
click at [1181, 432] on button "upload-file" at bounding box center [1175, 432] width 29 height 29
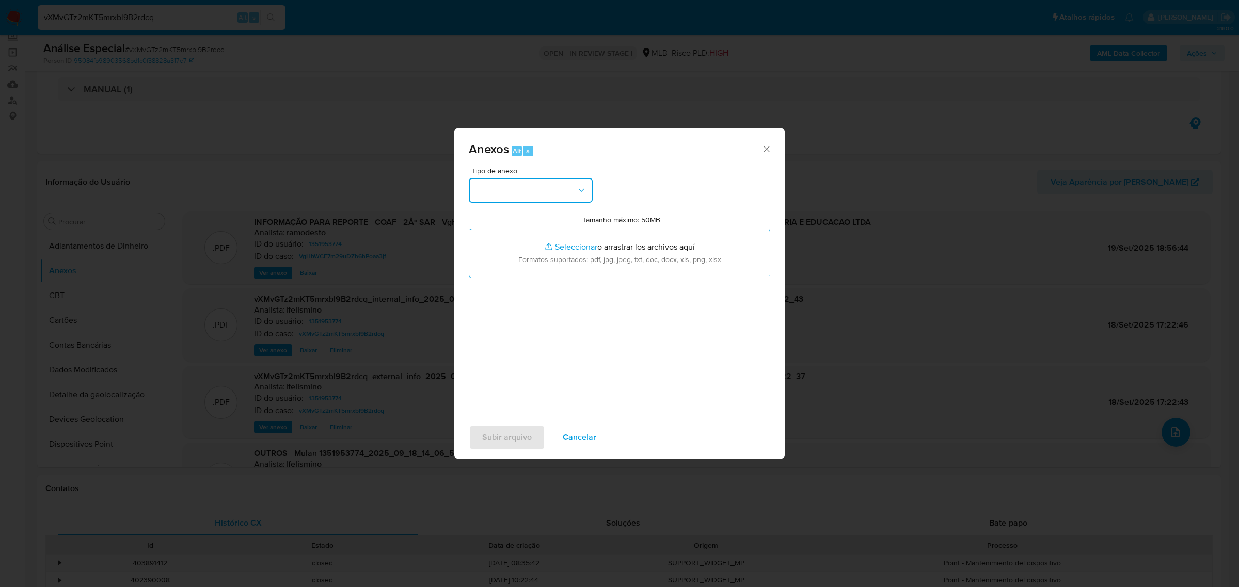
click at [520, 199] on button "button" at bounding box center [531, 190] width 124 height 25
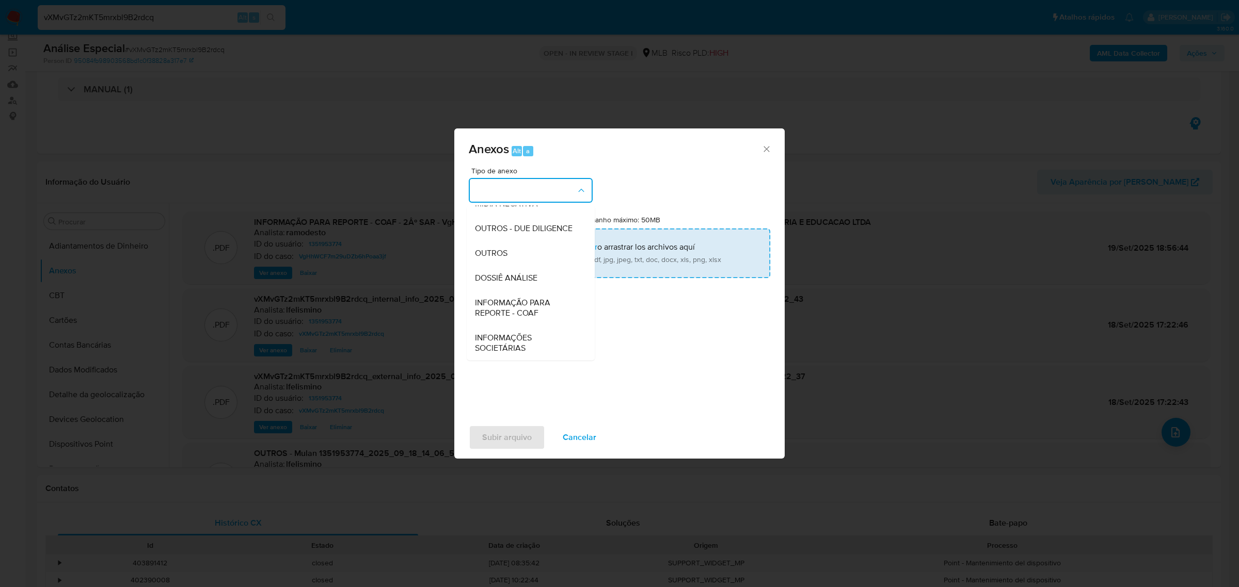
click at [508, 246] on div "OUTROS" at bounding box center [527, 252] width 105 height 25
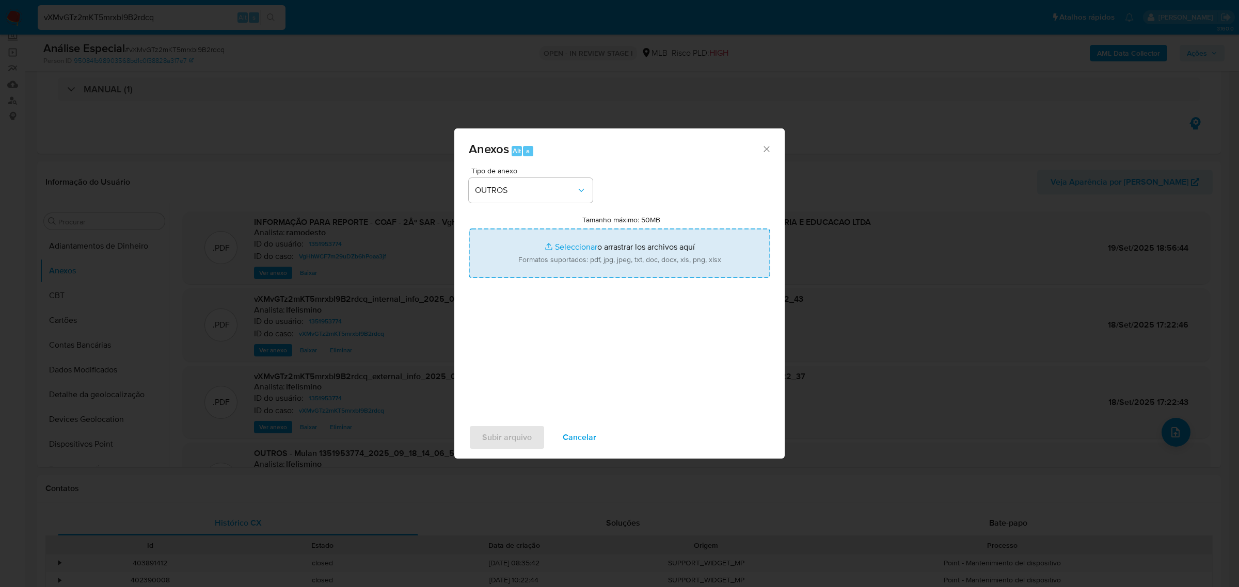
type input "C:\fakepath\DECLÍNIO - 3.º SAR - CNPJ 46151029000175 - QSP III ASSESSORIA, CONS…"
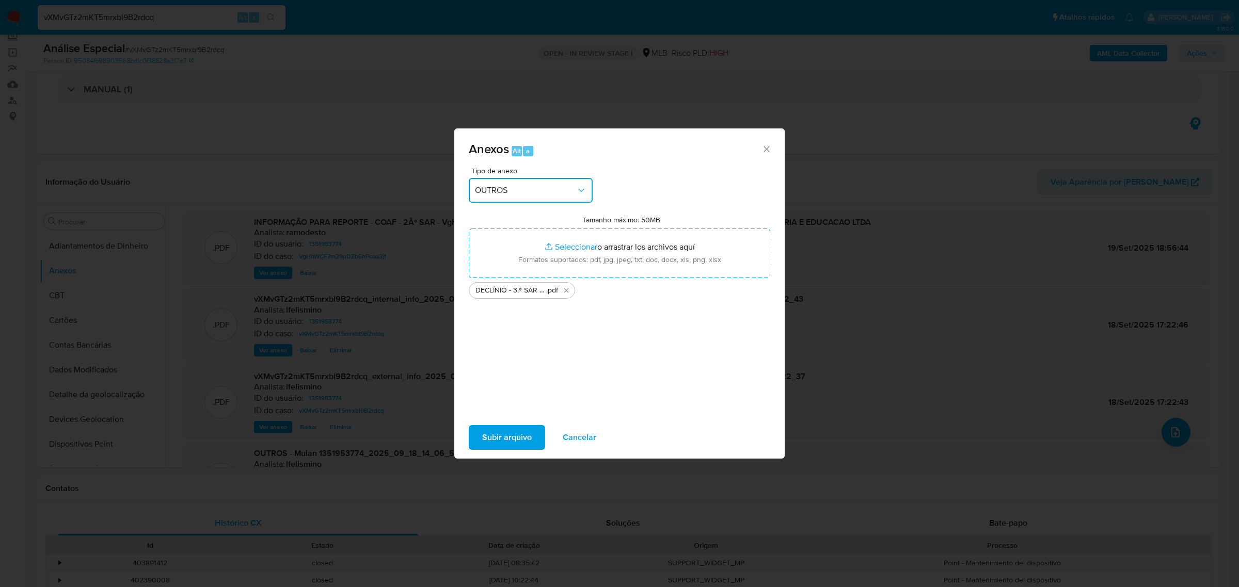
click at [525, 186] on span "OUTROS" at bounding box center [525, 190] width 101 height 10
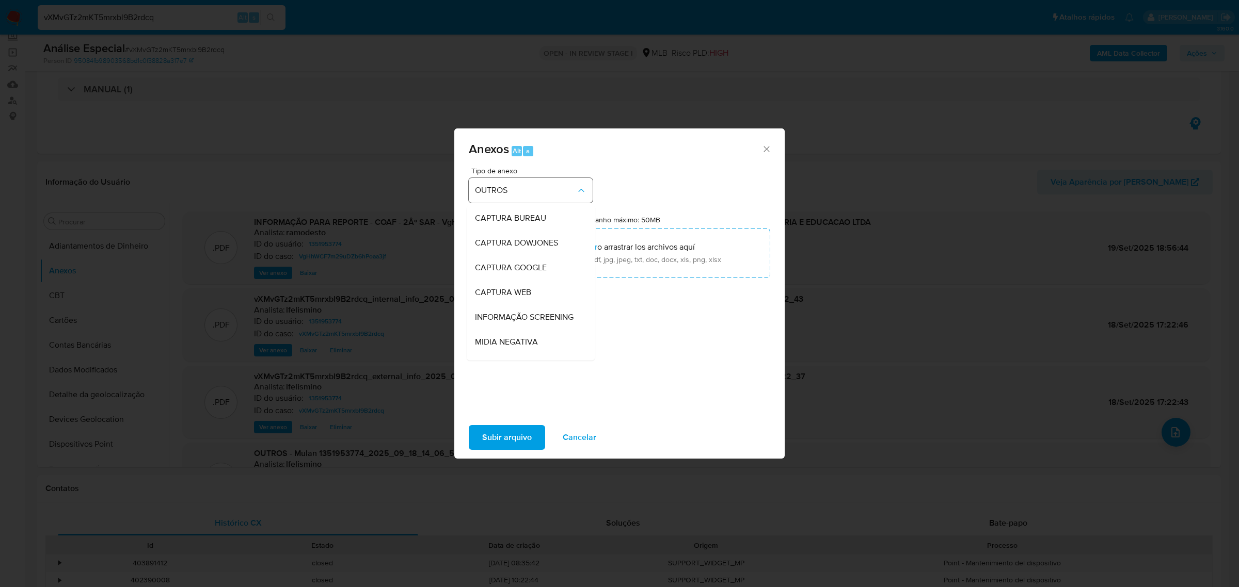
scroll to position [129, 0]
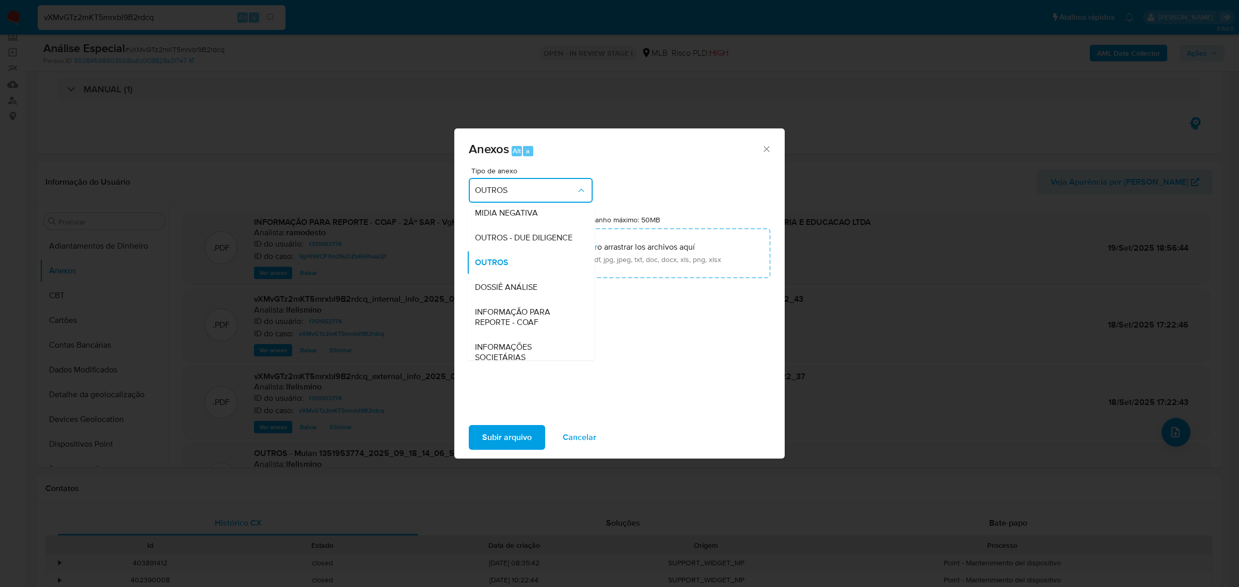
click at [525, 187] on span "OUTROS" at bounding box center [525, 190] width 101 height 10
click at [516, 262] on div "OUTROS" at bounding box center [527, 252] width 105 height 25
click at [529, 200] on button "OUTROS" at bounding box center [531, 190] width 124 height 25
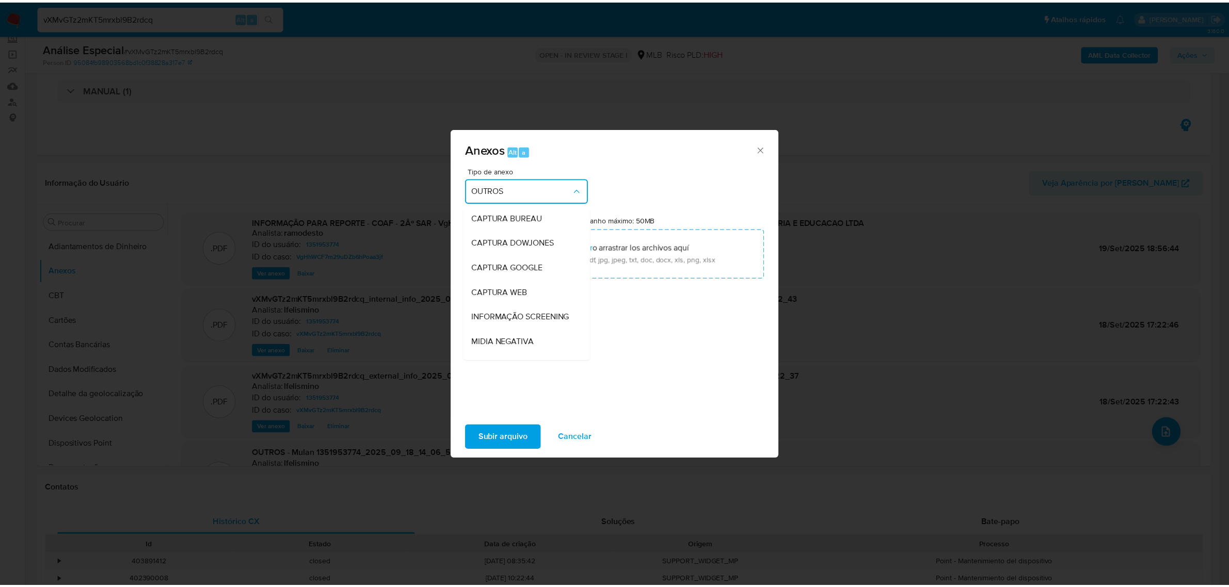
scroll to position [129, 0]
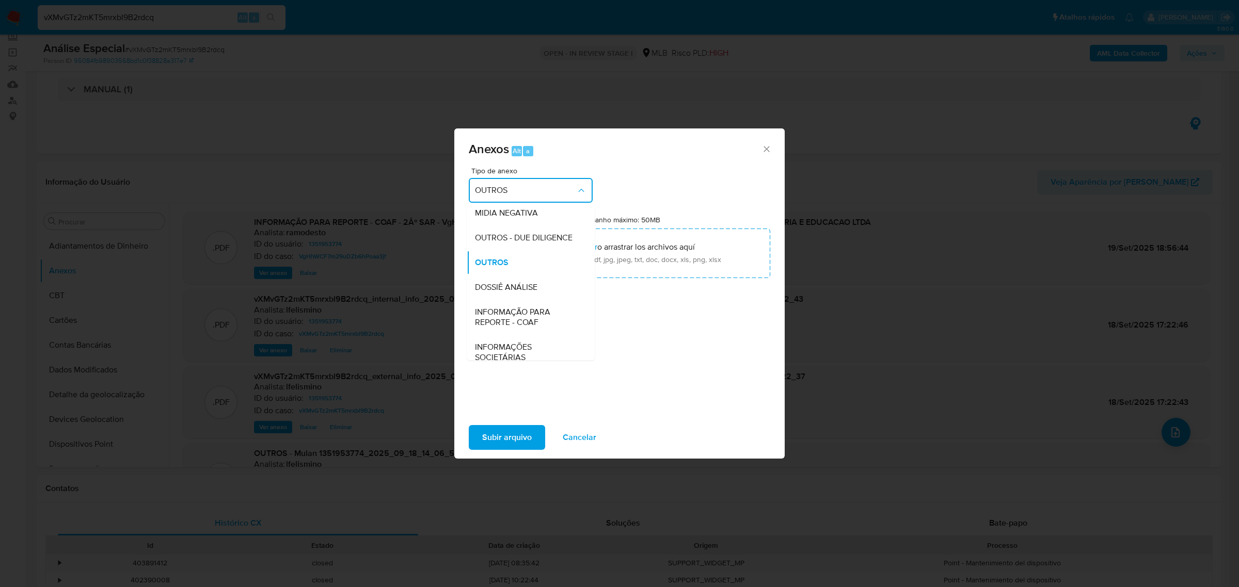
click at [520, 292] on span "DOSSIÊ ANÁLISE" at bounding box center [506, 287] width 62 height 10
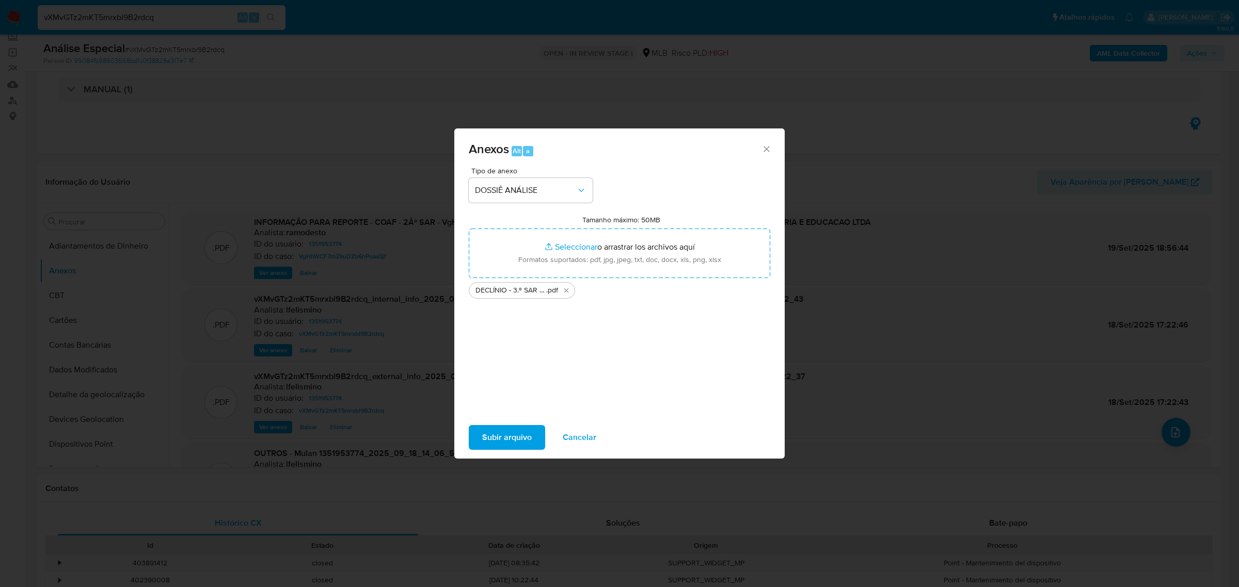
click at [519, 440] on span "Subir arquivo" at bounding box center [507, 437] width 50 height 23
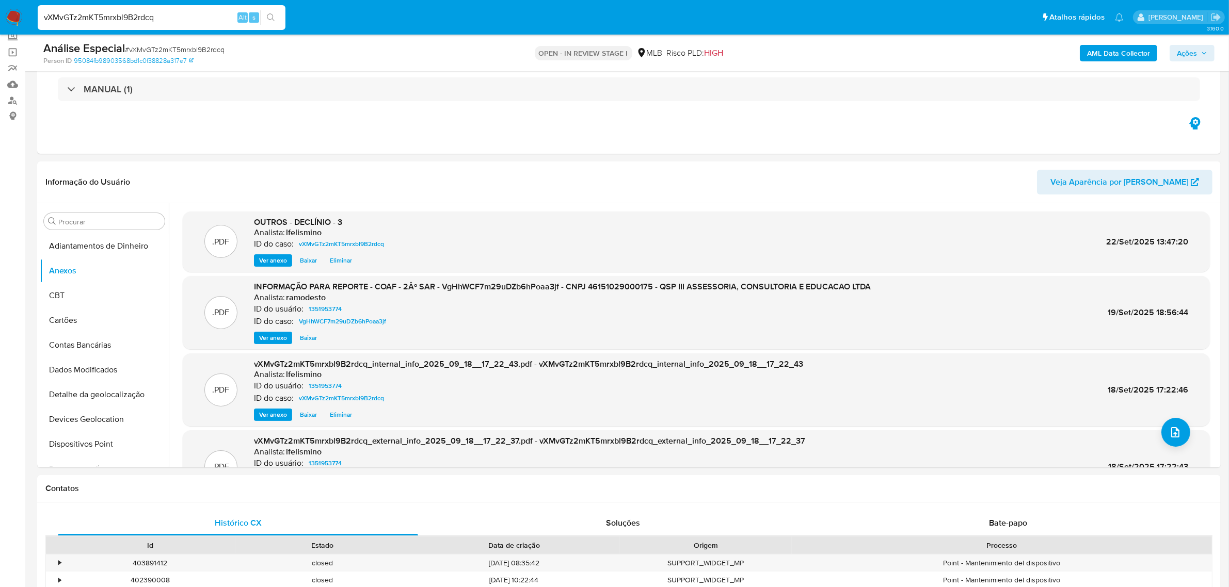
click at [1168, 55] on div "AML Data Collector Ações" at bounding box center [1021, 53] width 388 height 24
click at [1183, 53] on span "Ações" at bounding box center [1187, 53] width 20 height 17
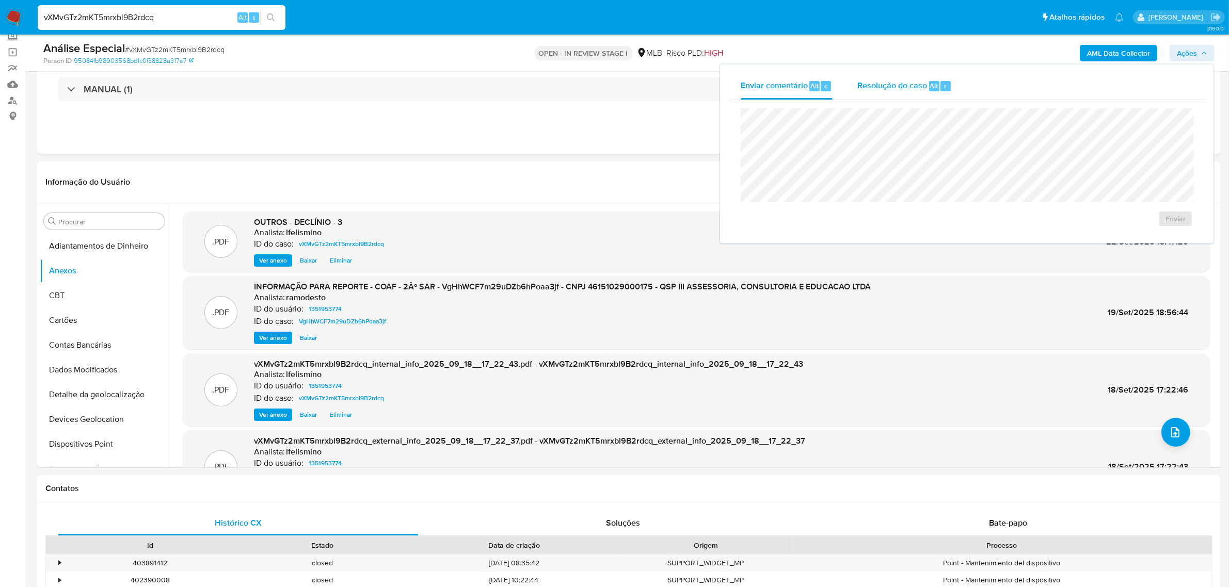
drag, startPoint x: 883, startPoint y: 88, endPoint x: 883, endPoint y: 94, distance: 5.7
click at [883, 94] on div "Resolução do caso Alt r" at bounding box center [904, 86] width 94 height 27
click at [819, 160] on textarea at bounding box center [966, 163] width 451 height 83
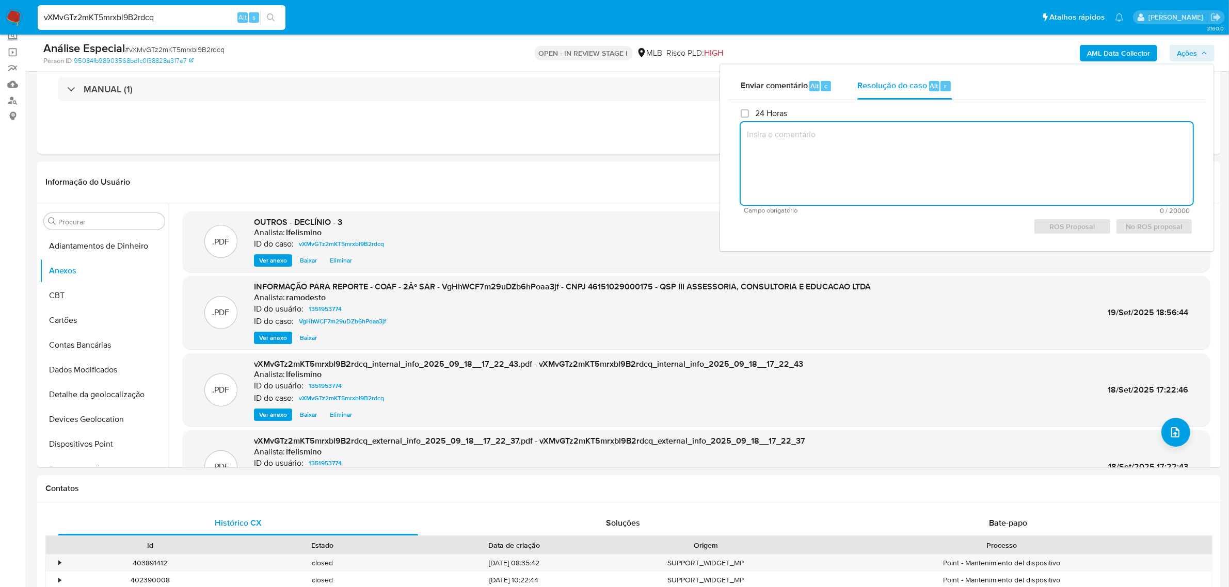
drag, startPoint x: 818, startPoint y: 160, endPoint x: 784, endPoint y: 153, distance: 34.8
click at [784, 153] on textarea at bounding box center [967, 163] width 452 height 83
drag, startPoint x: 778, startPoint y: 89, endPoint x: 784, endPoint y: 89, distance: 6.2
click at [779, 89] on span "Enviar comentário" at bounding box center [774, 85] width 67 height 12
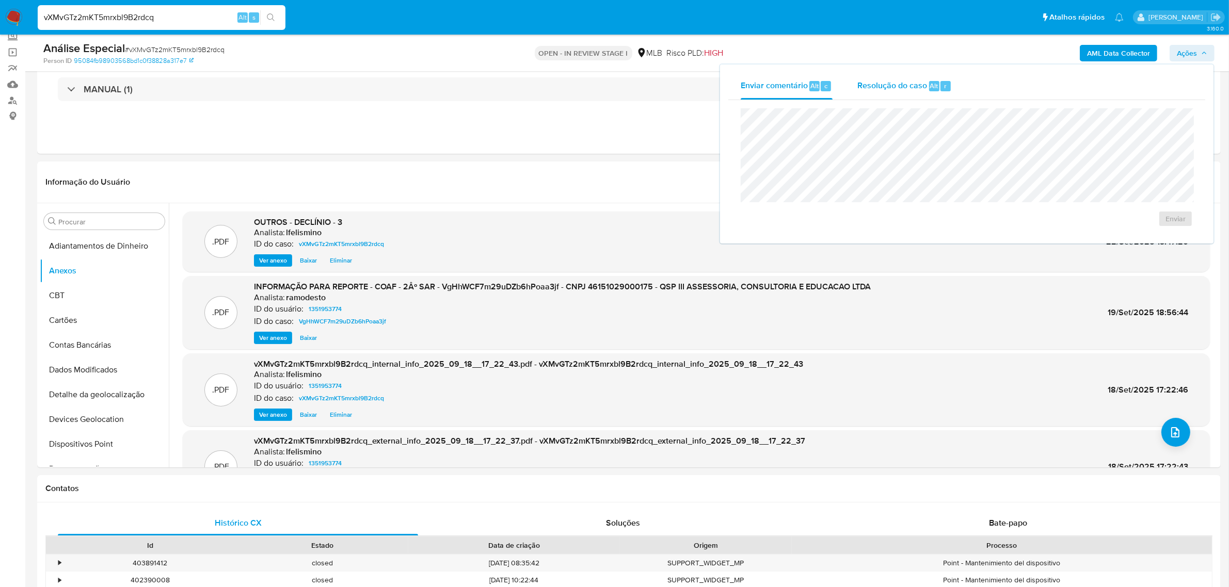
click at [881, 86] on span "Resolução do caso" at bounding box center [892, 85] width 70 height 12
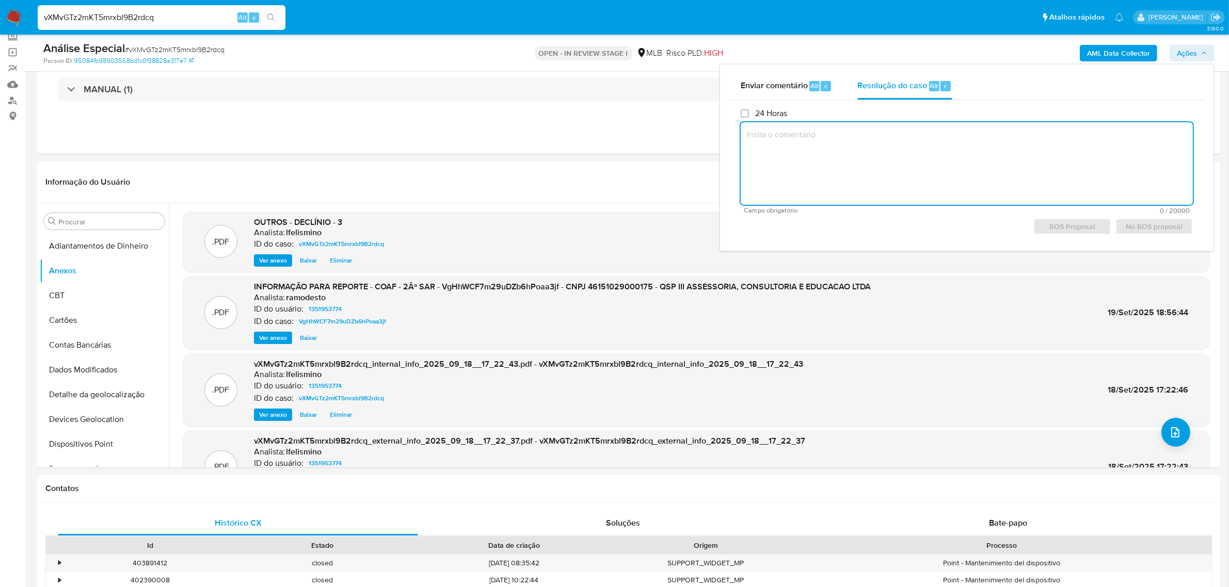
click at [817, 150] on textarea at bounding box center [967, 163] width 452 height 83
paste textarea "Justificativa para arquivamento: Cliente analisado e comunicado ao regulador em…"
type textarea "Justificativa para arquivamento: Cliente analisado e comunicado ao regulador em…"
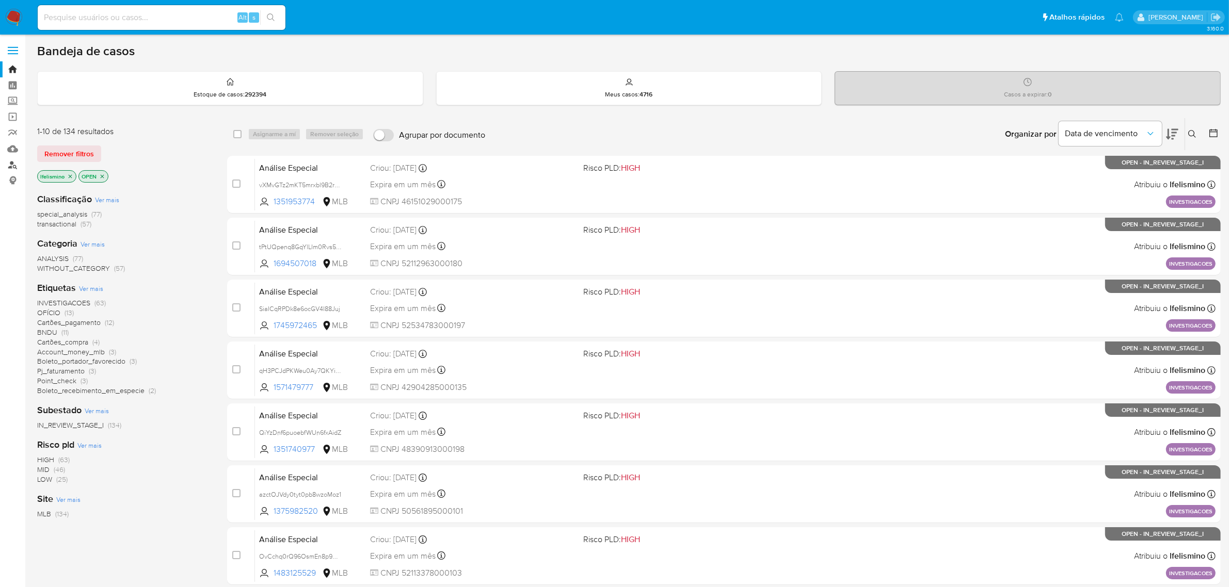
click at [13, 162] on link "Localizador de pessoas" at bounding box center [61, 165] width 123 height 16
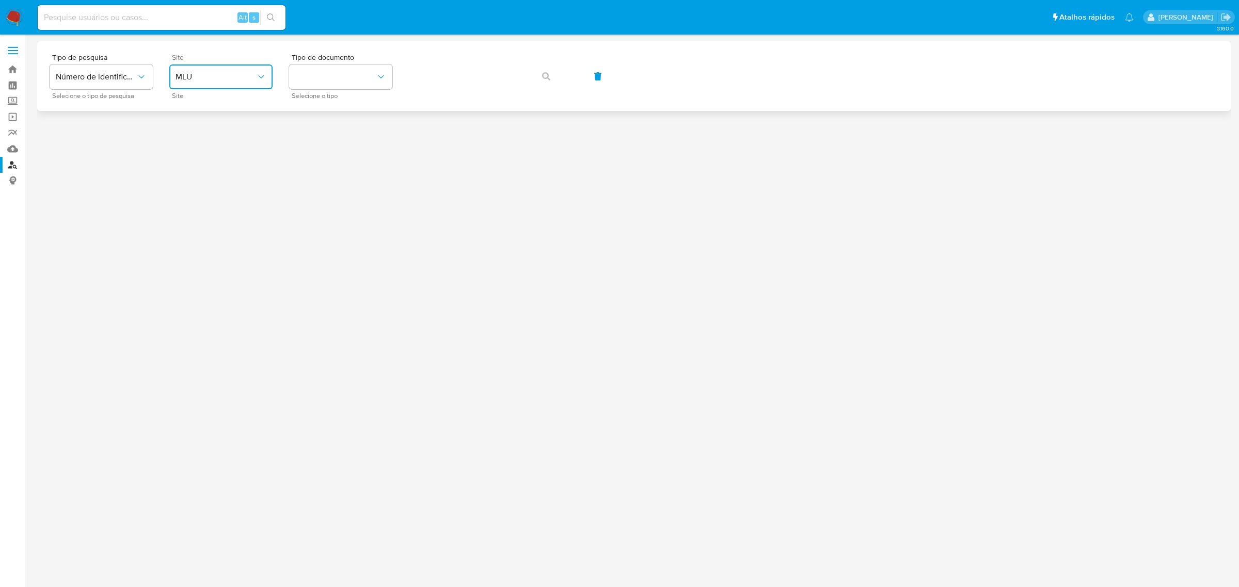
click at [201, 73] on span "MLU" at bounding box center [215, 77] width 81 height 10
click at [213, 150] on div "MLB" at bounding box center [217, 154] width 85 height 25
click at [364, 83] on button "identificationType" at bounding box center [340, 77] width 103 height 25
click at [357, 156] on div "CPF CPF" at bounding box center [337, 144] width 85 height 35
click at [545, 70] on span "button" at bounding box center [546, 76] width 8 height 23
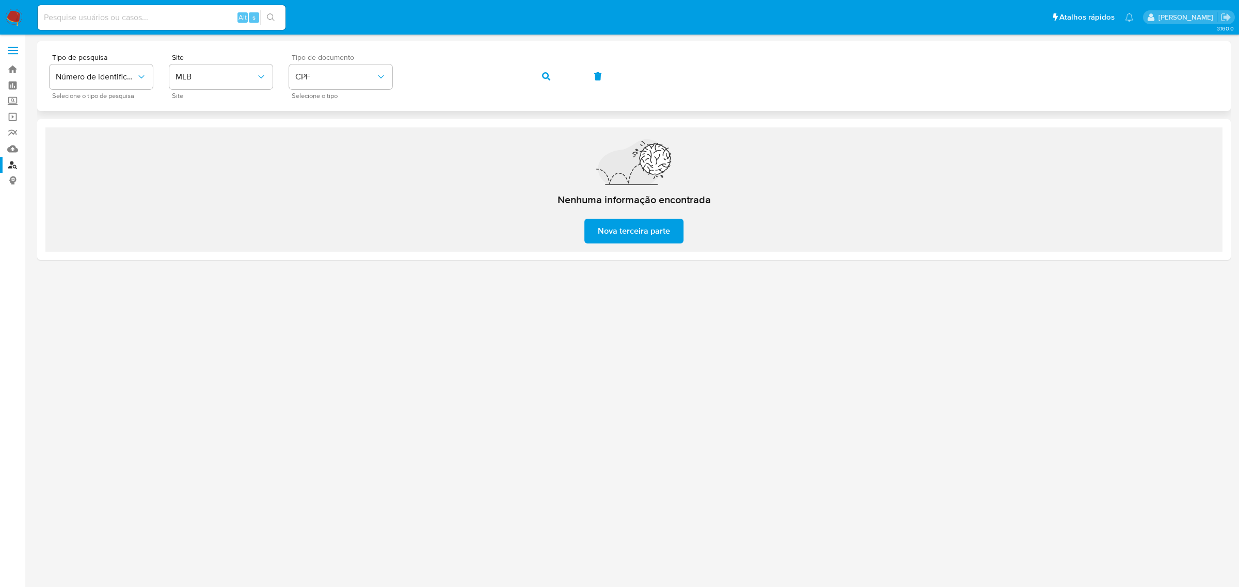
click at [543, 70] on span "button" at bounding box center [546, 76] width 8 height 23
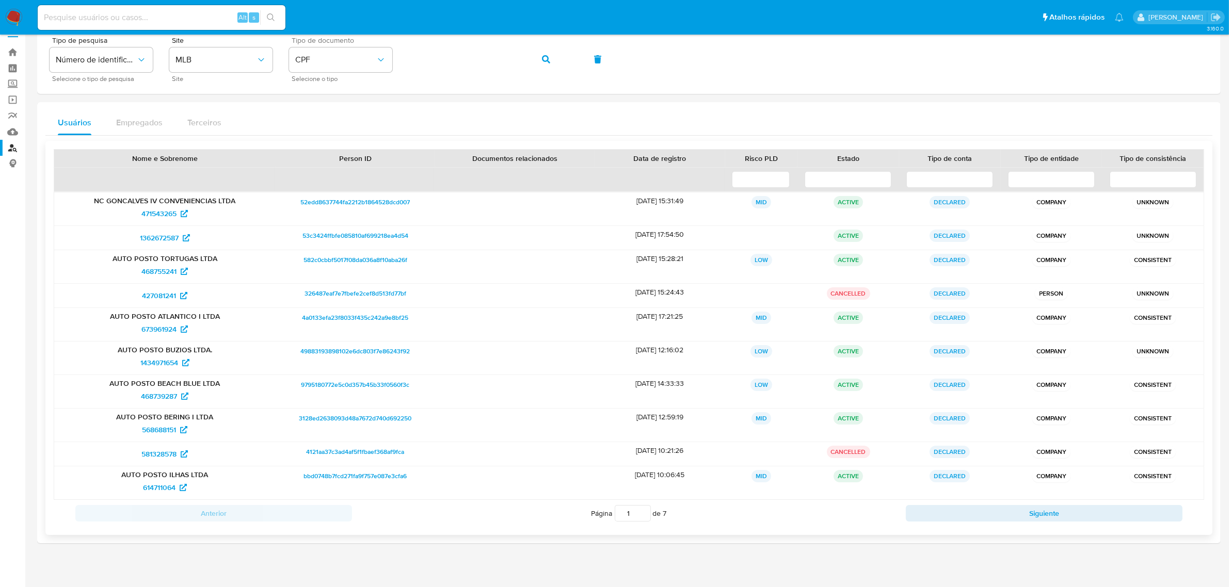
scroll to position [27, 0]
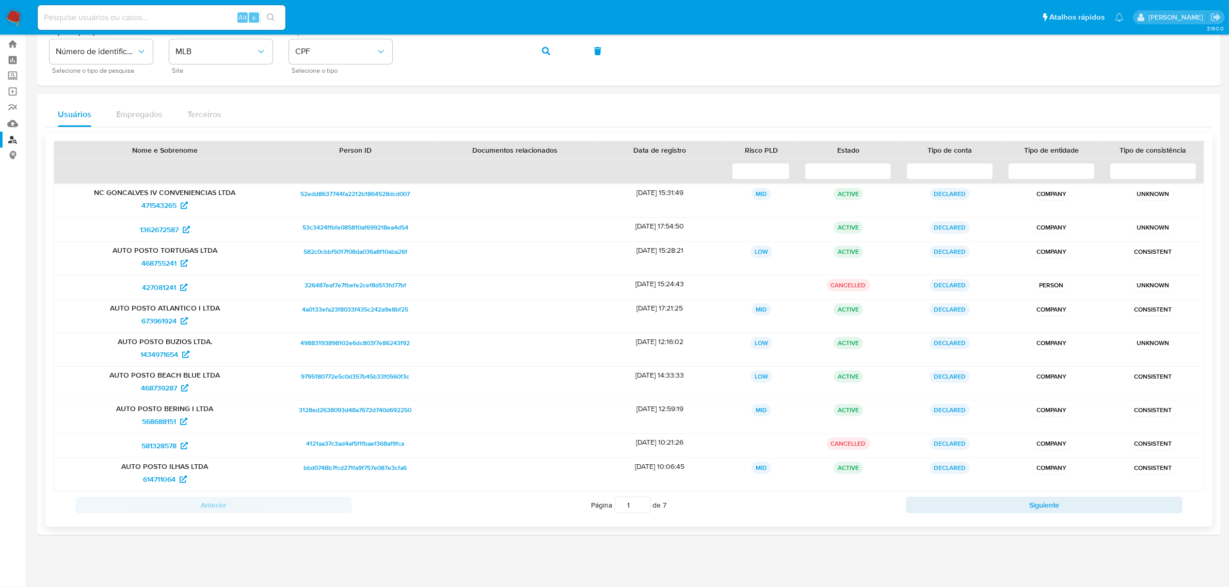
click at [629, 509] on input "1" at bounding box center [633, 505] width 36 height 17
click at [1006, 502] on button "Siguiente" at bounding box center [1044, 505] width 277 height 17
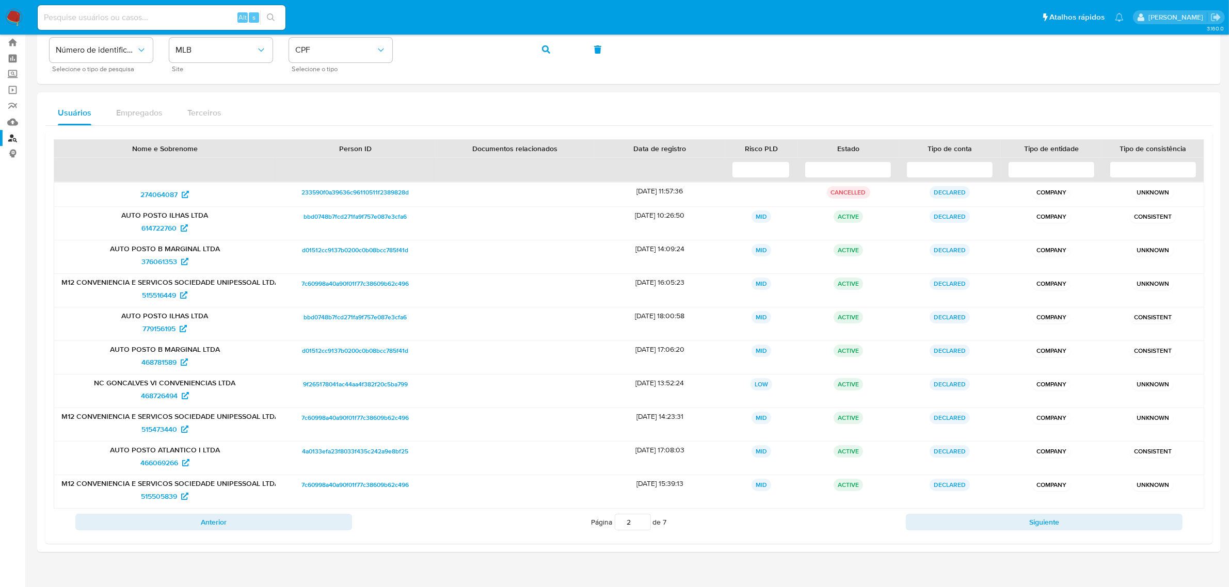
click at [1056, 552] on div "Usuários Empregados Terceiros Nome e Sobrenome Person ID Documentos relacionado…" at bounding box center [628, 322] width 1183 height 460
click at [1060, 533] on div "Anterior Página 2 de 7 Siguiente" at bounding box center [629, 522] width 1150 height 27
click at [1061, 524] on button "Siguiente" at bounding box center [1044, 522] width 277 height 17
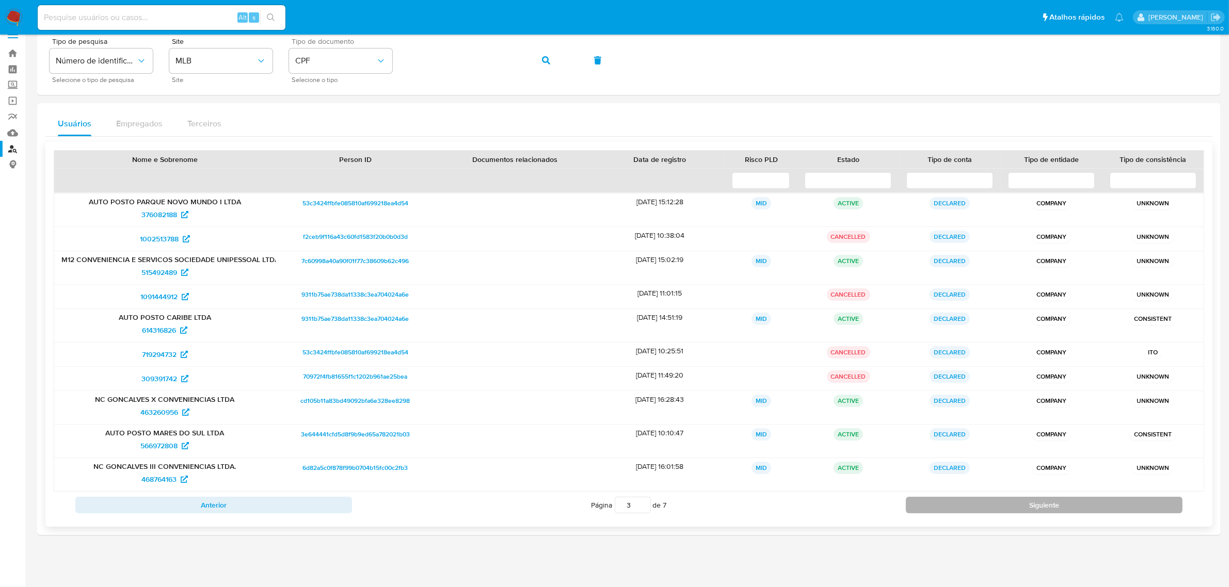
click at [1042, 500] on button "Siguiente" at bounding box center [1044, 505] width 277 height 17
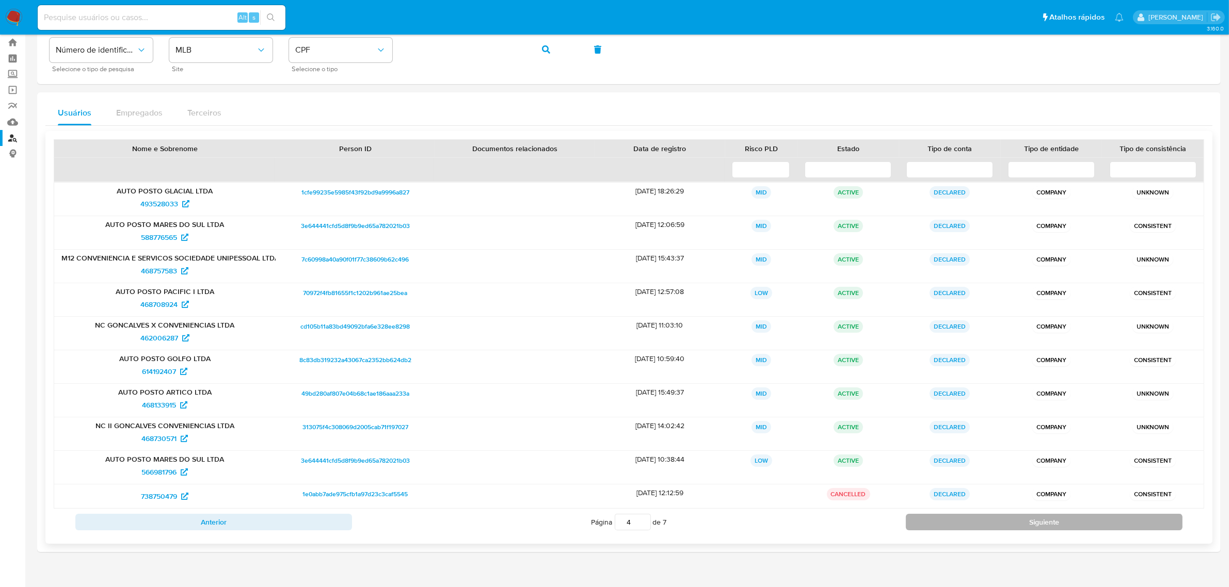
click at [1062, 523] on button "Siguiente" at bounding box center [1044, 522] width 277 height 17
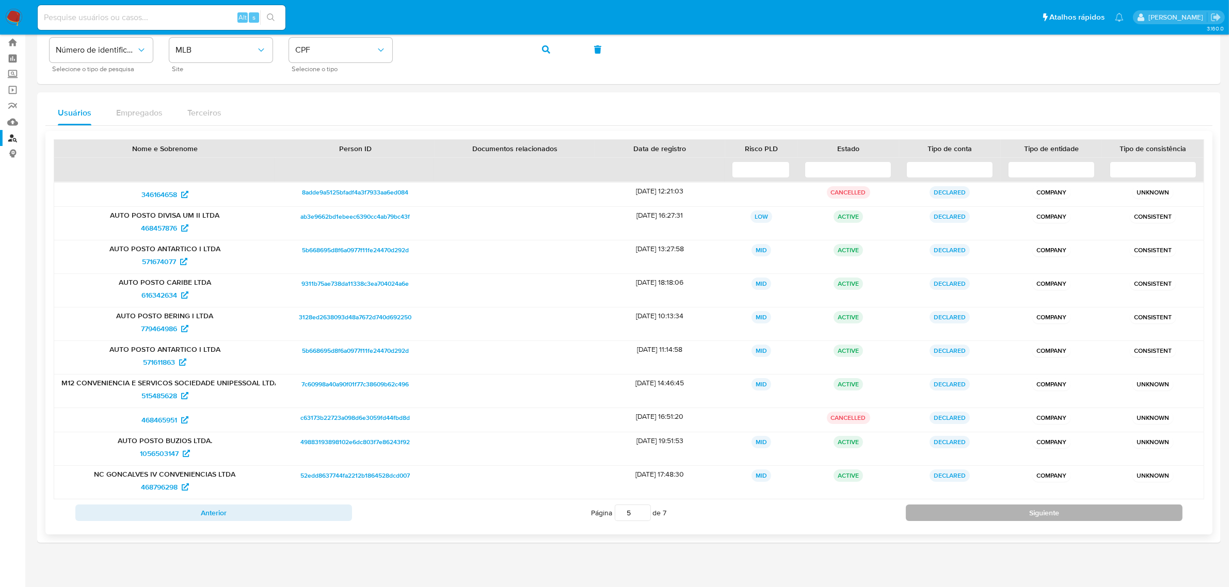
click at [1062, 523] on div "Anterior Página 5 de 7 Siguiente" at bounding box center [629, 513] width 1150 height 27
click at [1056, 514] on button "Siguiente" at bounding box center [1044, 513] width 277 height 17
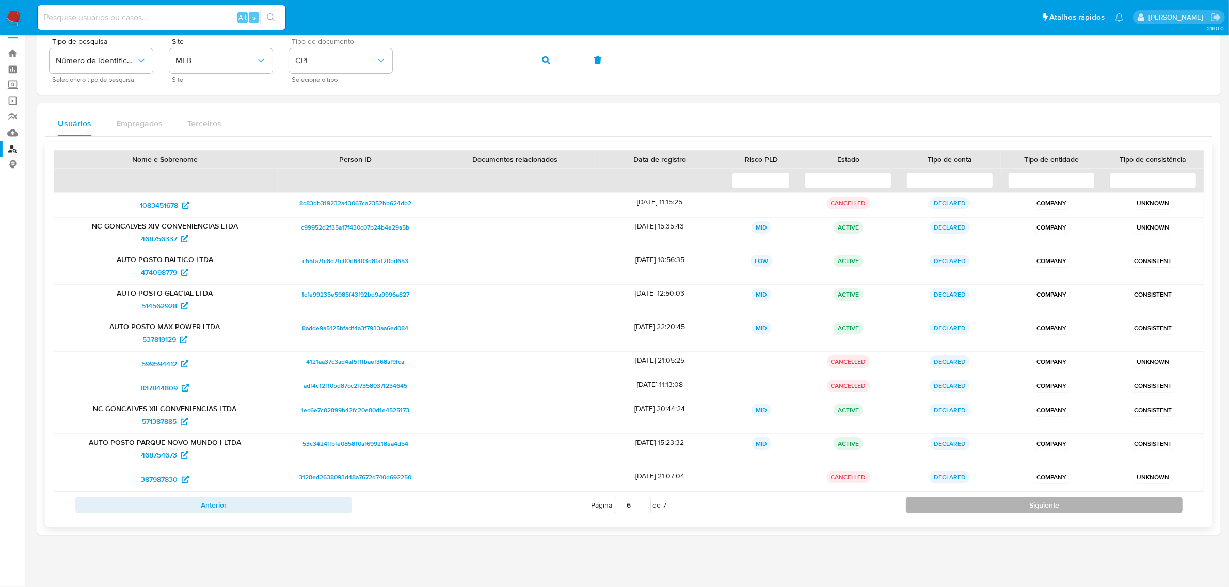
scroll to position [17, 0]
click at [1058, 504] on button "Siguiente" at bounding box center [1044, 505] width 277 height 17
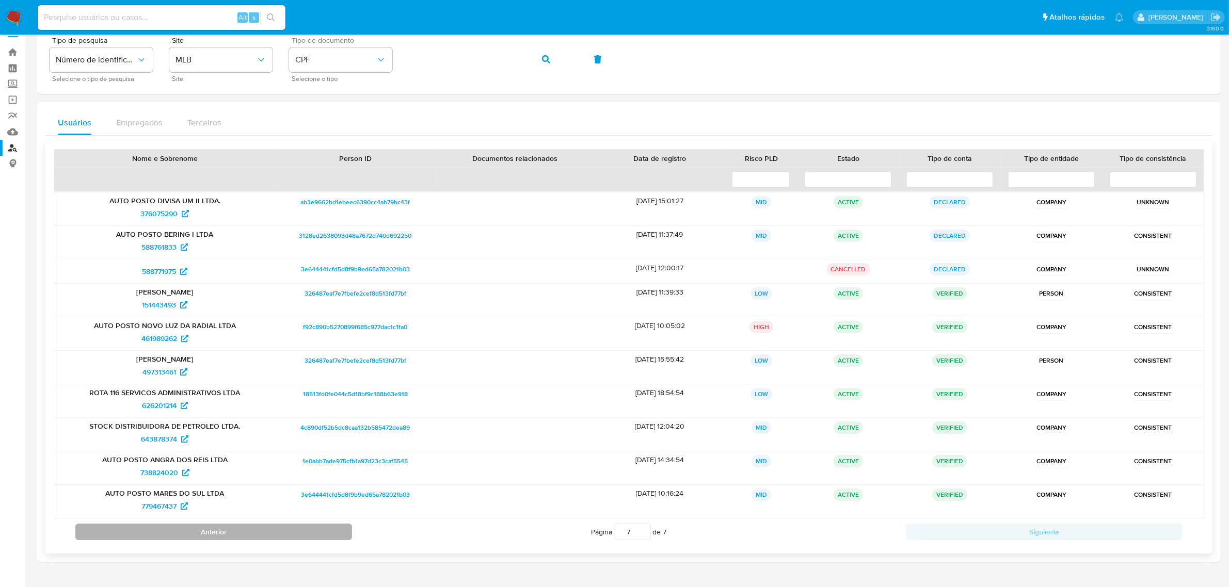
click at [229, 538] on button "Anterior" at bounding box center [213, 532] width 277 height 17
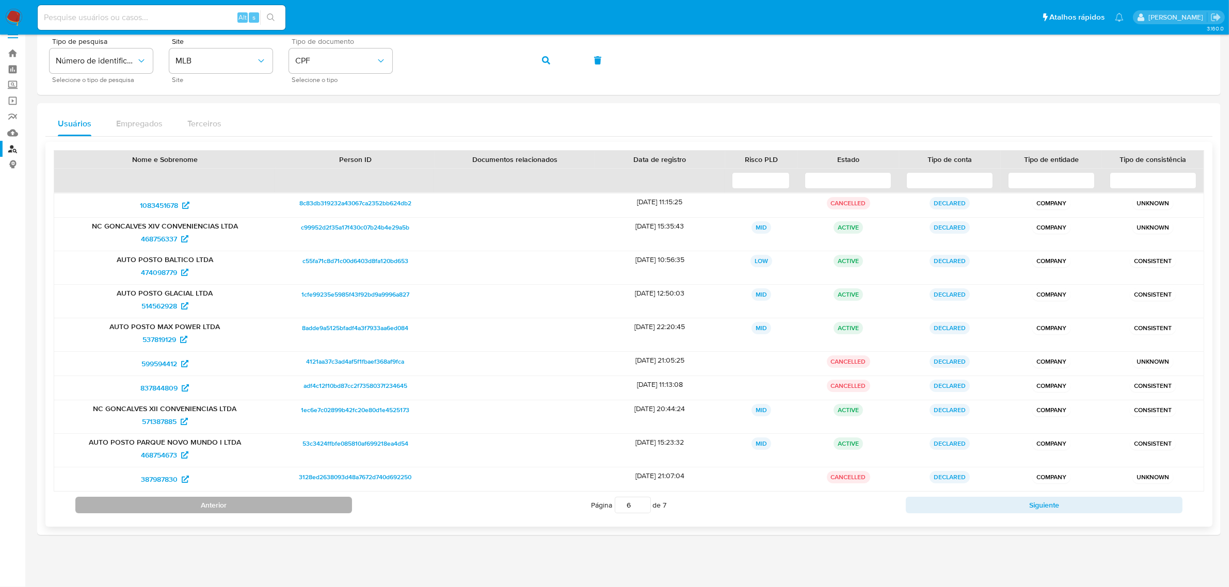
click at [229, 538] on div at bounding box center [628, 284] width 1183 height 518
click at [263, 501] on button "Anterior" at bounding box center [213, 505] width 277 height 17
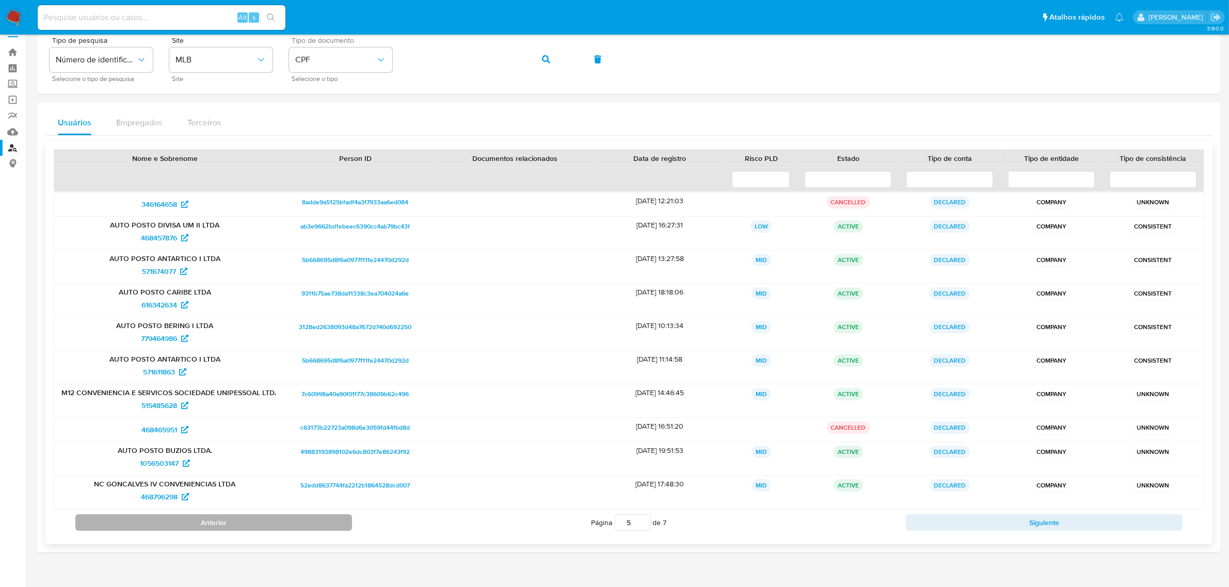
click at [217, 519] on button "Anterior" at bounding box center [213, 523] width 277 height 17
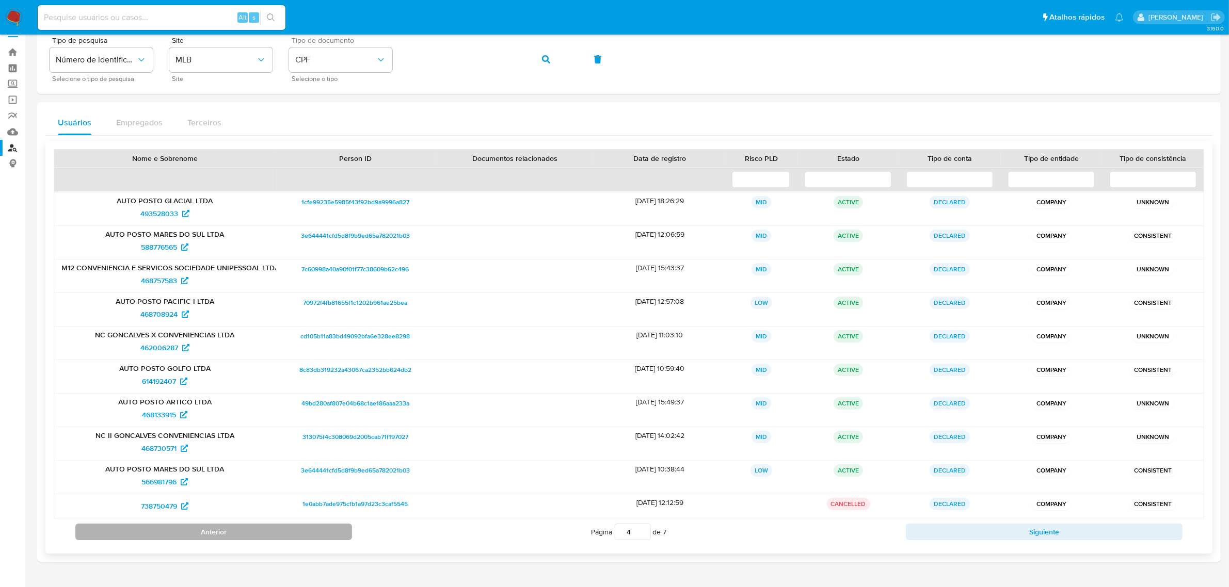
click at [217, 518] on div "738750479" at bounding box center [164, 506] width 221 height 24
click at [205, 529] on button "Anterior" at bounding box center [213, 532] width 277 height 17
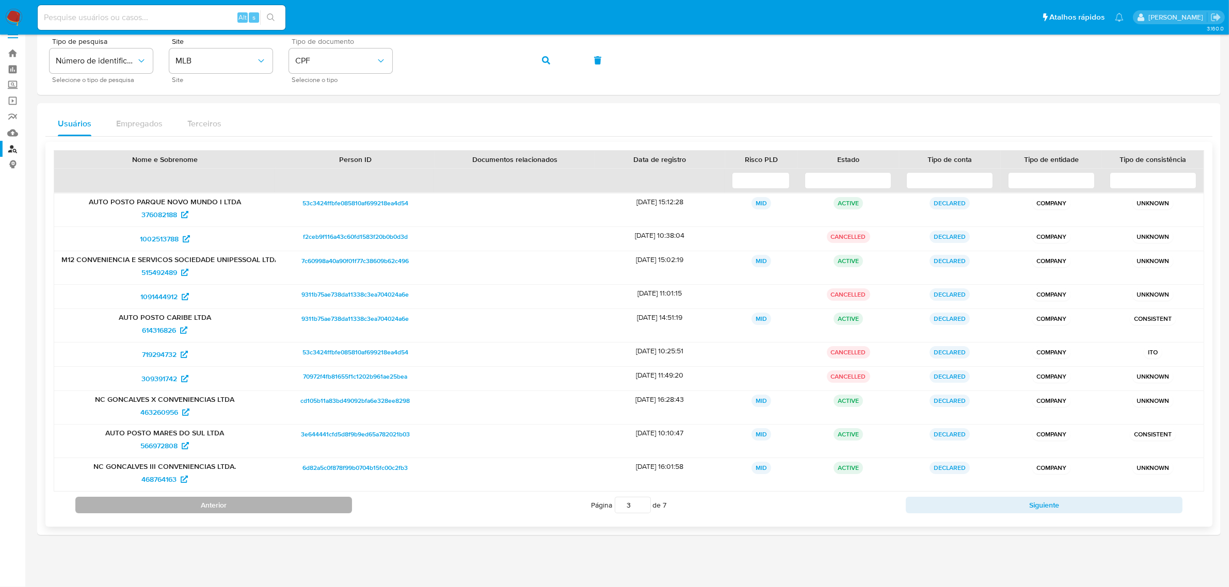
click at [216, 511] on button "Anterior" at bounding box center [213, 505] width 277 height 17
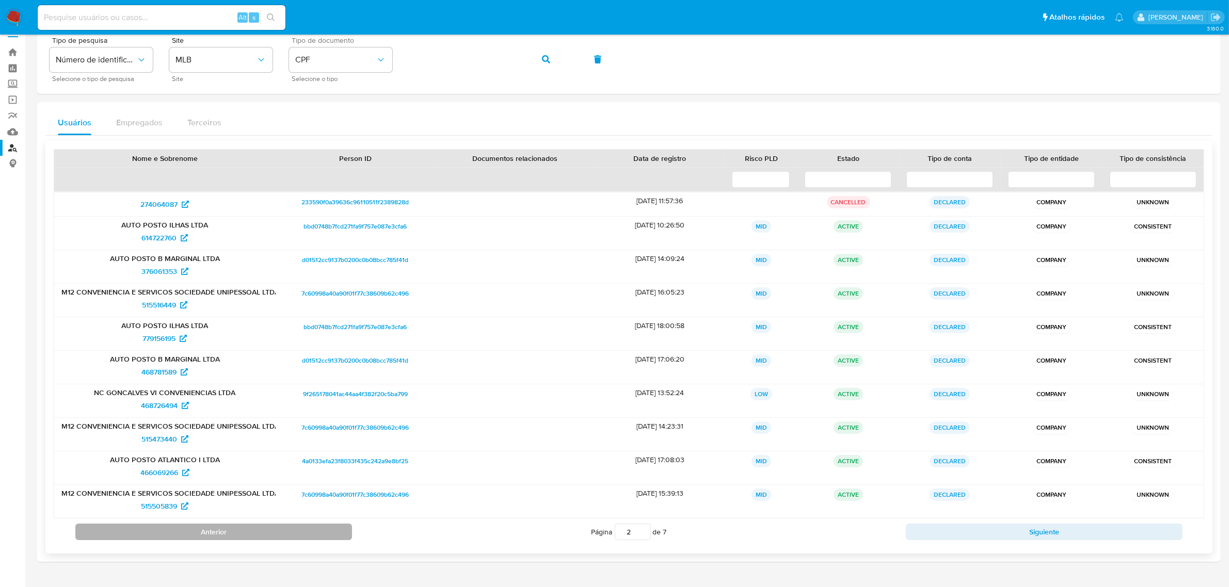
click at [216, 511] on div "515505839" at bounding box center [164, 506] width 207 height 17
click at [213, 526] on button "Anterior" at bounding box center [213, 532] width 277 height 17
type input "1"
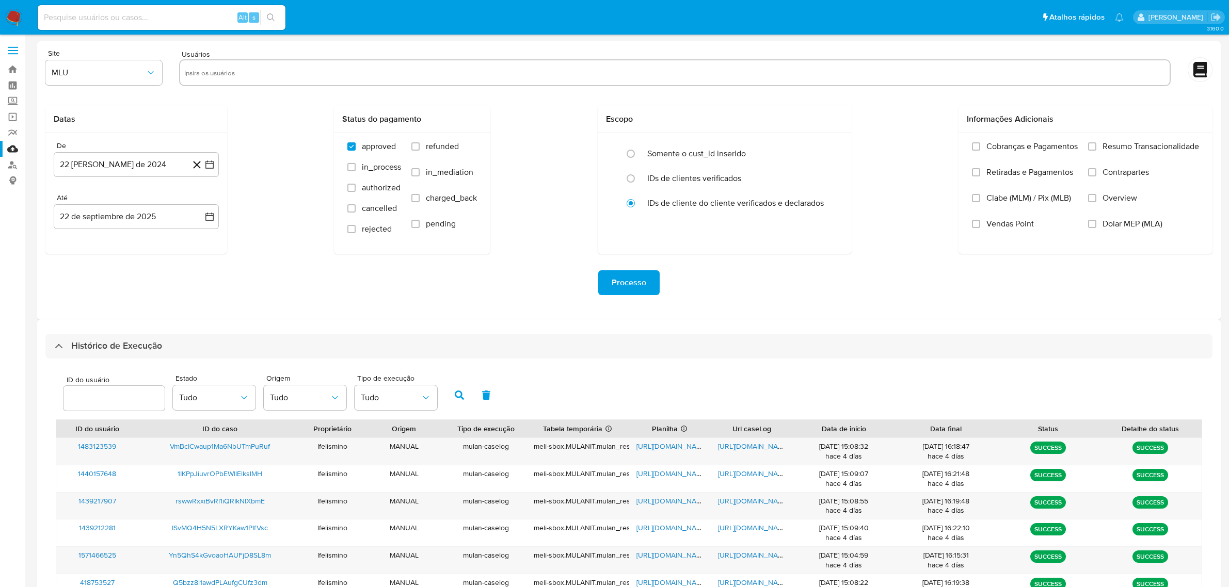
select select "50"
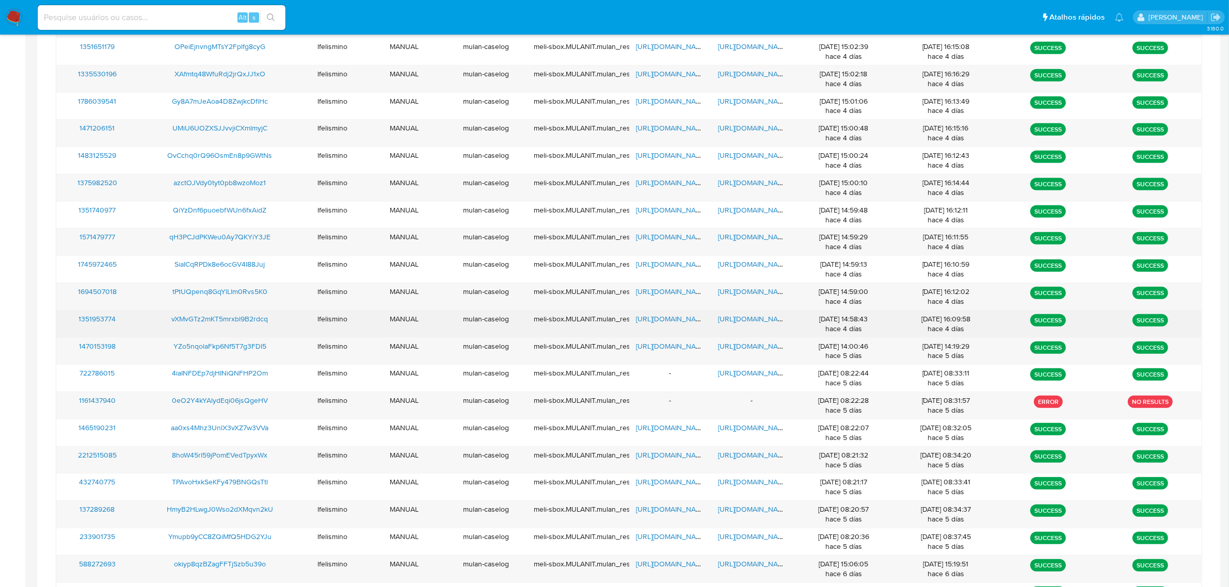
click at [773, 324] on span "https://docs.google.com/document/d/1M5L5ucyQ1HUySZDqB1iRJoRfRMHRorOrJTqYPfOZ964…" at bounding box center [753, 319] width 71 height 10
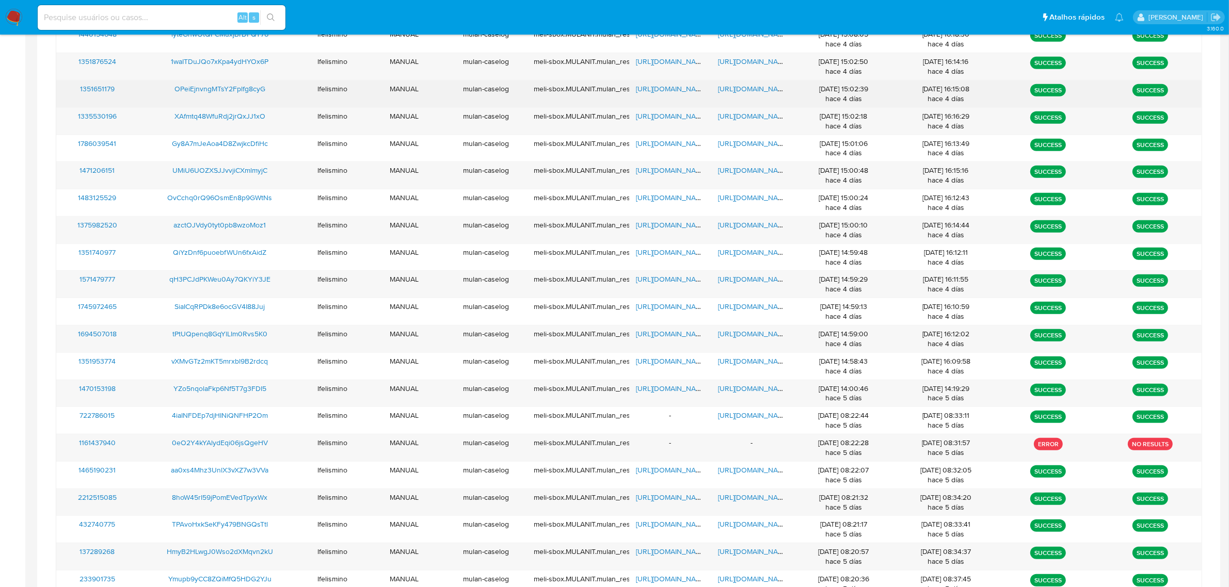
scroll to position [581, 0]
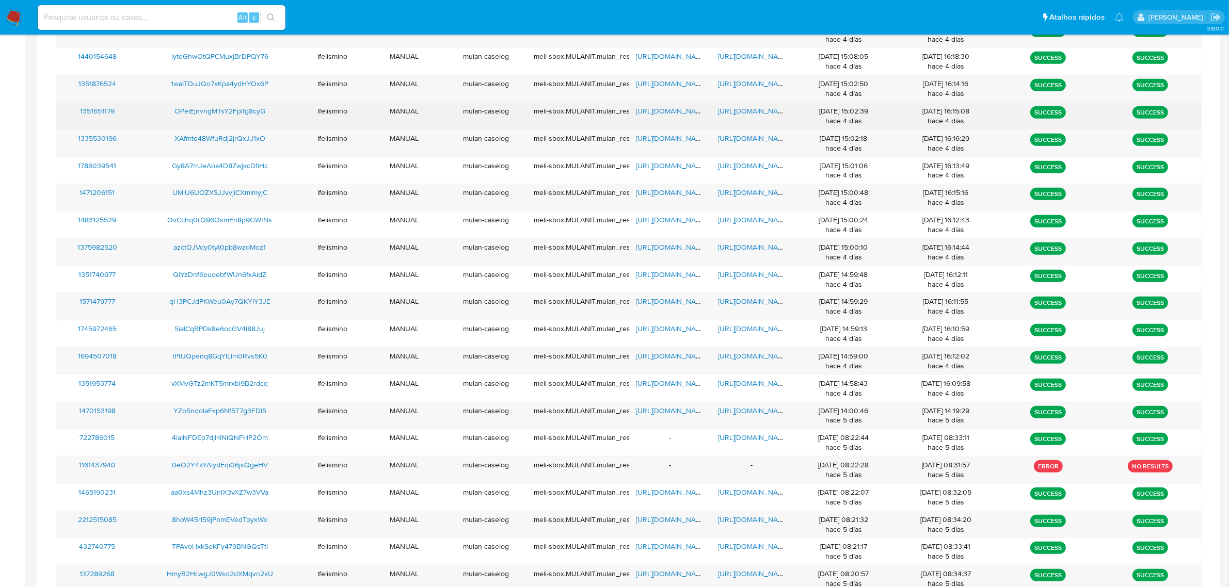
click at [746, 115] on span "https://docs.google.com/document/d/1l62MGTBsriwg5B7x5GJ_hmNWeYjLQXTU0bNgrDFgHkc…" at bounding box center [753, 111] width 71 height 10
click at [654, 114] on span "https://docs.google.com/spreadsheets/d/1oZoSnQD-jUPi4t32oDkfV_rupfNYGrE7R01cwsv…" at bounding box center [671, 111] width 71 height 10
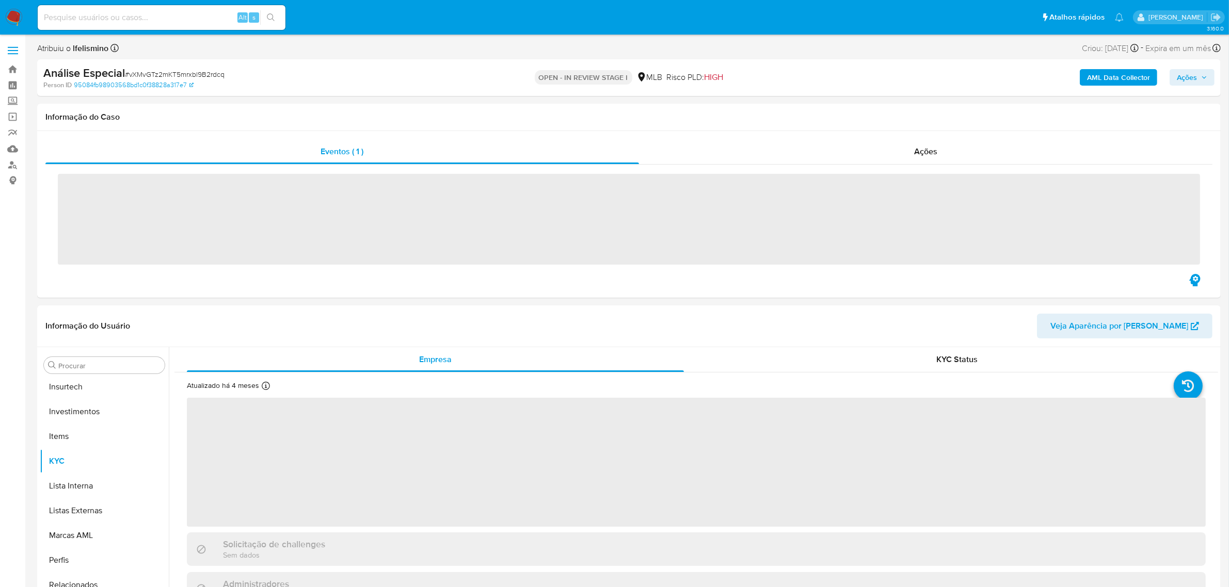
scroll to position [485, 0]
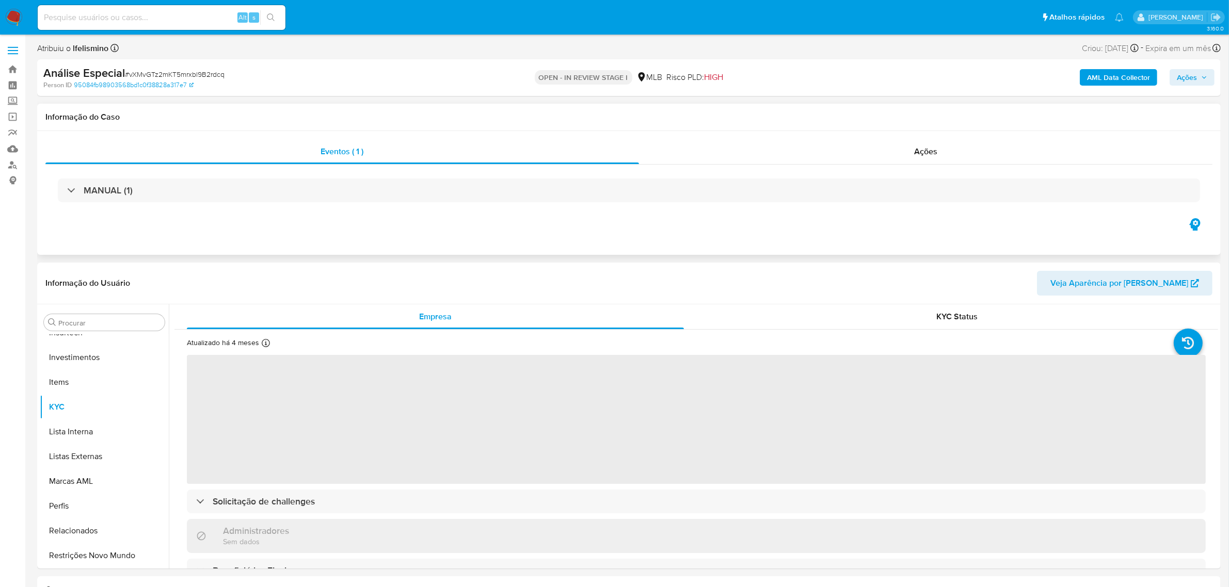
select select "10"
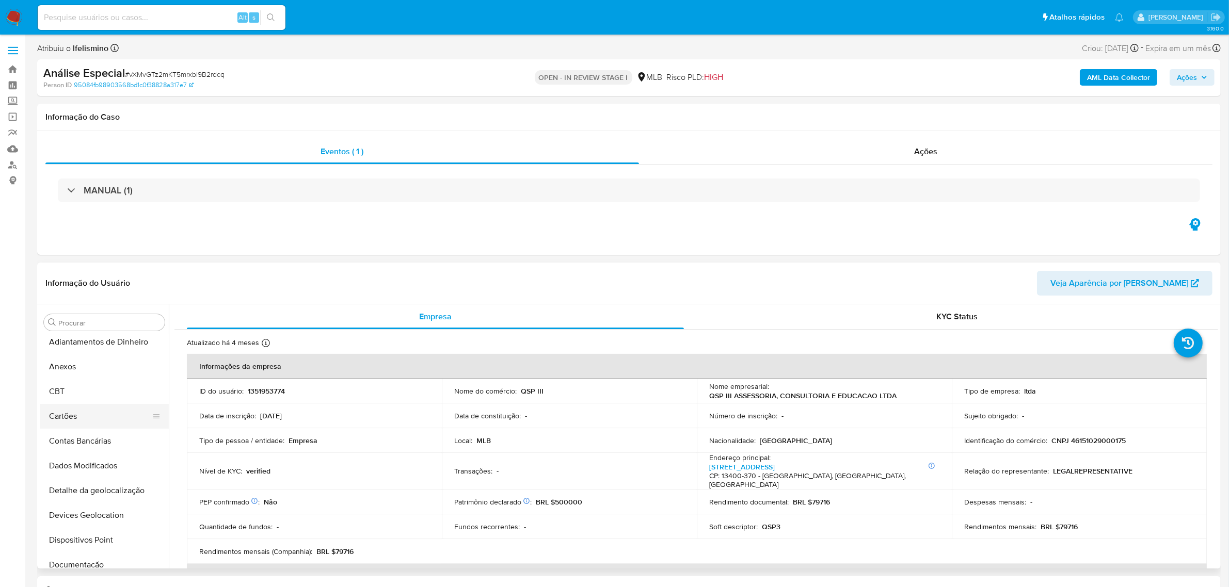
scroll to position [0, 0]
click at [109, 383] on button "Anexos" at bounding box center [100, 372] width 121 height 25
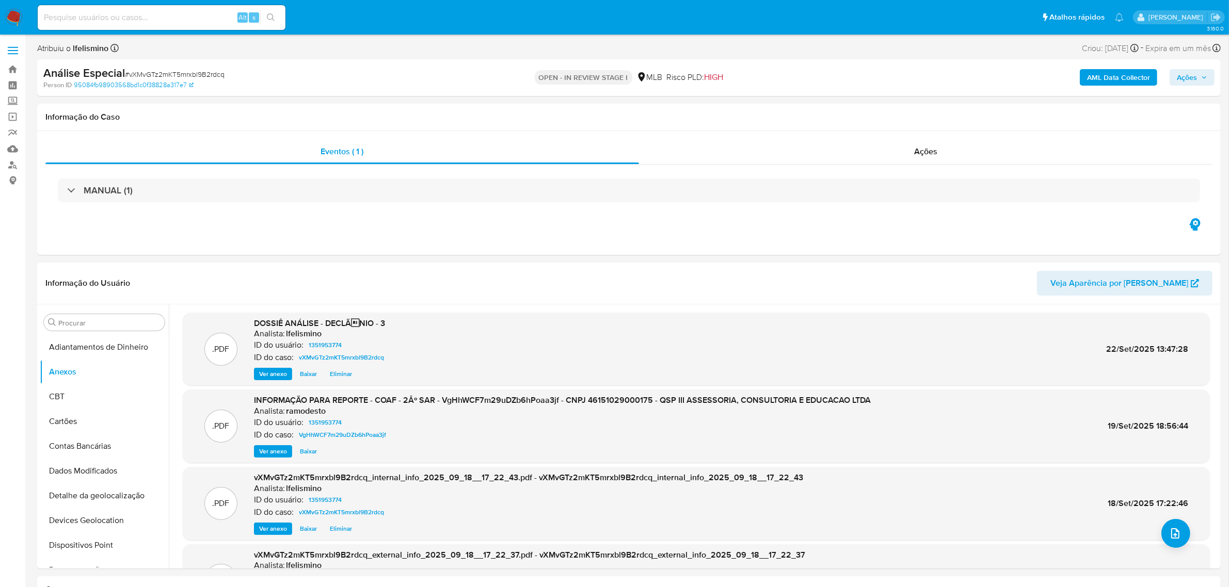
click at [1182, 84] on span "Ações" at bounding box center [1187, 77] width 20 height 17
click at [901, 106] on span "Resolução do caso" at bounding box center [892, 110] width 70 height 12
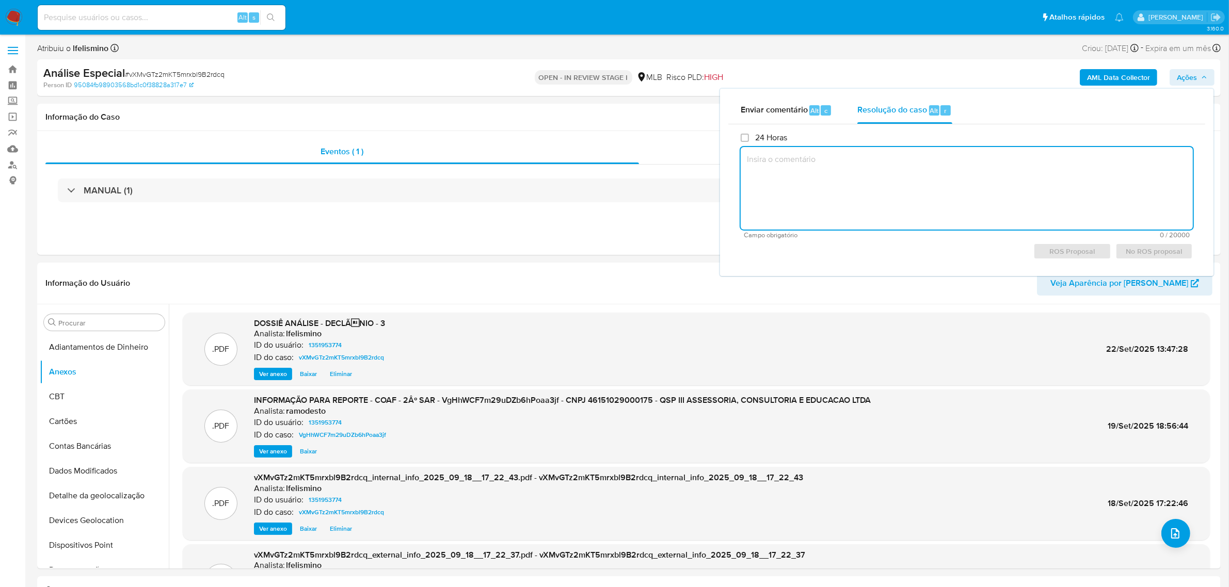
click at [831, 167] on textarea at bounding box center [967, 188] width 452 height 83
click at [752, 133] on label "24 Horas" at bounding box center [764, 138] width 46 height 10
click at [749, 134] on input "24 Horas" at bounding box center [745, 138] width 8 height 8
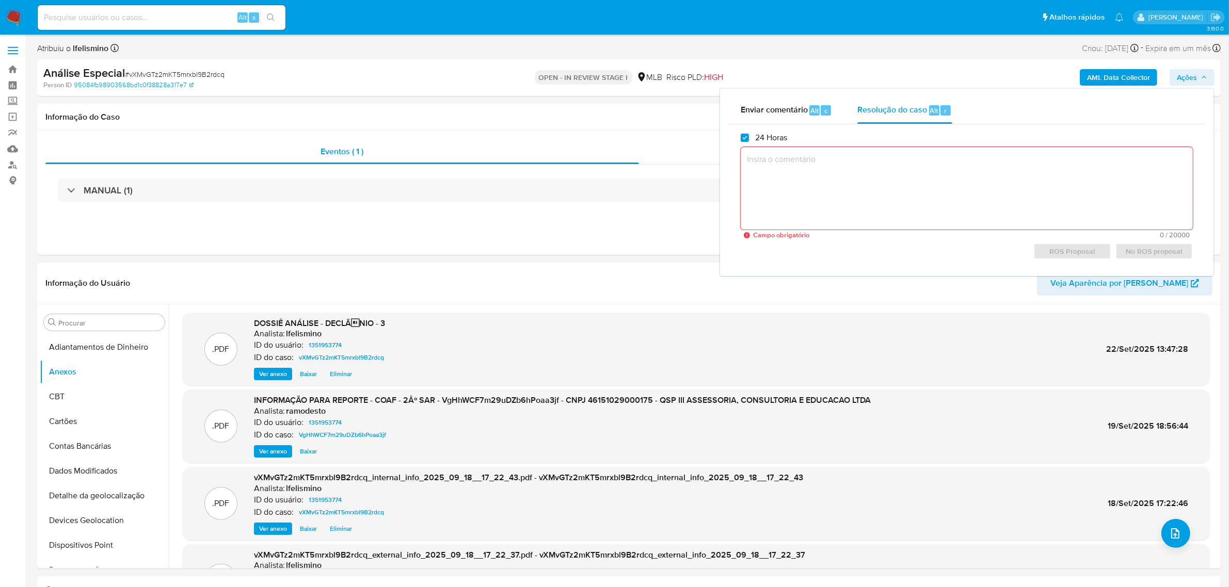
click at [752, 133] on label "24 Horas" at bounding box center [764, 138] width 46 height 10
click at [749, 134] on input "24 Horas" at bounding box center [745, 138] width 8 height 8
checkbox input "false"
paste input "tPtUQpenq8GqYlLIm0Rvs5K0"
type input "tPtUQpenq8GqYlLIm0Rvs5K0"
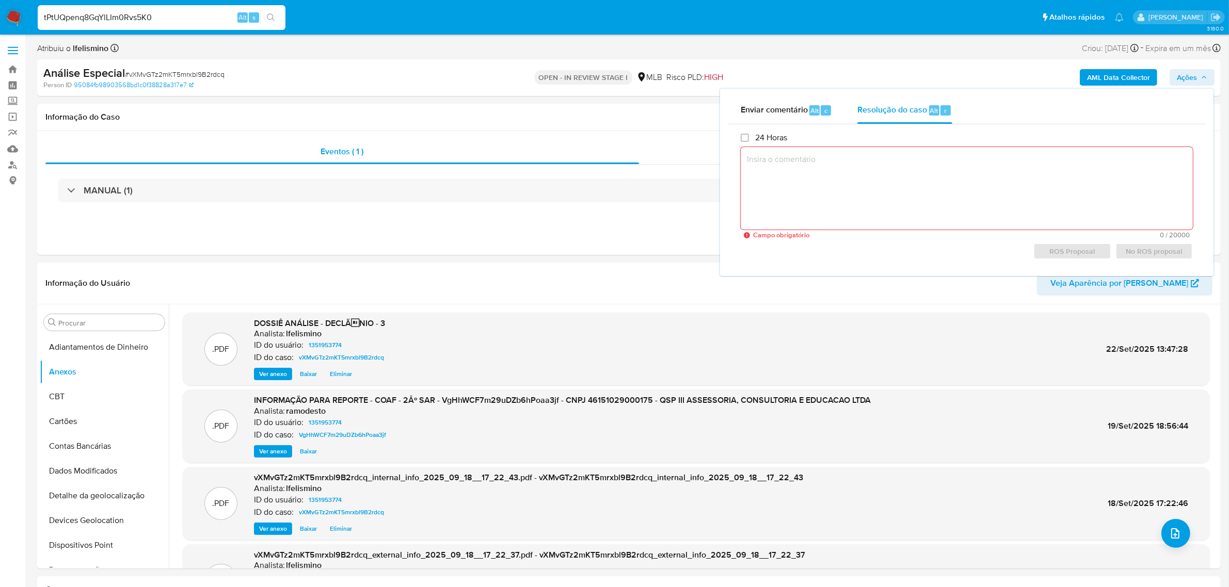
click at [269, 7] on div "tPtUQpenq8GqYlLIm0Rvs5K0 Alt s" at bounding box center [162, 17] width 248 height 25
click at [271, 13] on icon "search-icon" at bounding box center [271, 17] width 8 height 8
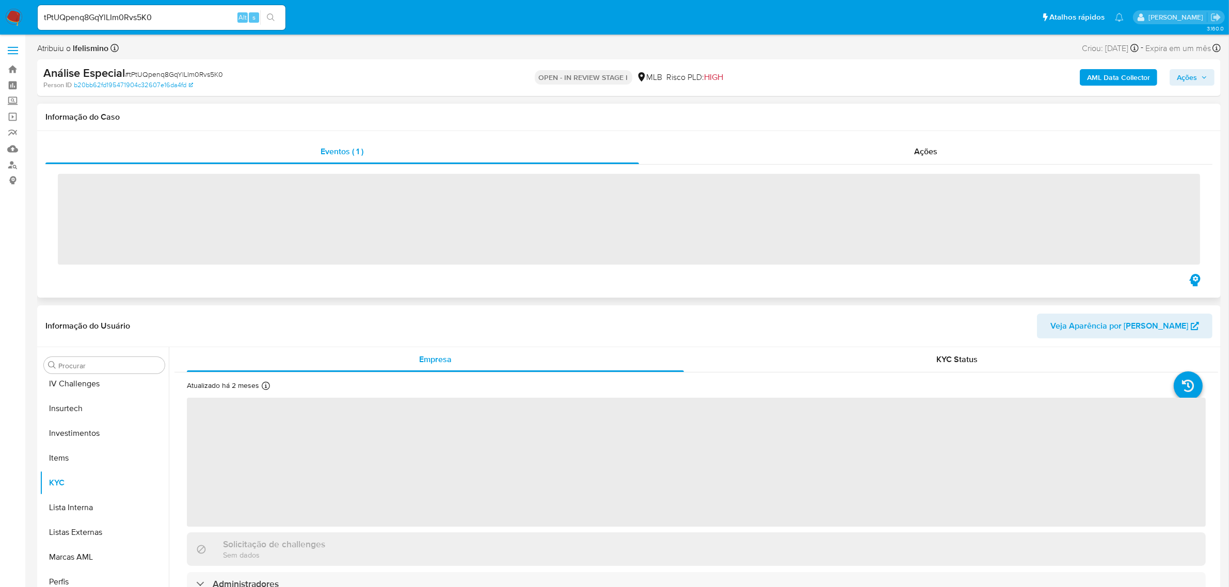
scroll to position [485, 0]
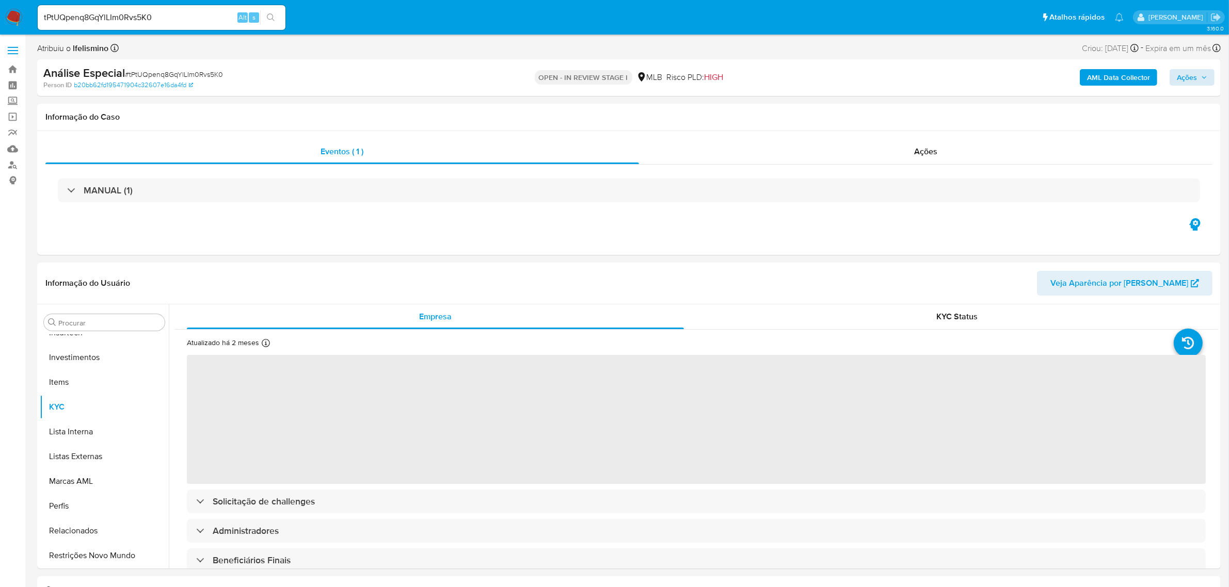
select select "10"
click at [1185, 80] on span "Ações" at bounding box center [1187, 77] width 20 height 17
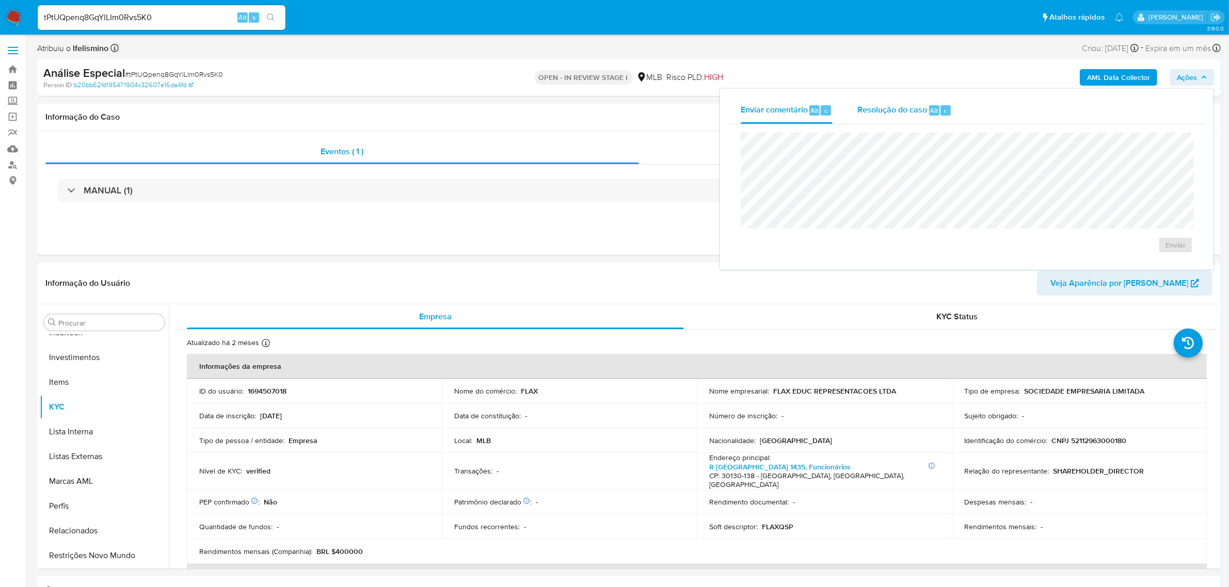
click at [930, 122] on div "Resolução do caso Alt r" at bounding box center [904, 110] width 94 height 27
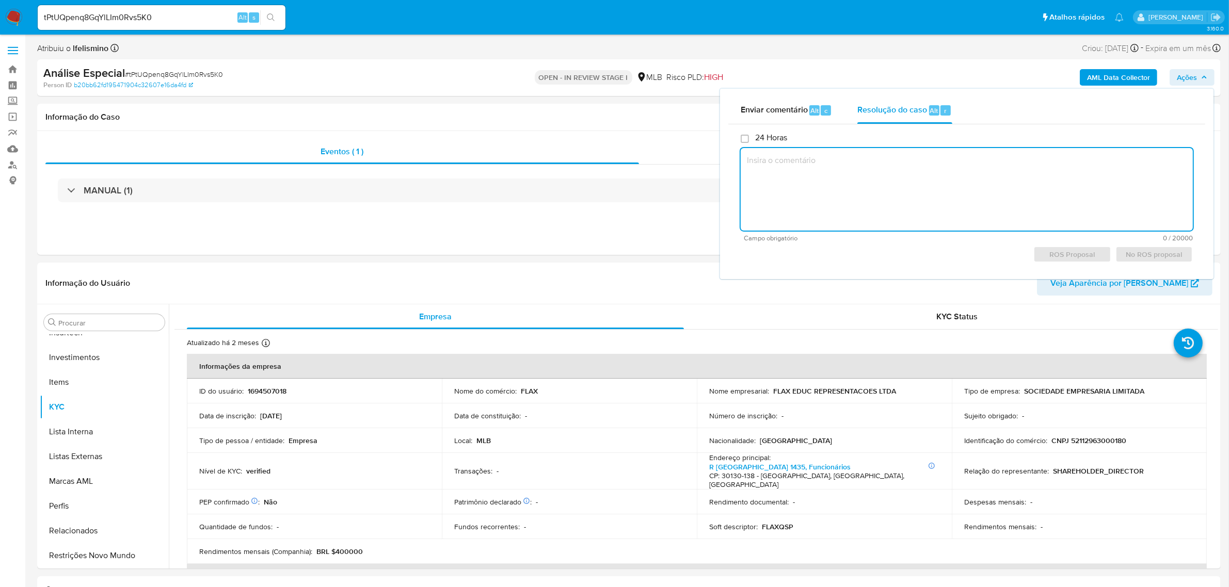
click at [909, 164] on textarea at bounding box center [967, 189] width 452 height 83
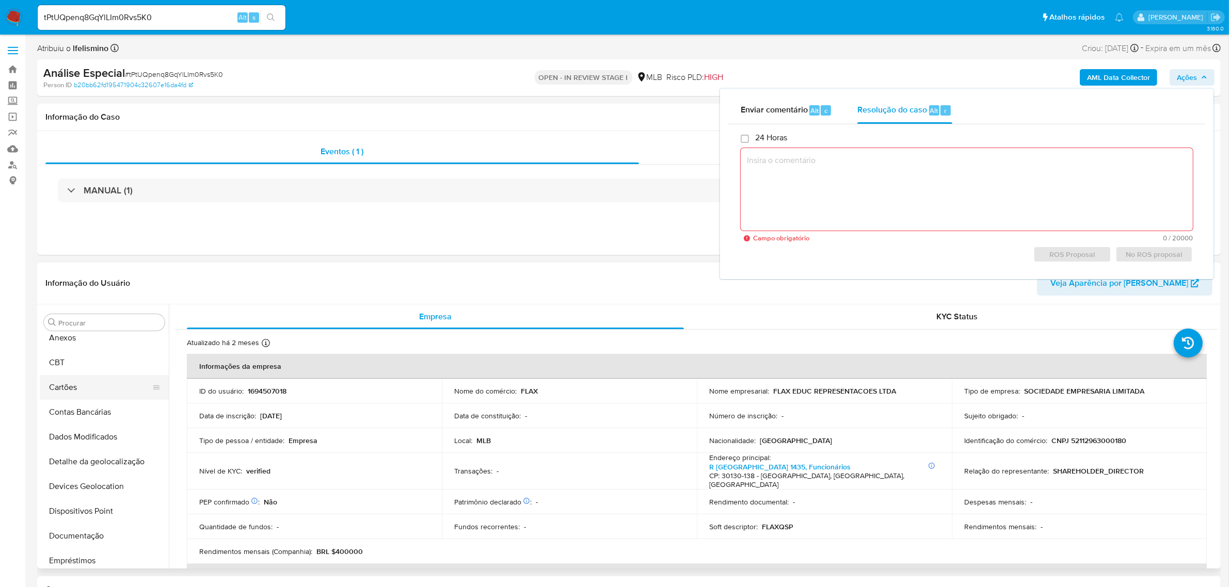
scroll to position [34, 0]
click at [91, 317] on div "Procurar" at bounding box center [104, 322] width 121 height 17
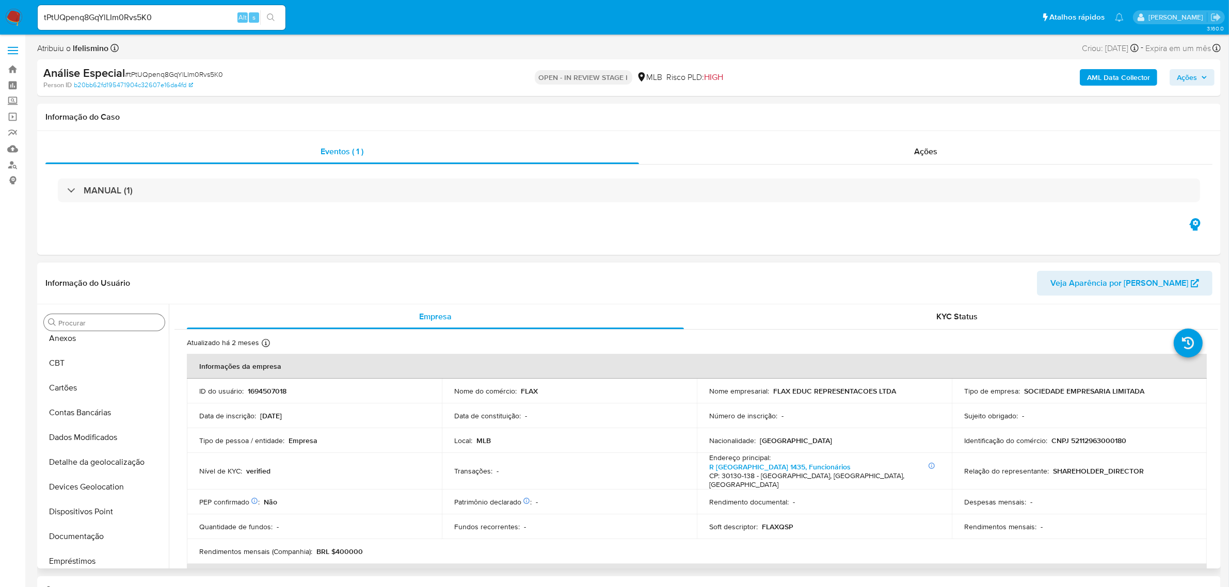
click at [90, 321] on input "Procurar" at bounding box center [109, 322] width 102 height 9
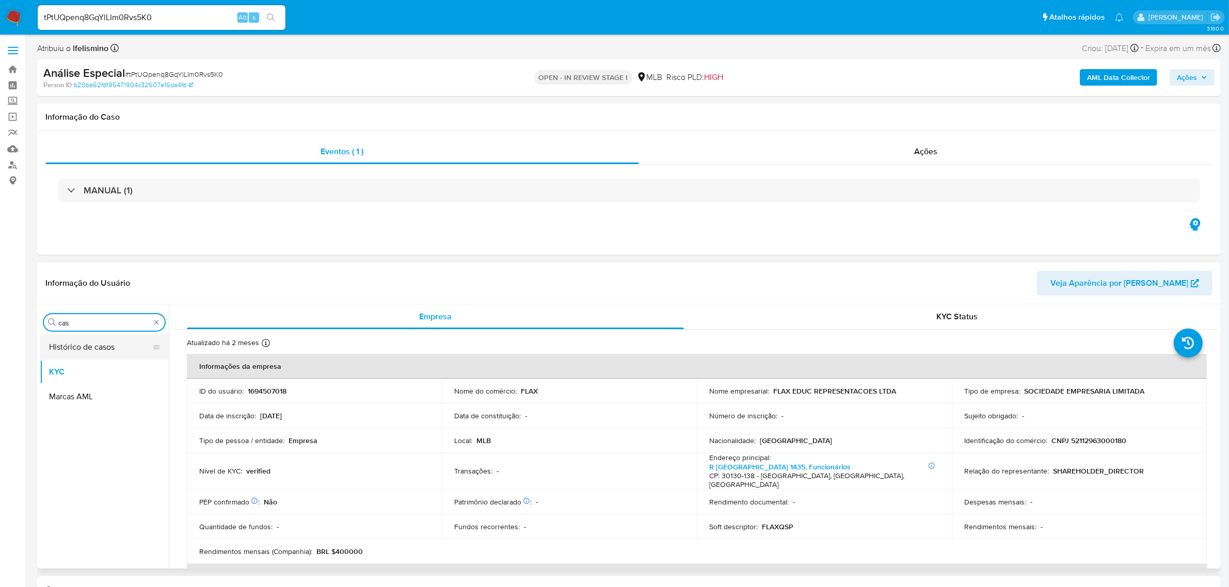
type input "cas"
click at [80, 351] on button "Histórico de casos" at bounding box center [100, 347] width 121 height 25
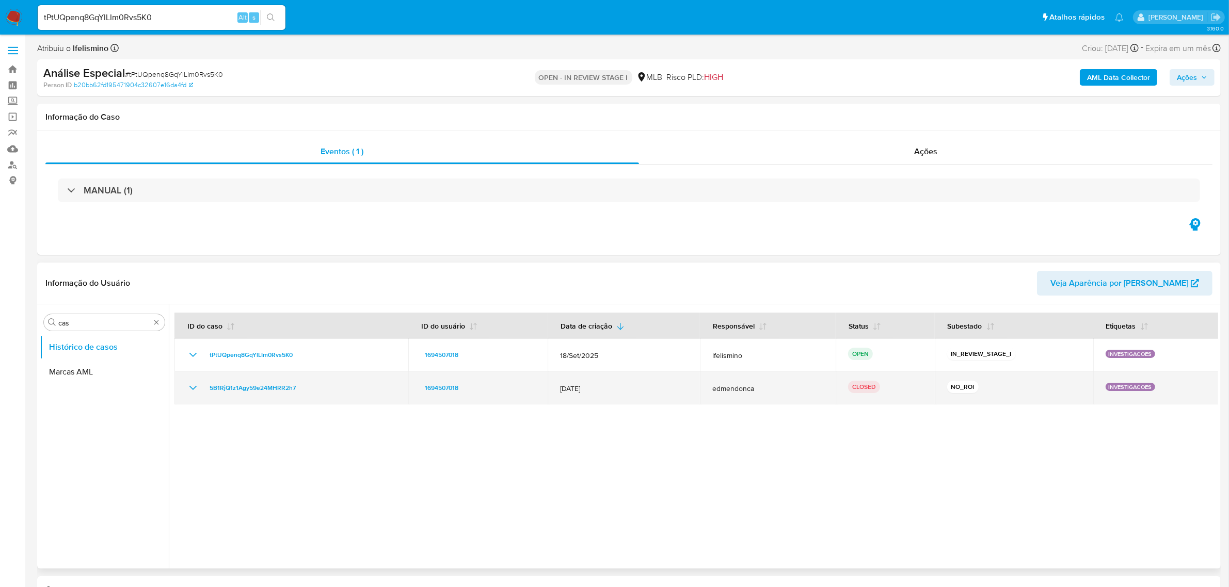
click at [190, 390] on icon "Mostrar/Ocultar" at bounding box center [193, 388] width 12 height 12
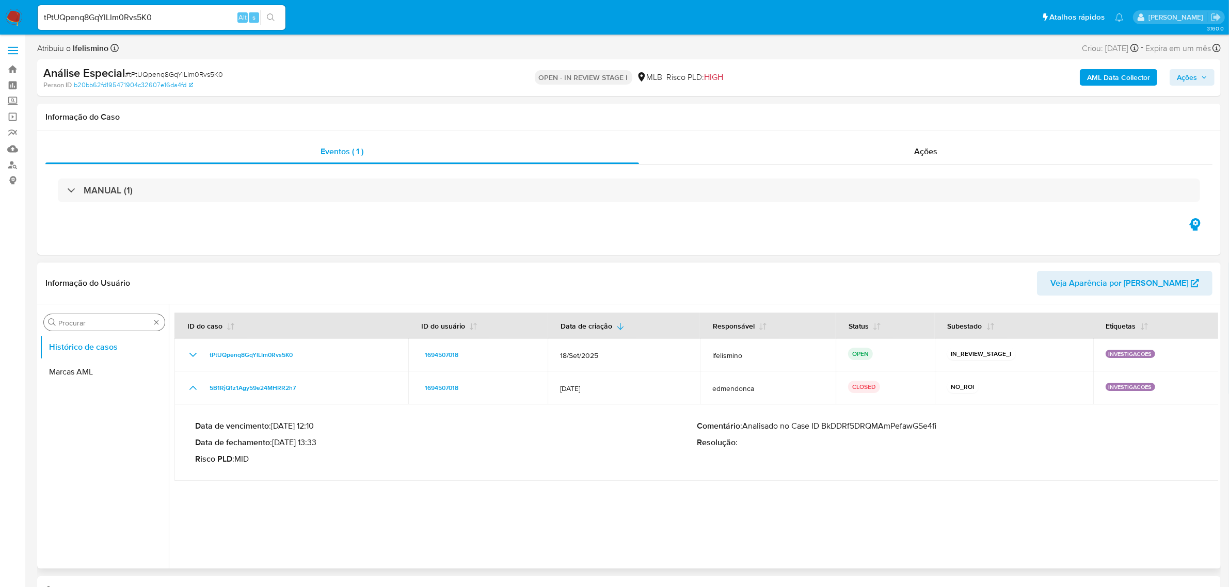
drag, startPoint x: 157, startPoint y: 323, endPoint x: 151, endPoint y: 325, distance: 7.0
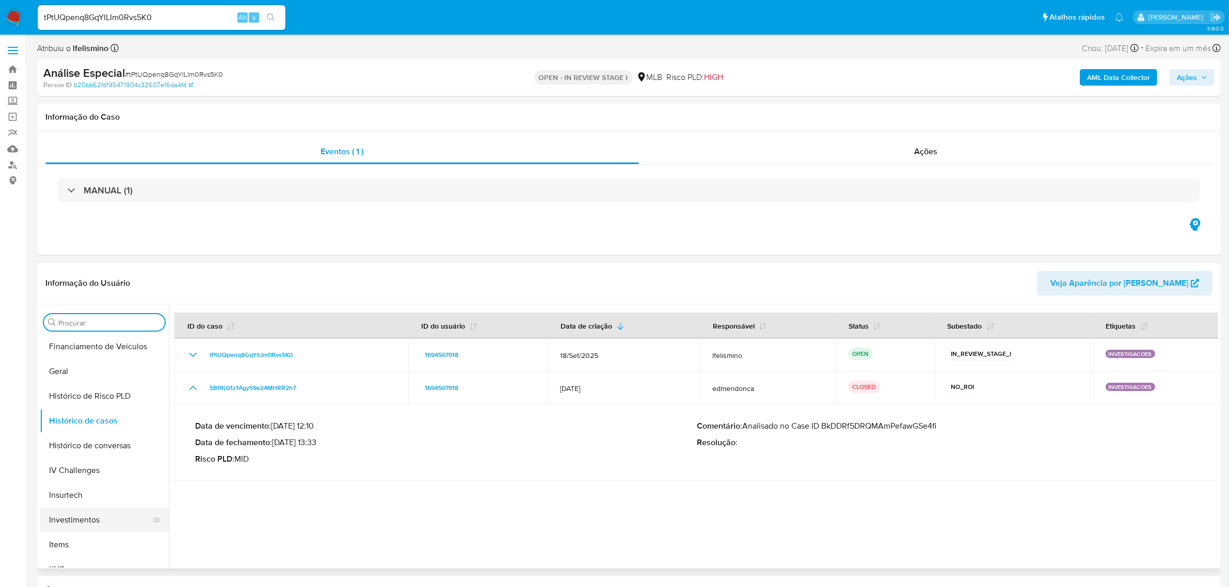
scroll to position [452, 0]
click at [96, 434] on button "KYC" at bounding box center [100, 440] width 121 height 25
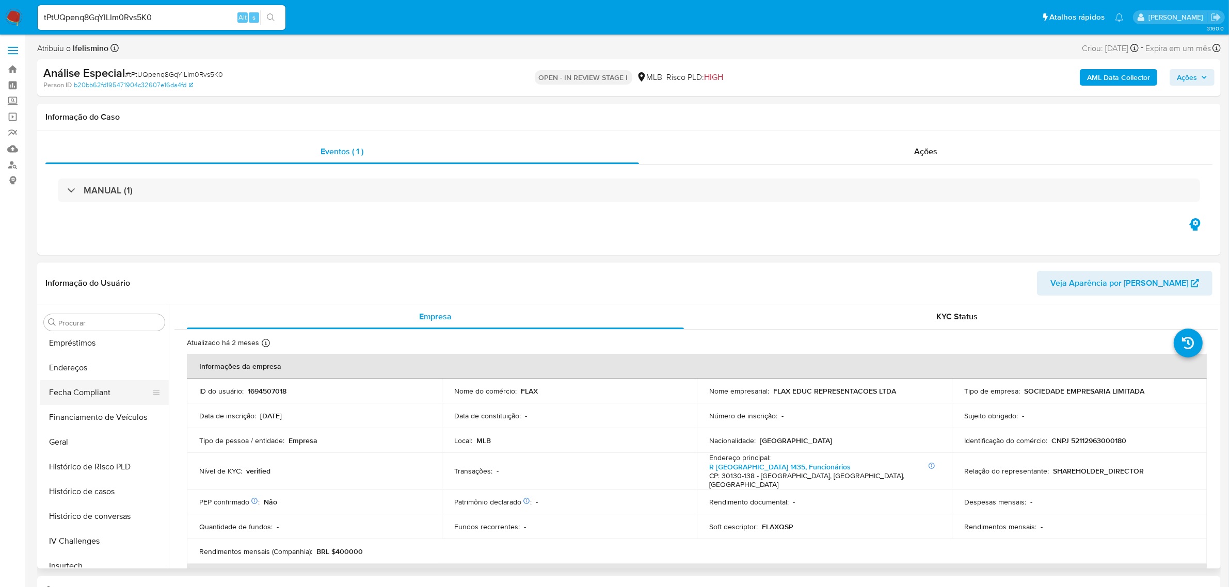
scroll to position [194, 0]
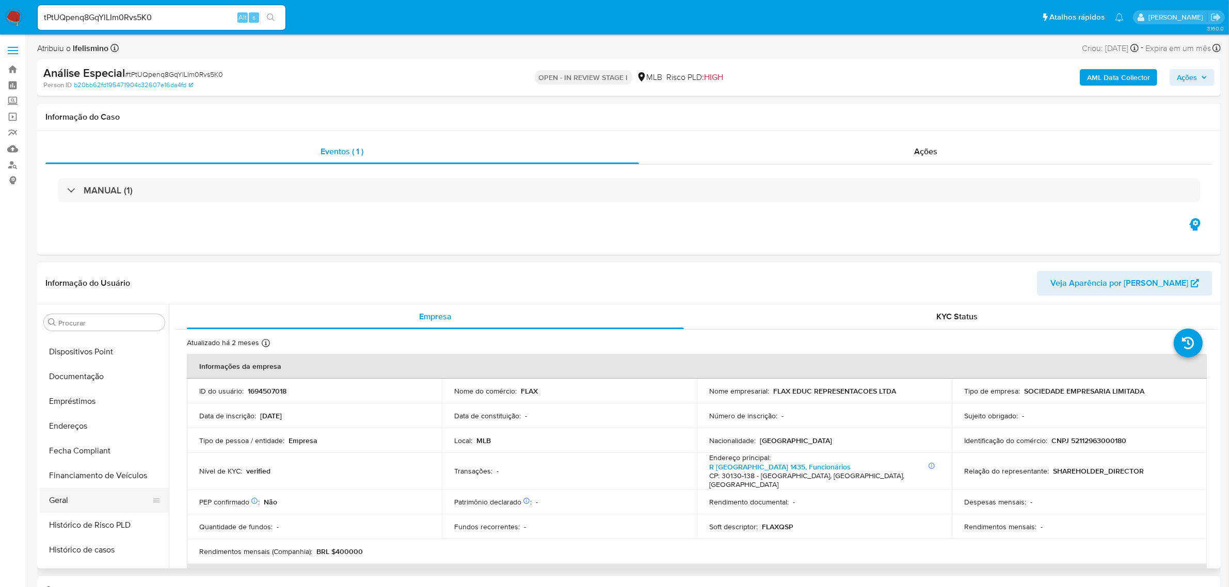
drag, startPoint x: 63, startPoint y: 509, endPoint x: 53, endPoint y: 506, distance: 10.3
click at [63, 510] on button "Geral" at bounding box center [100, 500] width 121 height 25
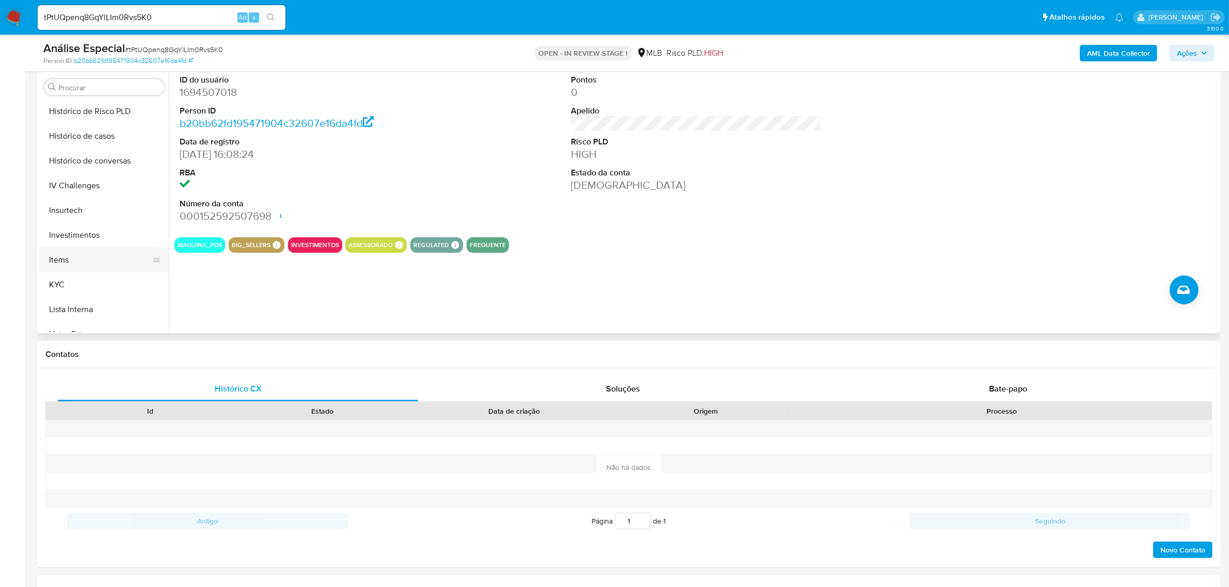
scroll to position [387, 0]
click at [86, 262] on button "KYC" at bounding box center [100, 270] width 121 height 25
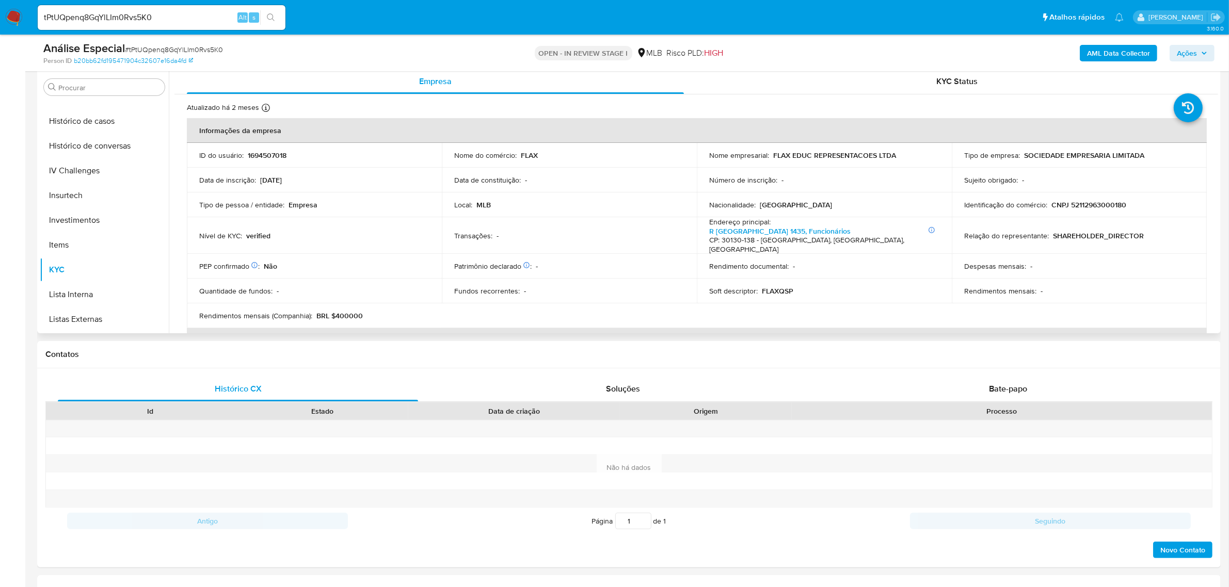
click at [1085, 204] on p "CNPJ 52112963000180" at bounding box center [1088, 204] width 75 height 9
copy p "52112963000180"
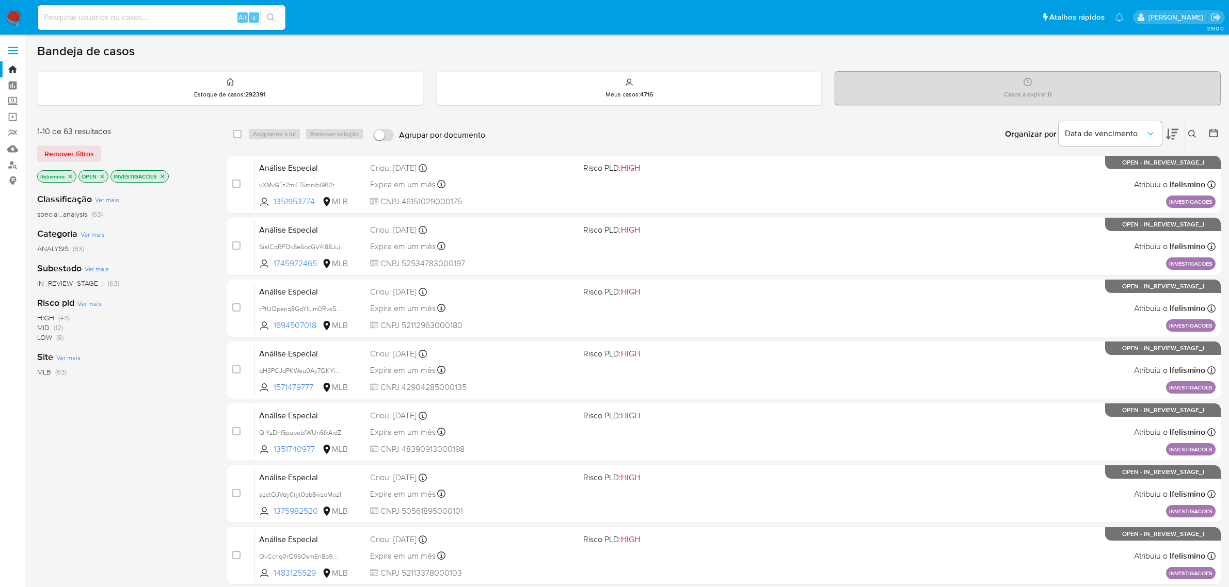
scroll to position [264, 0]
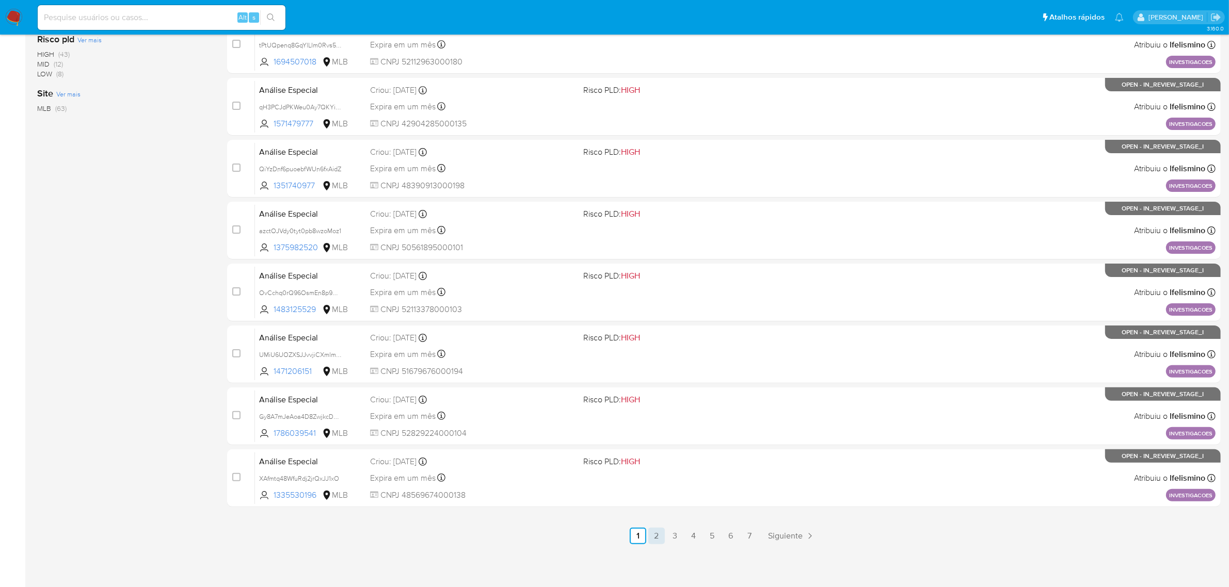
click at [657, 537] on link "2" at bounding box center [656, 536] width 17 height 17
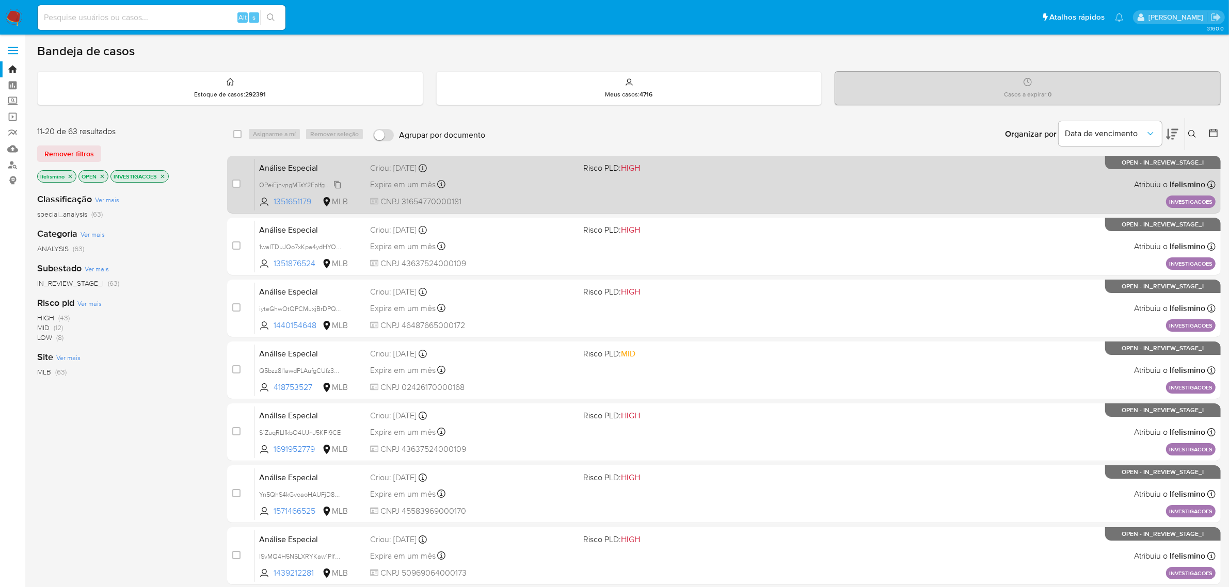
click at [316, 182] on span "OPeiEjnvngMTsY2Fplfg8cyG" at bounding box center [299, 184] width 80 height 11
